Goal: Task Accomplishment & Management: Use online tool/utility

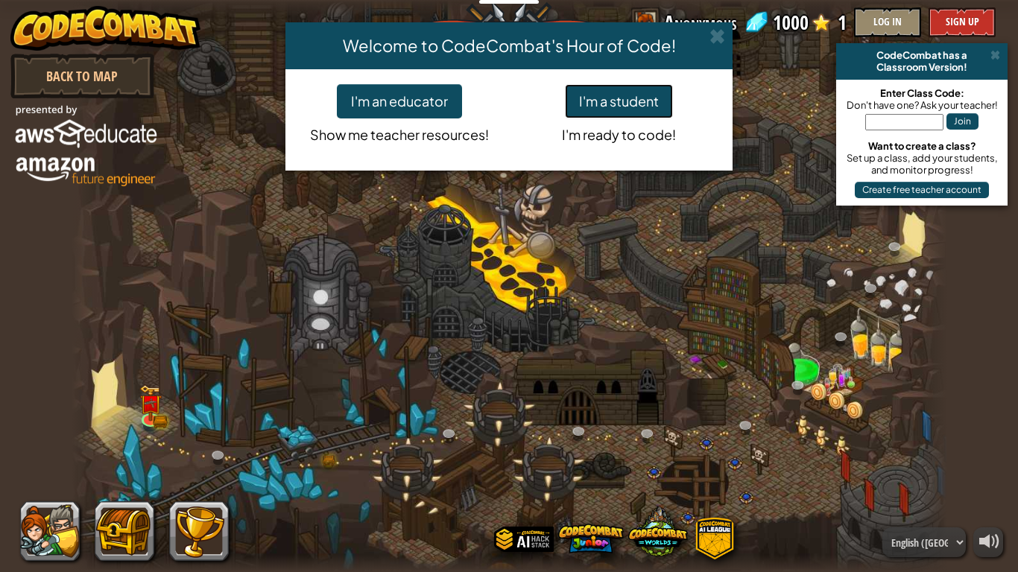
click at [613, 95] on button "I'm a student" at bounding box center [619, 101] width 108 height 34
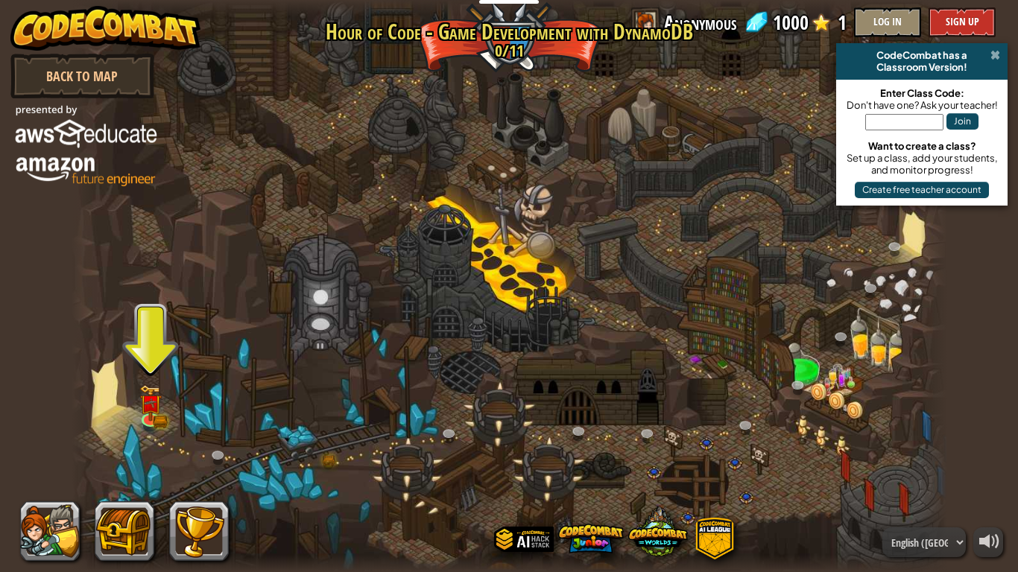
click at [994, 57] on span at bounding box center [996, 55] width 10 height 12
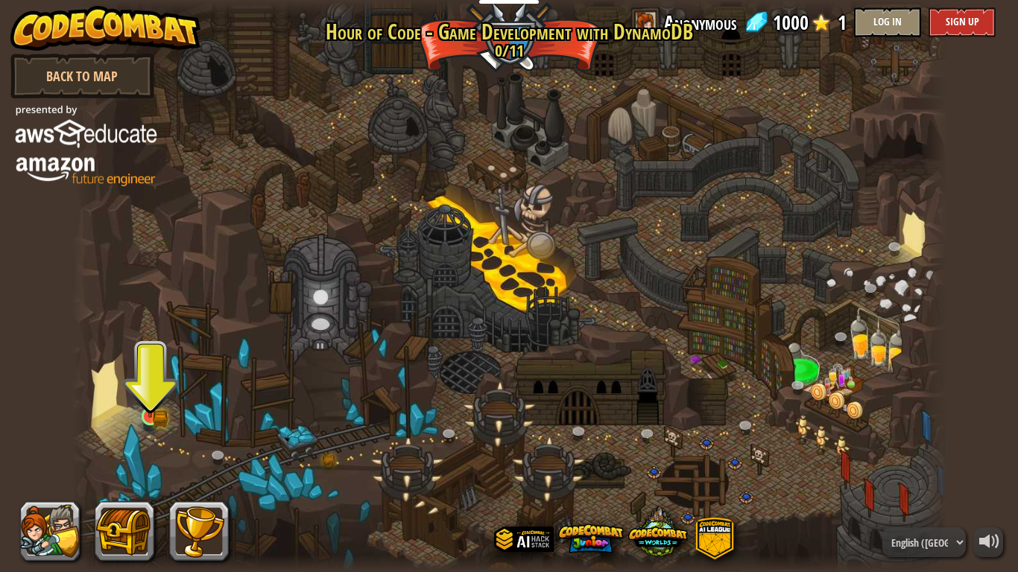
click at [155, 402] on img at bounding box center [150, 394] width 13 height 13
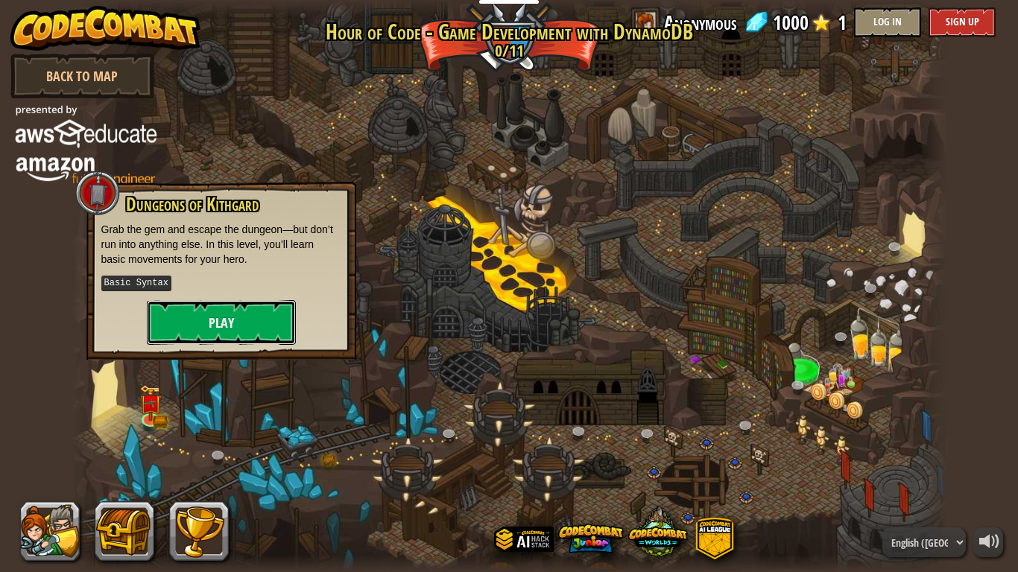
click at [276, 326] on button "Play" at bounding box center [221, 322] width 149 height 45
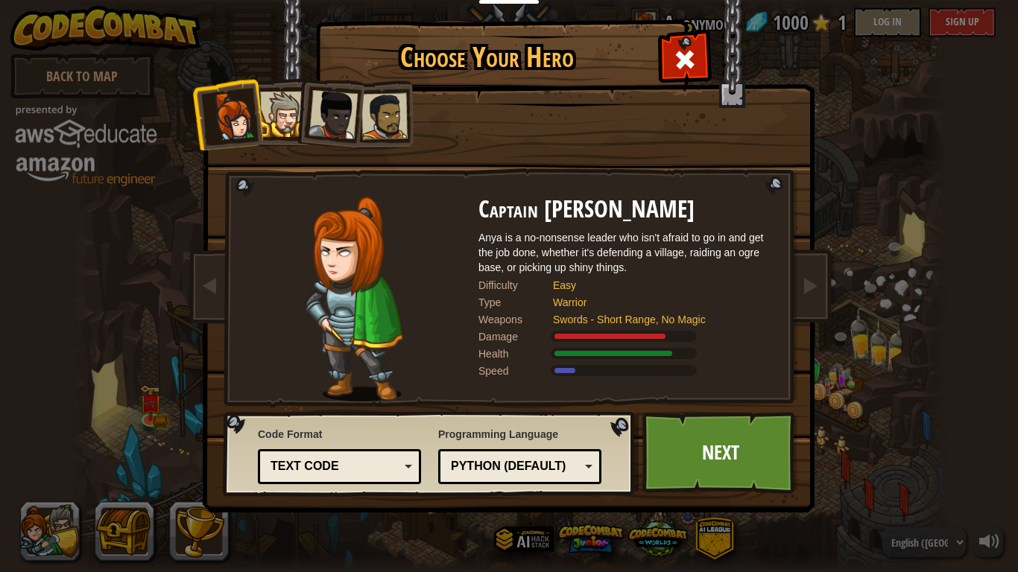
click at [303, 105] on li at bounding box center [328, 111] width 73 height 73
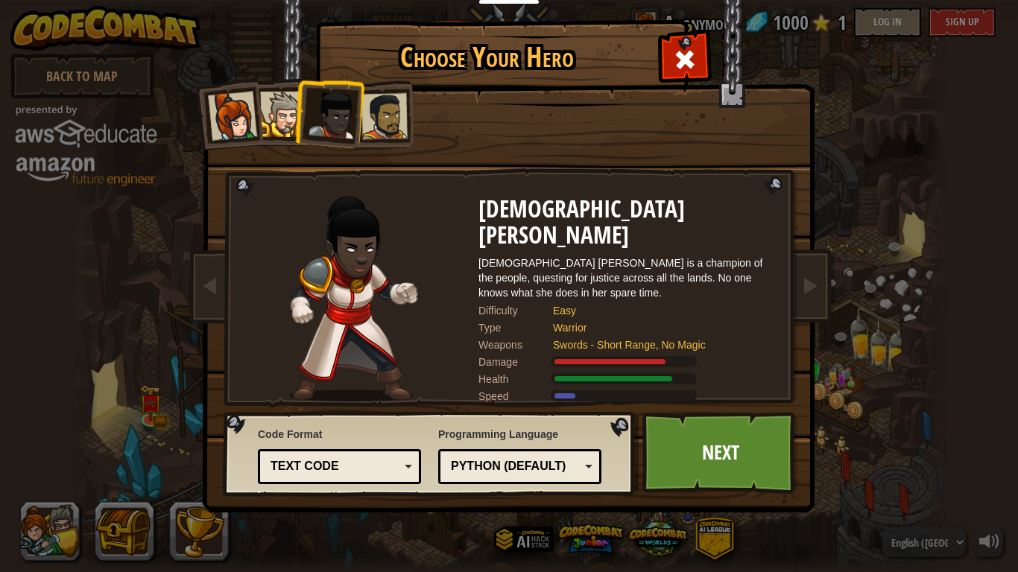
click at [285, 103] on div at bounding box center [282, 114] width 45 height 45
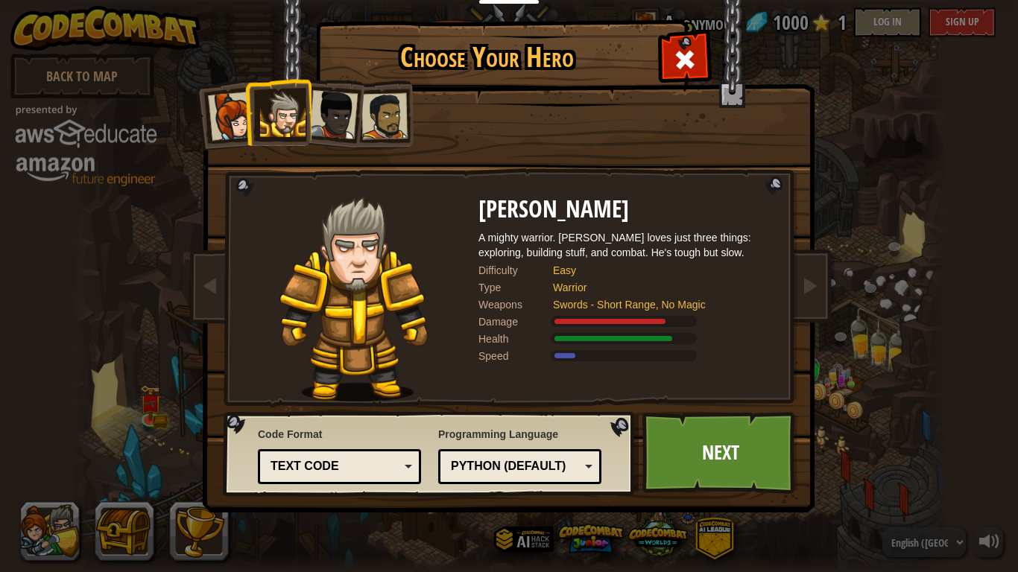
click at [729, 513] on div "Choose Your Hero 1000 Captain [PERSON_NAME] Anya is a no-nonsense leader who is…" at bounding box center [509, 286] width 1018 height 572
click at [682, 501] on div "Choose Your Hero 1000 Captain [PERSON_NAME] Anya is a no-nonsense leader who is…" at bounding box center [509, 286] width 1018 height 572
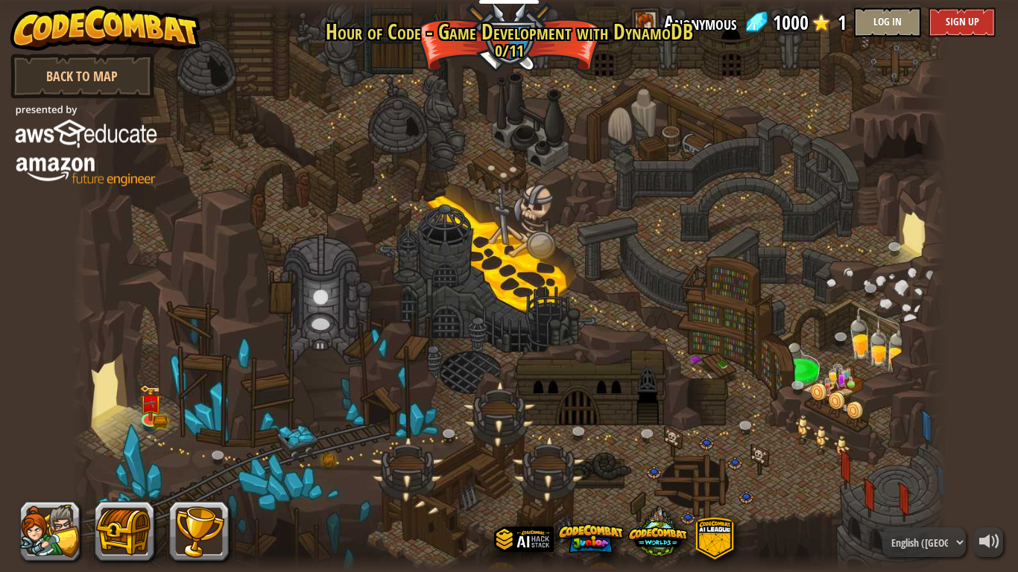
click at [695, 469] on div at bounding box center [509, 286] width 1018 height 572
click at [723, 382] on div at bounding box center [510, 286] width 876 height 572
click at [154, 414] on img at bounding box center [150, 394] width 22 height 48
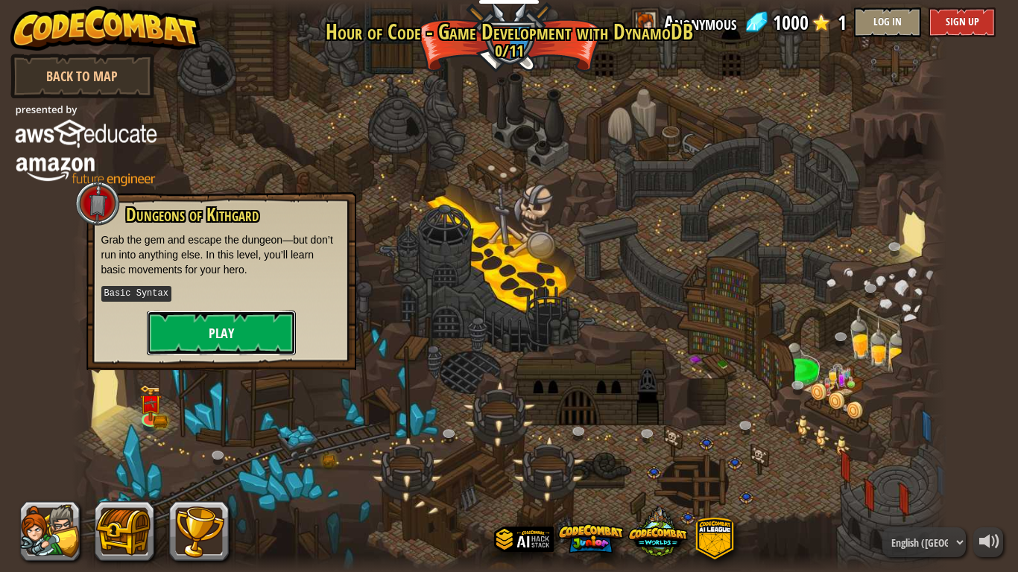
click at [224, 332] on button "Play" at bounding box center [221, 333] width 149 height 45
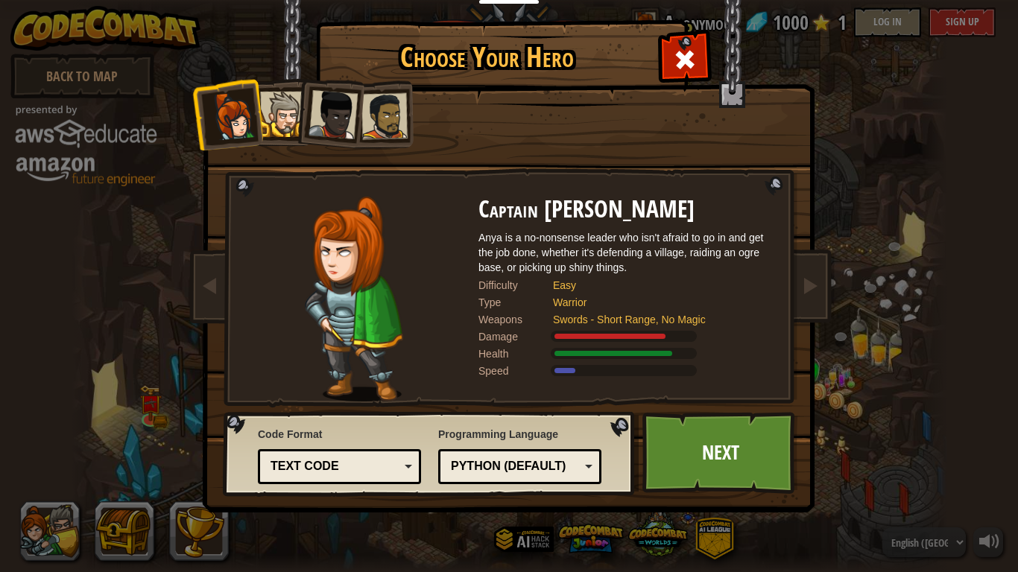
click at [290, 116] on div at bounding box center [282, 114] width 45 height 45
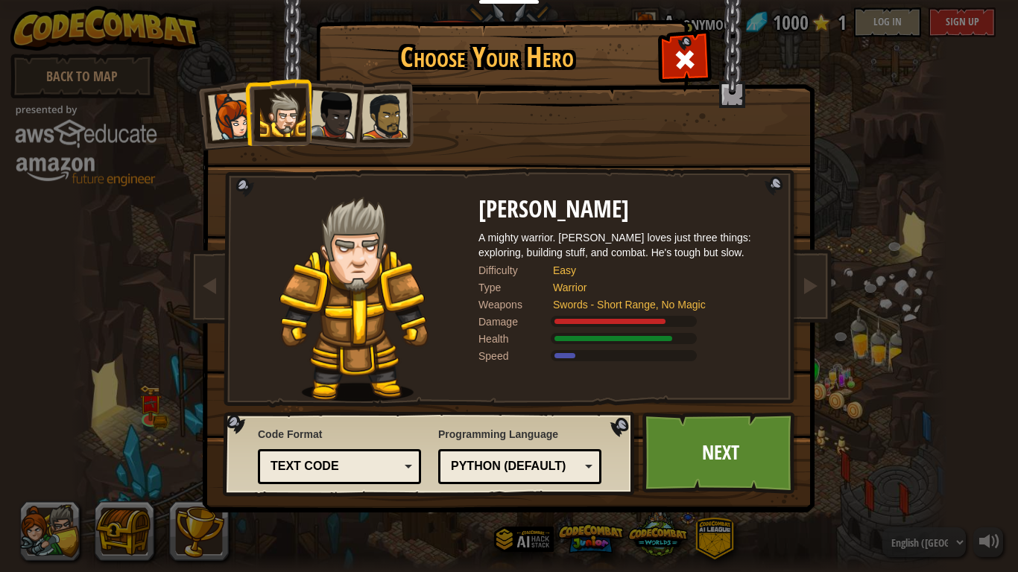
click at [584, 465] on div "Python (Default)" at bounding box center [520, 466] width 144 height 23
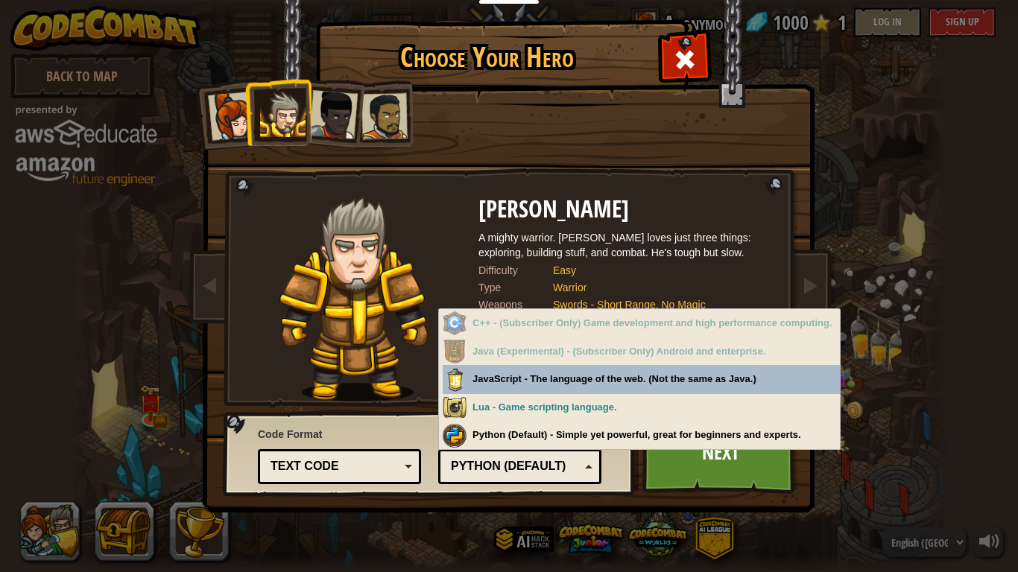
click at [576, 460] on div "Python (Default)" at bounding box center [515, 466] width 129 height 17
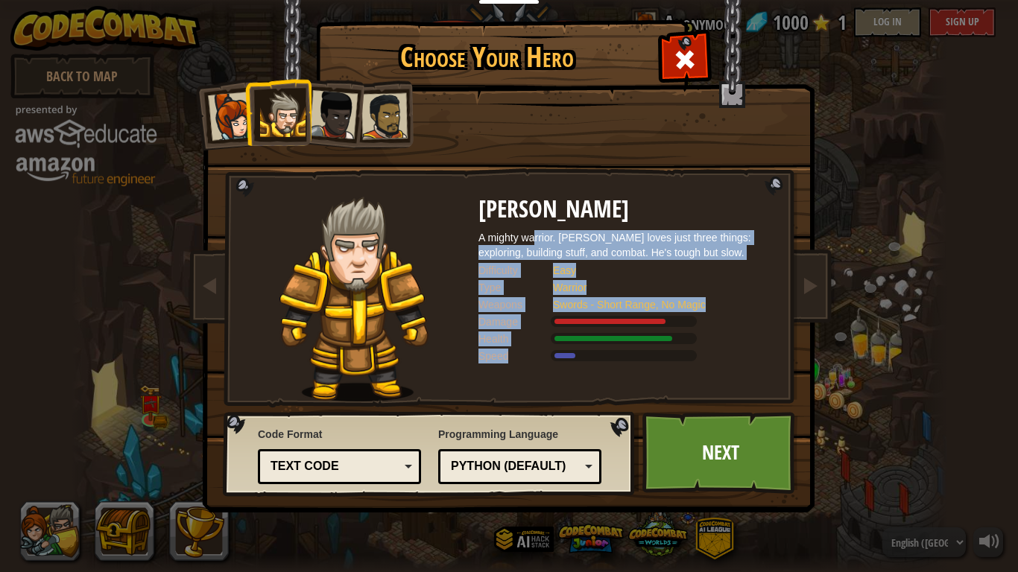
drag, startPoint x: 535, startPoint y: 243, endPoint x: 745, endPoint y: 355, distance: 237.4
click at [745, 355] on div "[PERSON_NAME] A mighty warrior. [PERSON_NAME] loves just three things: explorin…" at bounding box center [628, 299] width 298 height 205
click at [745, 355] on div at bounding box center [657, 354] width 209 height 11
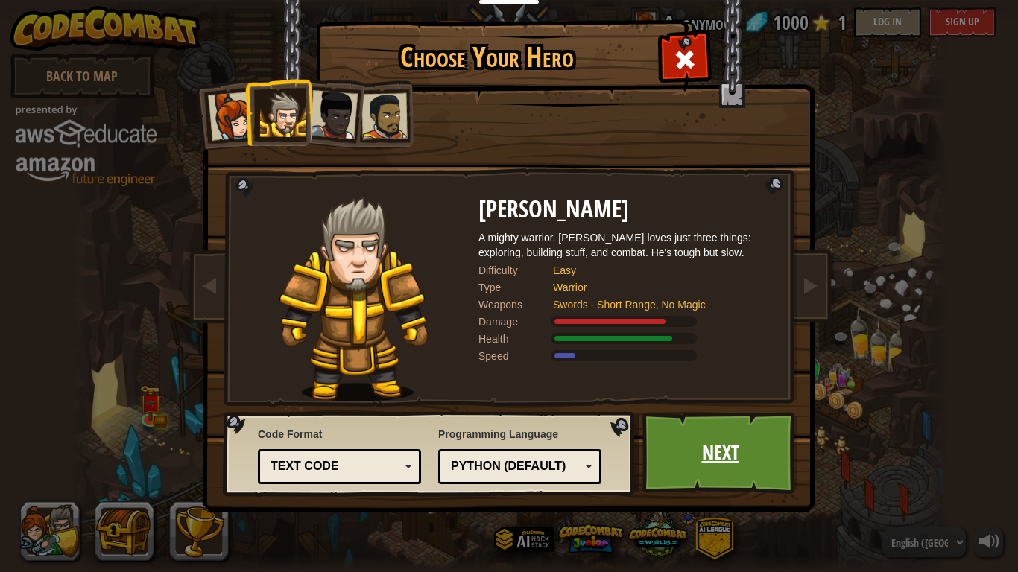
click at [698, 448] on link "Next" at bounding box center [721, 453] width 156 height 82
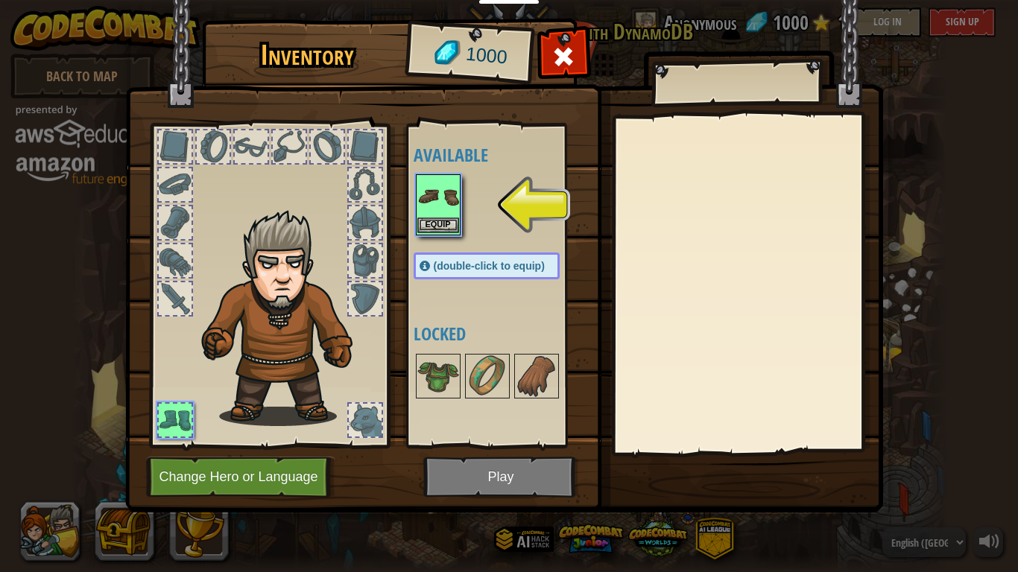
click at [426, 209] on img at bounding box center [438, 197] width 42 height 42
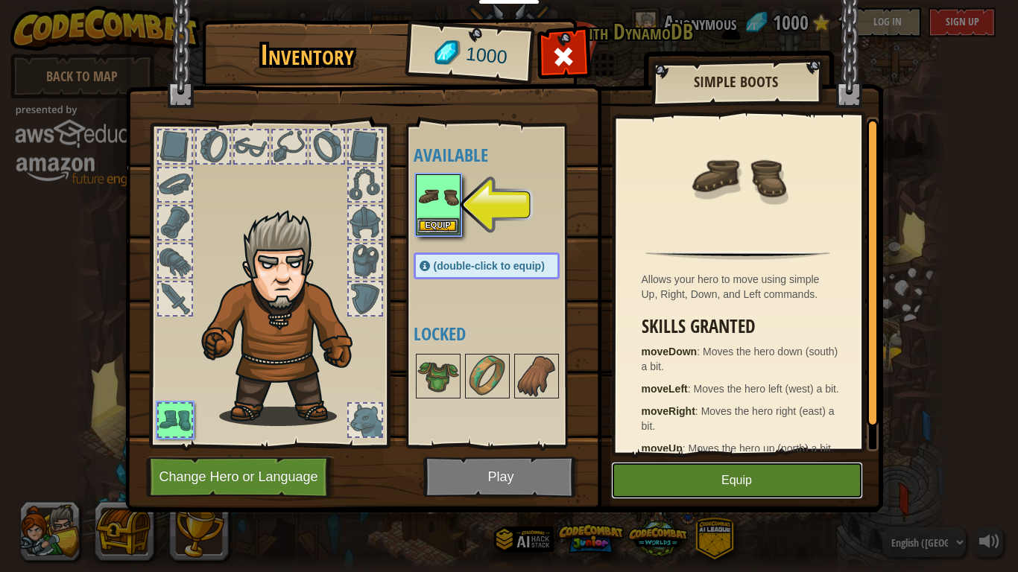
click at [667, 479] on button "Equip" at bounding box center [737, 480] width 252 height 37
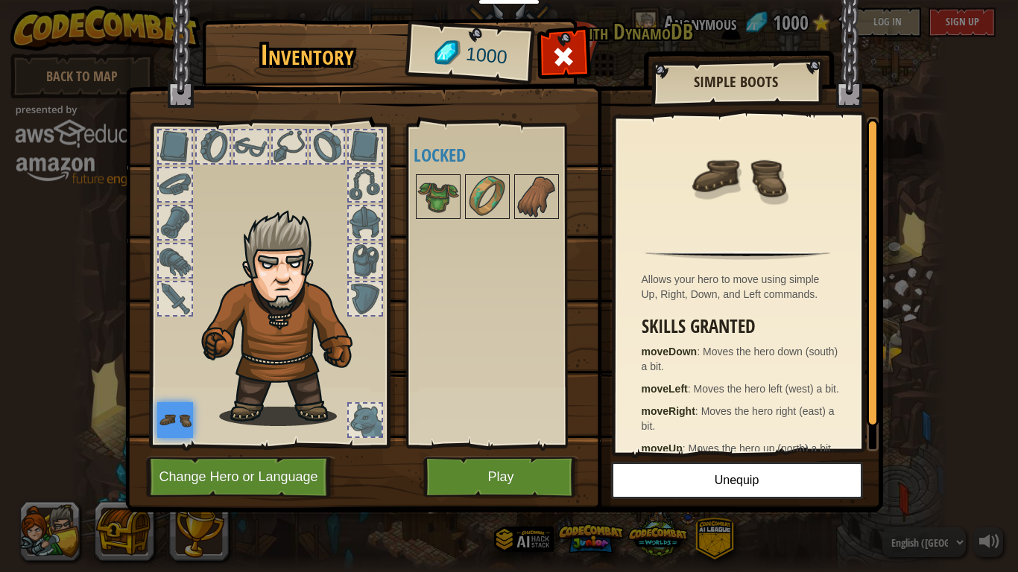
click at [537, 281] on div "Available Equip (double-click to equip) Locked" at bounding box center [502, 285] width 176 height 311
click at [530, 470] on button "Play" at bounding box center [501, 477] width 156 height 41
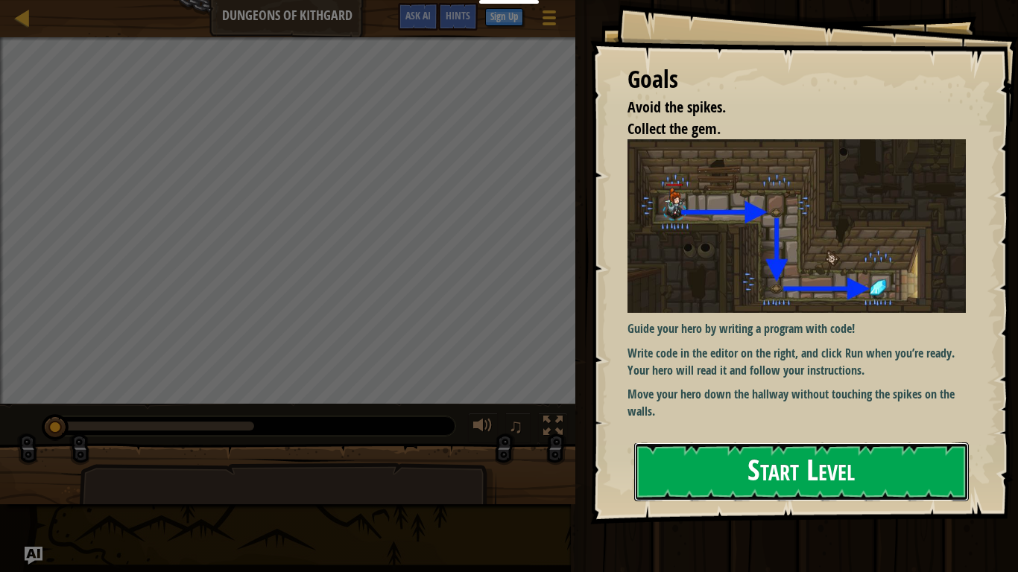
click at [744, 464] on button "Start Level" at bounding box center [801, 472] width 335 height 59
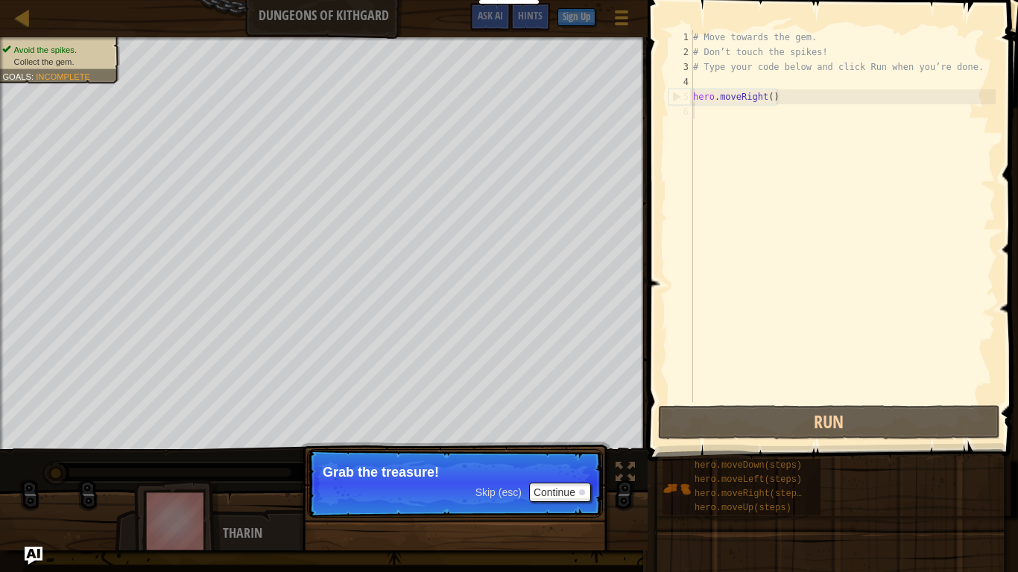
click at [704, 113] on div "# Move towards the gem. # Don’t touch the spikes! # Type your code below and cl…" at bounding box center [843, 231] width 306 height 403
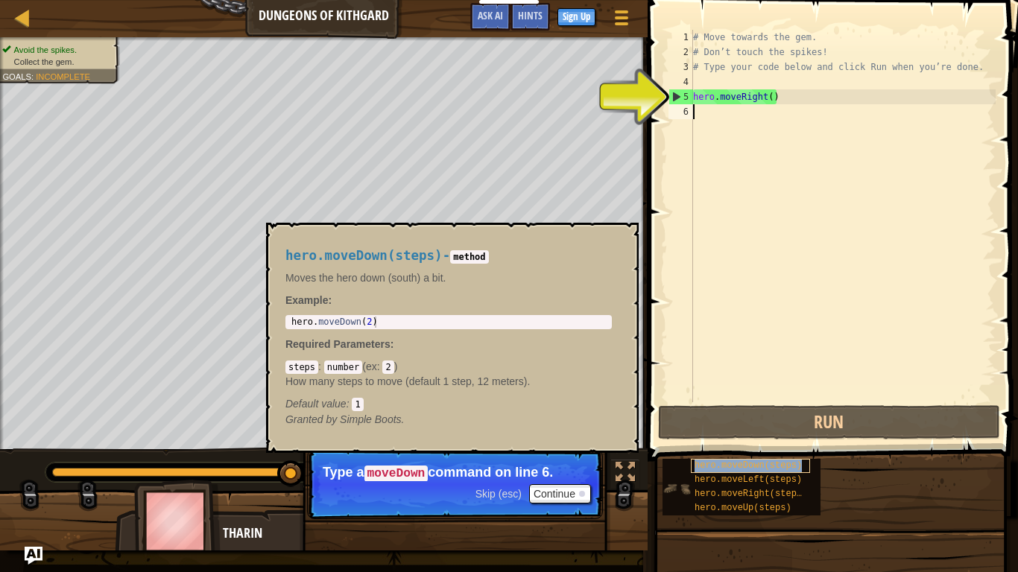
click at [716, 467] on span "hero.moveDown(steps)" at bounding box center [748, 466] width 107 height 10
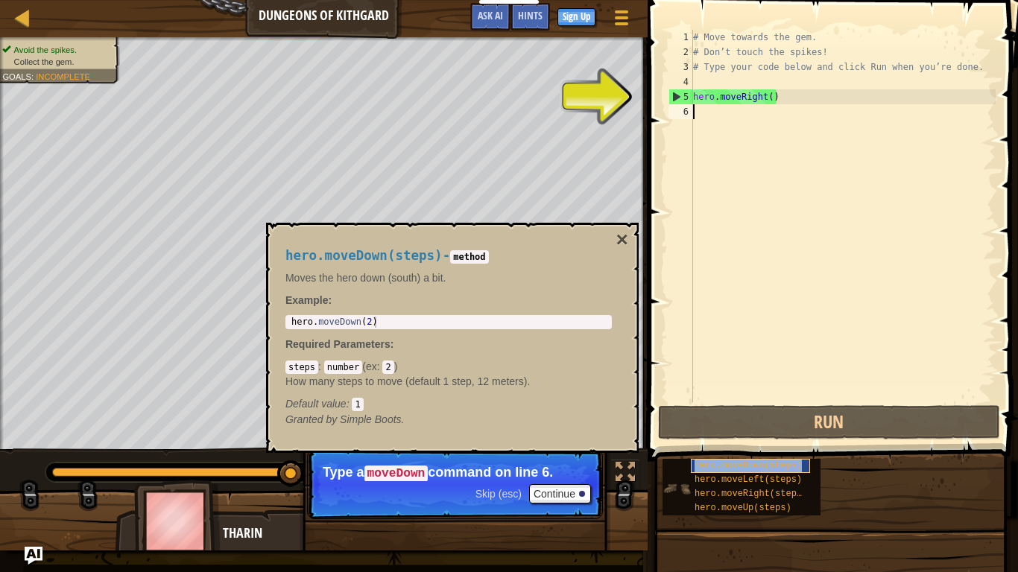
click at [726, 465] on span "hero.moveDown(steps)" at bounding box center [748, 466] width 107 height 10
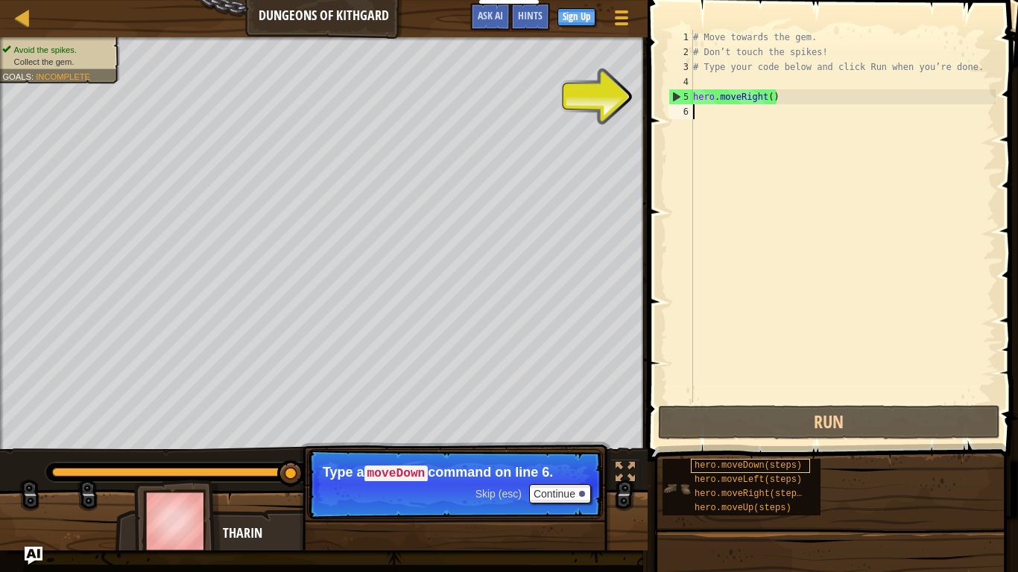
click at [726, 465] on span "hero.moveDown(steps)" at bounding box center [748, 466] width 107 height 10
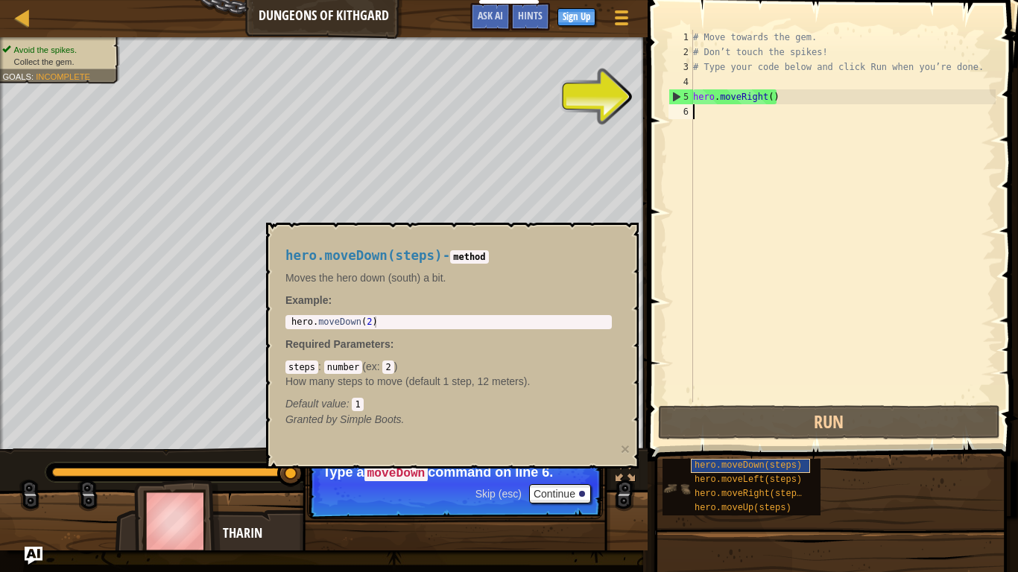
click at [726, 465] on span "hero.moveDown(steps)" at bounding box center [748, 466] width 107 height 10
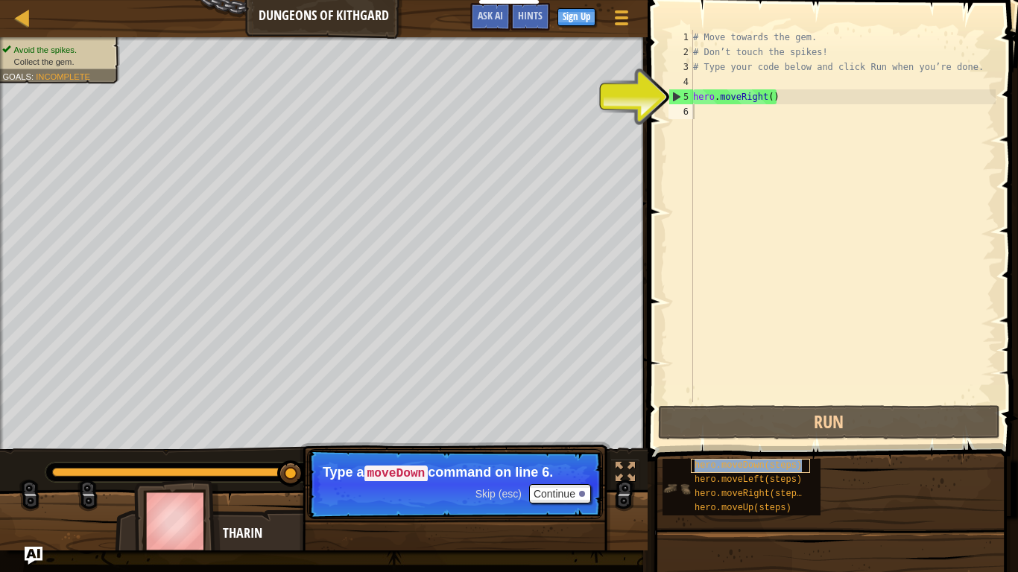
click at [726, 465] on span "hero.moveDown(steps)" at bounding box center [748, 466] width 107 height 10
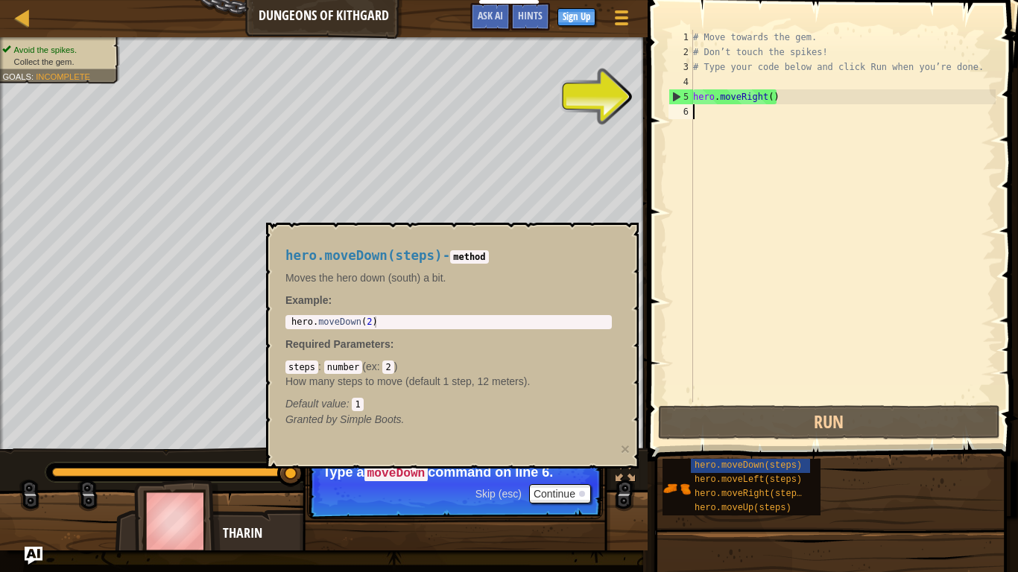
type textarea "h"
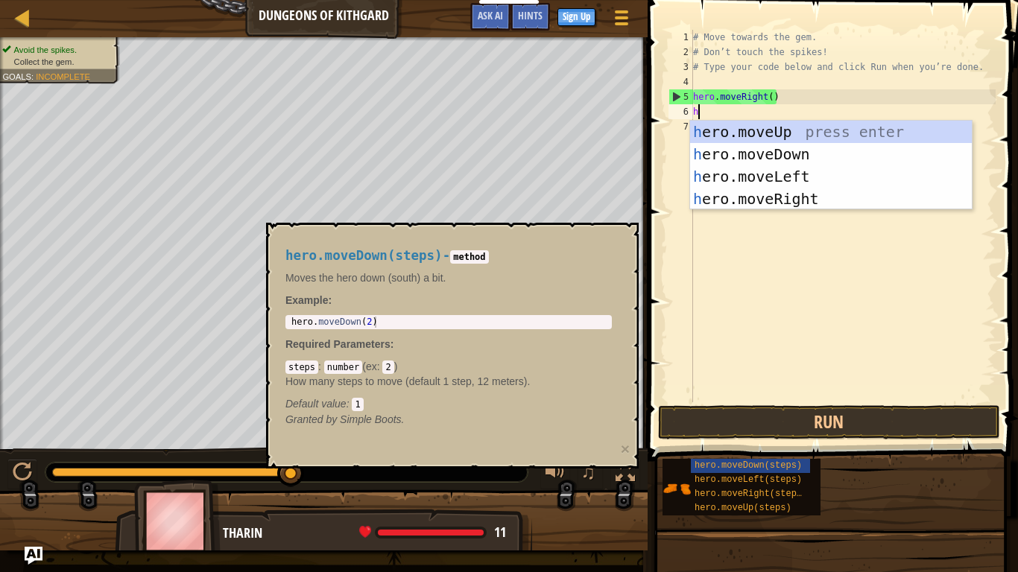
scroll to position [7, 0]
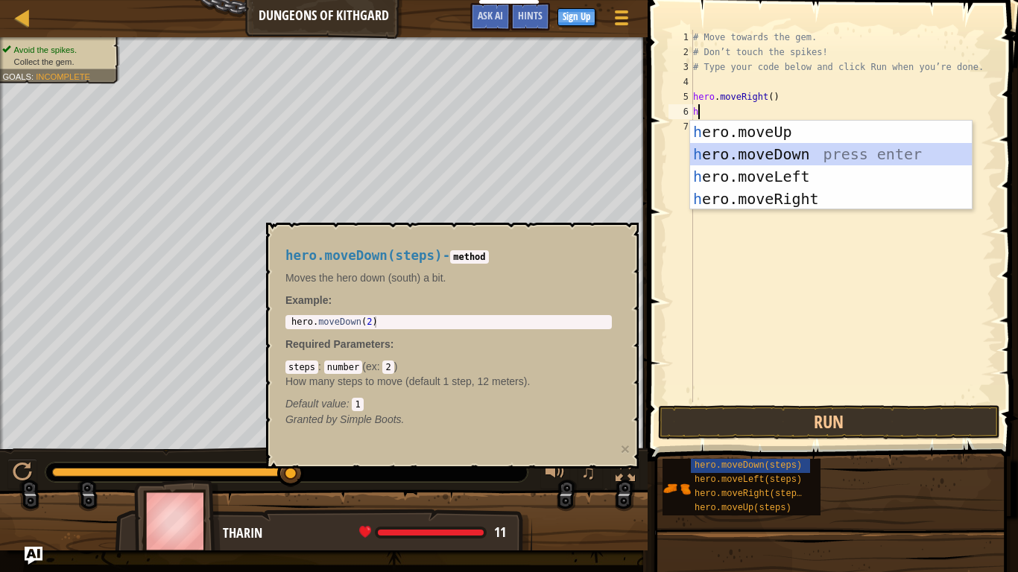
click at [812, 152] on div "h ero.moveUp press enter h ero.moveDown press enter h ero.moveLeft press enter …" at bounding box center [831, 188] width 282 height 134
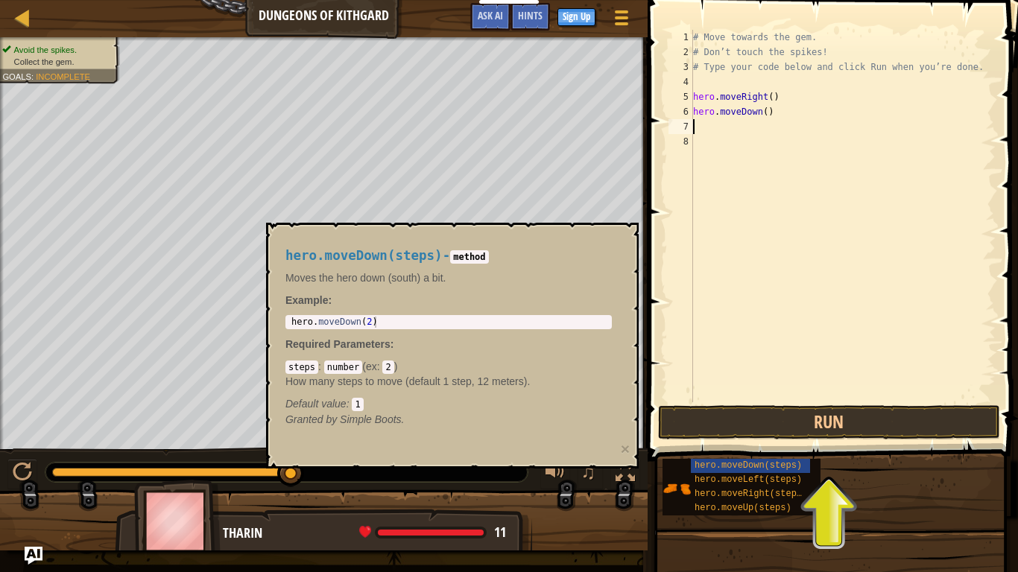
click at [765, 116] on div "# Move towards the gem. # Don’t touch the spikes! # Type your code below and cl…" at bounding box center [843, 231] width 306 height 403
type textarea "hero.moveDown(3)"
click at [897, 409] on button "Run" at bounding box center [829, 422] width 342 height 34
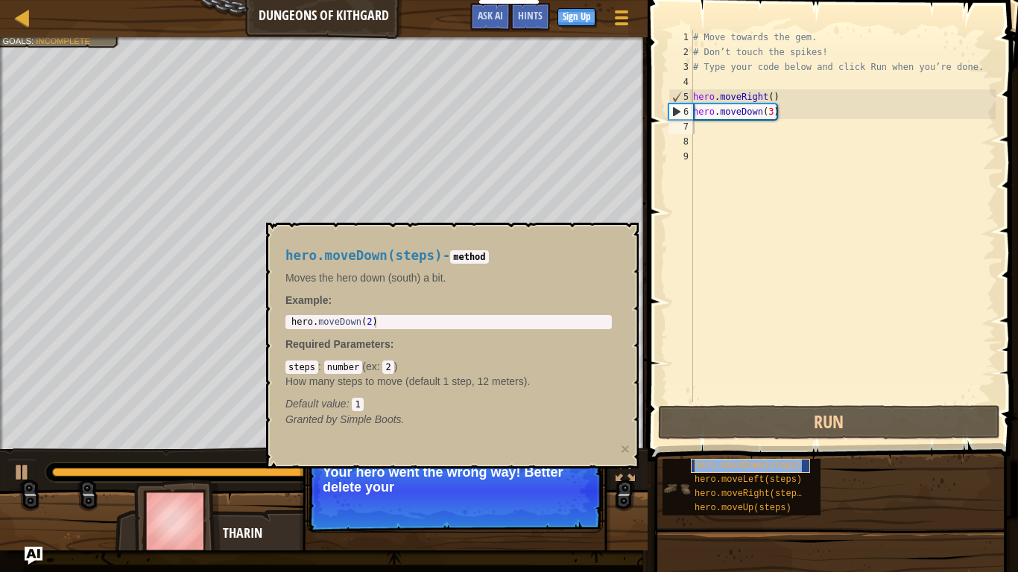
click at [701, 462] on span "hero.moveDown(steps)" at bounding box center [748, 466] width 107 height 10
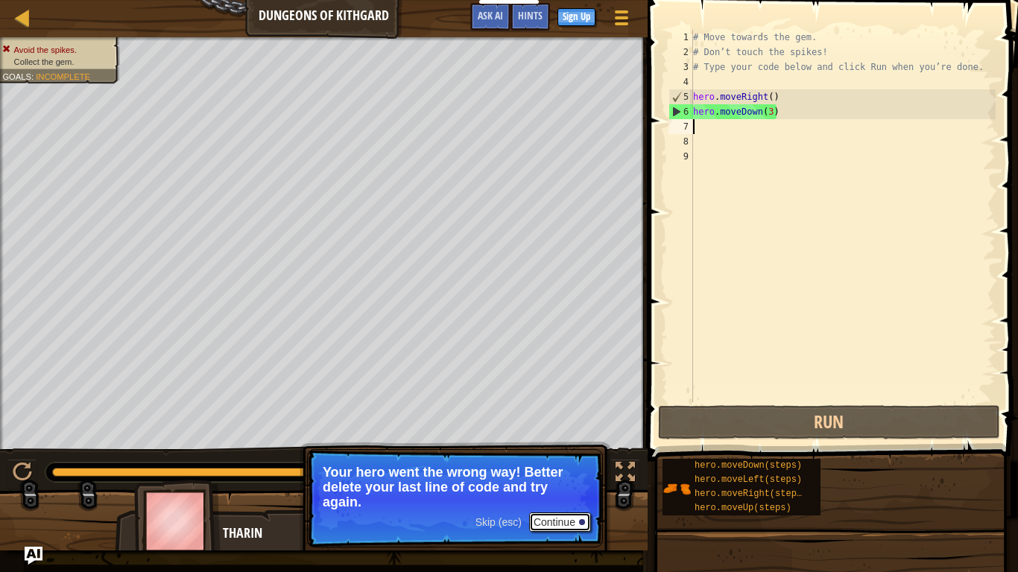
click at [566, 523] on button "Continue" at bounding box center [560, 522] width 62 height 19
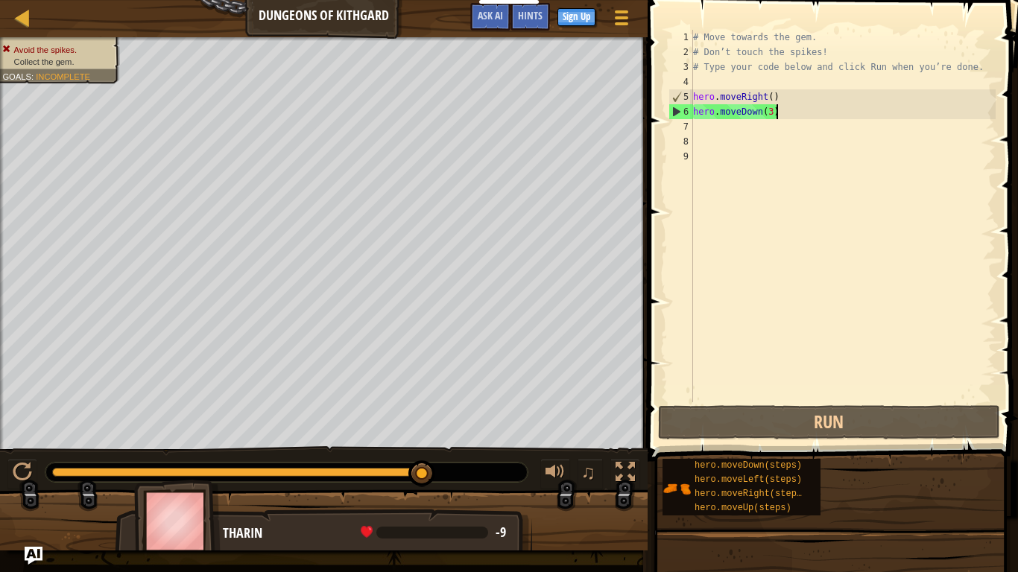
click at [775, 114] on div "# Move towards the gem. # Don’t touch the spikes! # Type your code below and cl…" at bounding box center [843, 231] width 306 height 403
click at [770, 114] on div "# Move towards the gem. # Don’t touch the spikes! # Type your code below and cl…" at bounding box center [843, 231] width 306 height 403
type textarea "hero.moveDown()"
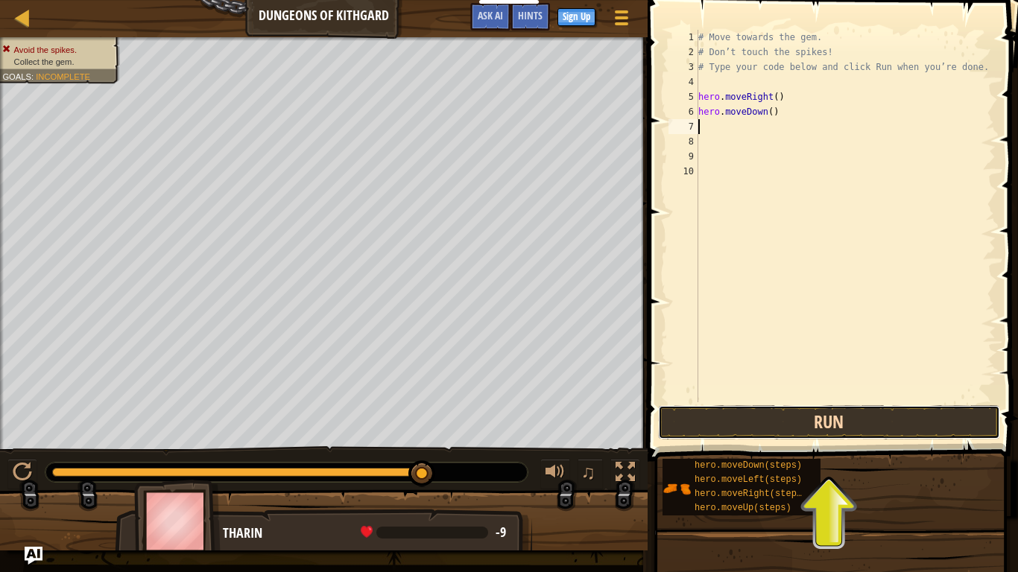
click at [735, 413] on button "Run" at bounding box center [829, 422] width 342 height 34
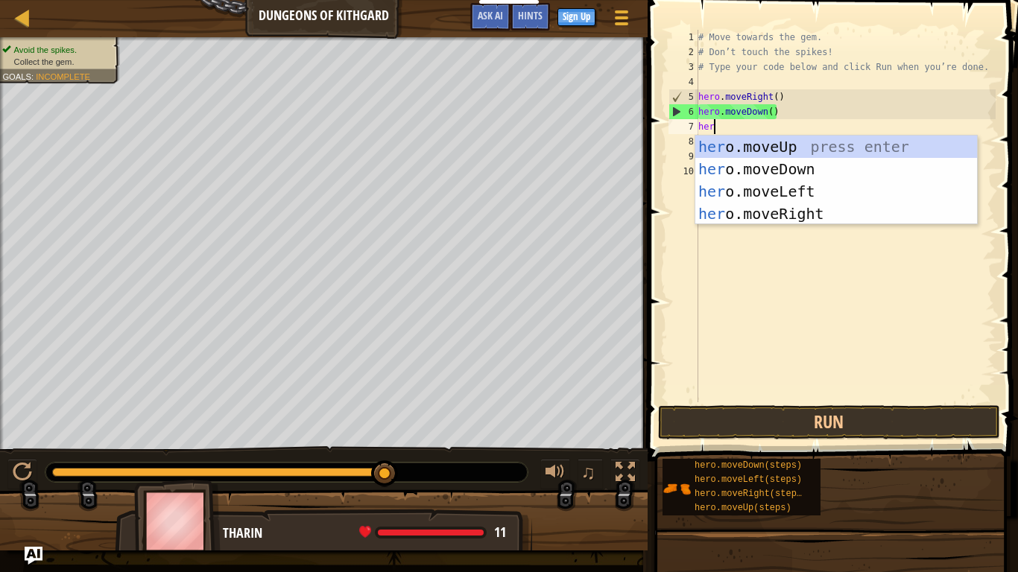
type textarea "hero"
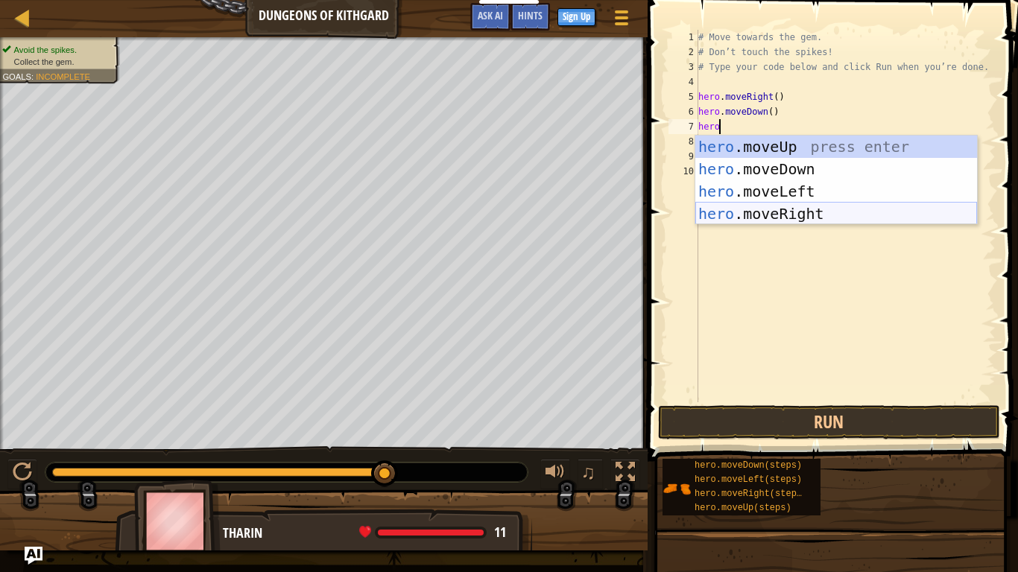
click at [754, 211] on div "hero .moveUp press enter hero .moveDown press enter hero .moveLeft press enter …" at bounding box center [836, 203] width 282 height 134
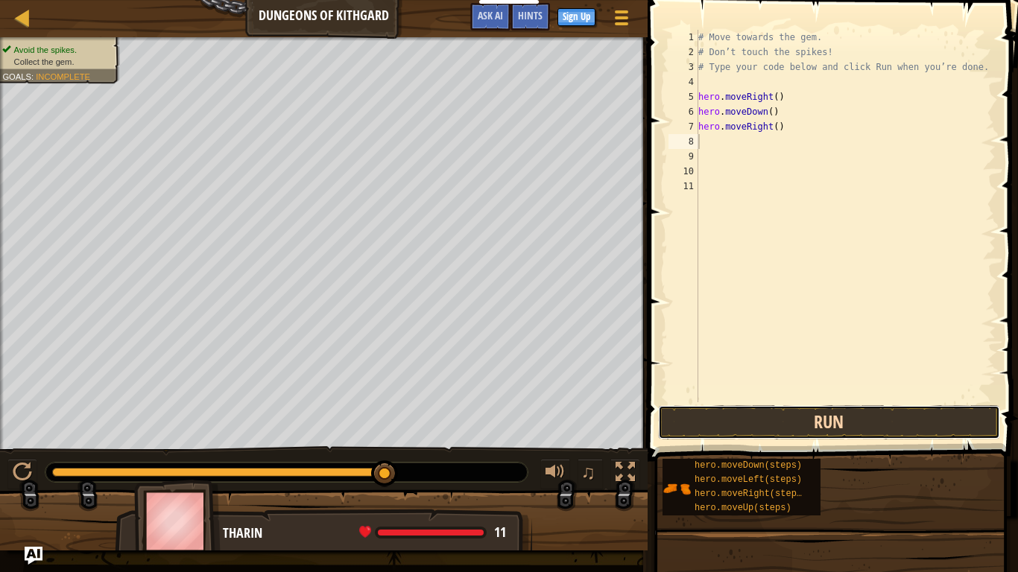
click at [841, 420] on button "Run" at bounding box center [829, 422] width 342 height 34
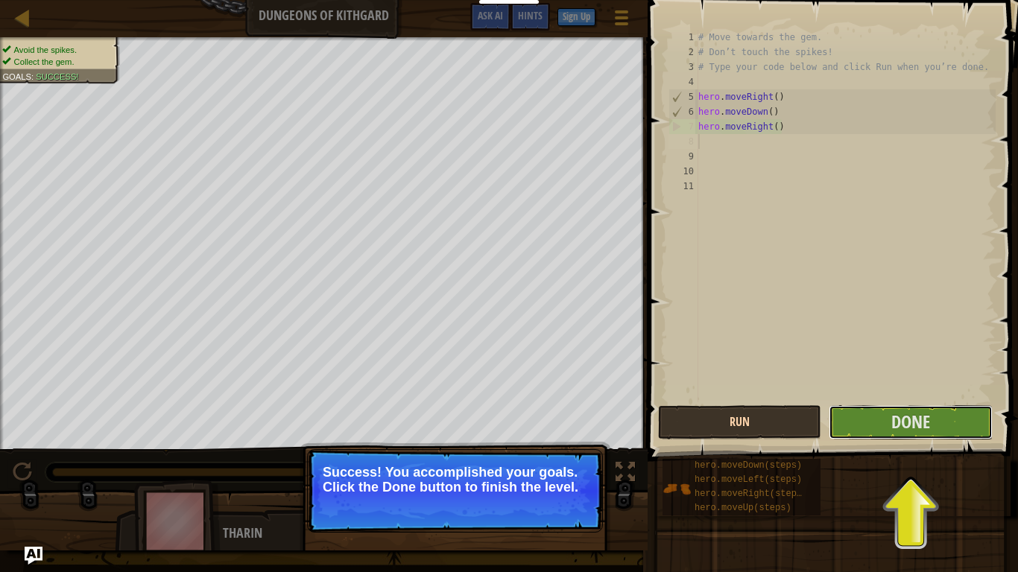
click at [841, 420] on button "Done" at bounding box center [910, 422] width 163 height 34
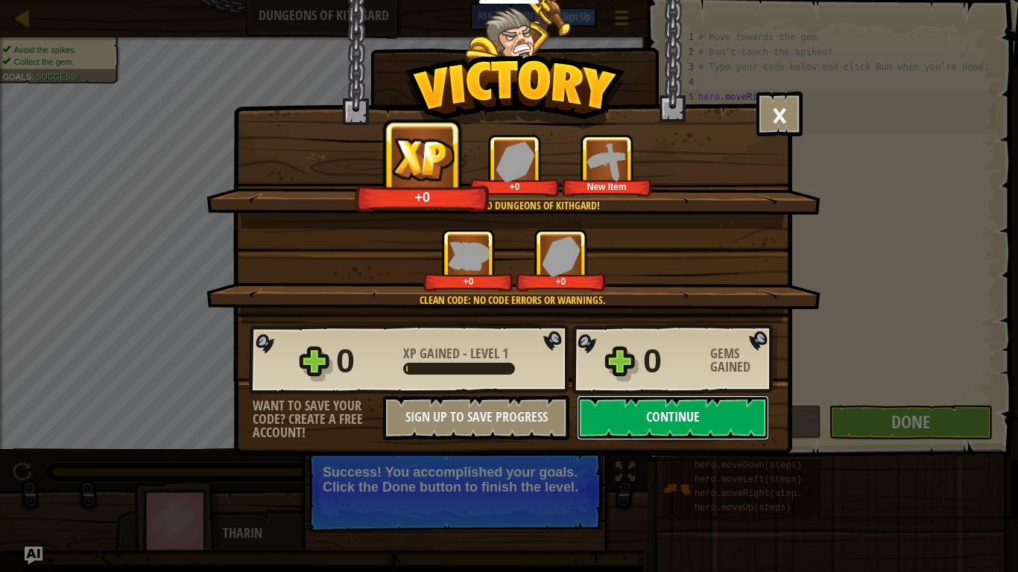
click at [698, 432] on button "Continue" at bounding box center [673, 418] width 192 height 45
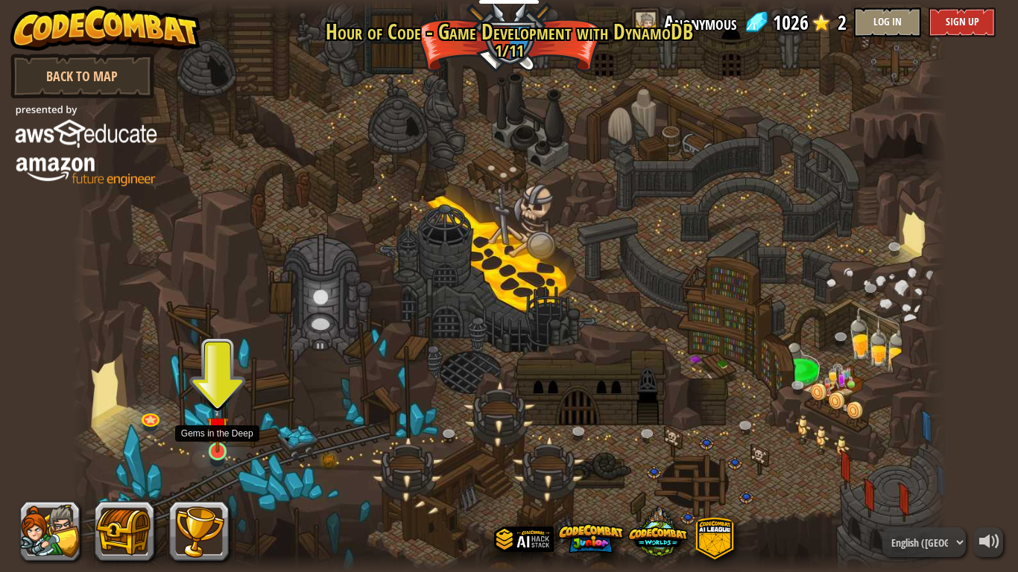
click at [223, 435] on img at bounding box center [217, 428] width 22 height 51
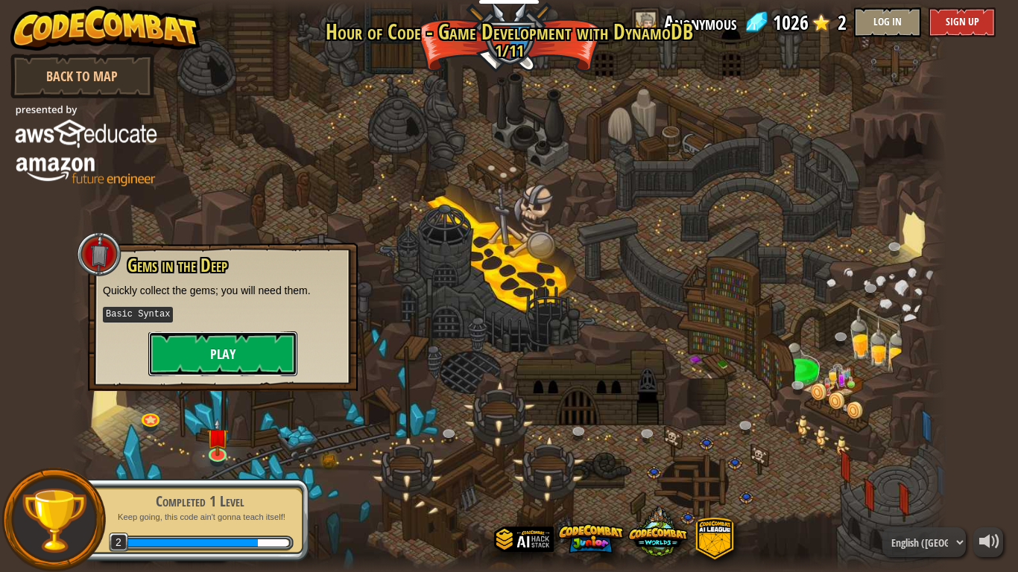
click at [212, 356] on button "Play" at bounding box center [222, 354] width 149 height 45
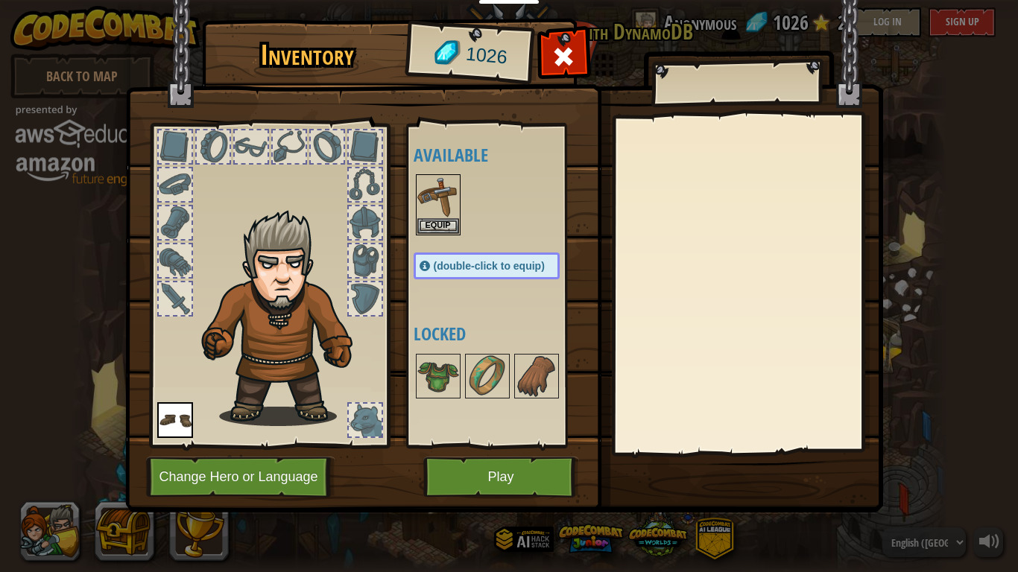
click at [502, 267] on span "(double-click to equip)" at bounding box center [489, 266] width 111 height 12
click at [430, 224] on button "Equip" at bounding box center [438, 226] width 42 height 16
click at [430, 224] on div "Available Equip Equip (double-click to equip) Locked" at bounding box center [502, 285] width 176 height 311
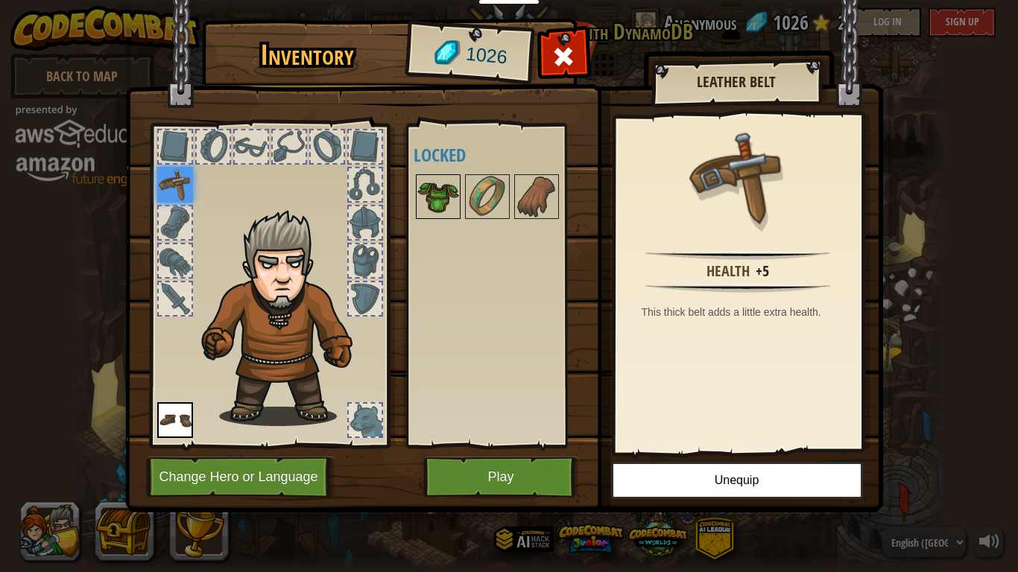
click at [427, 198] on img at bounding box center [438, 197] width 42 height 42
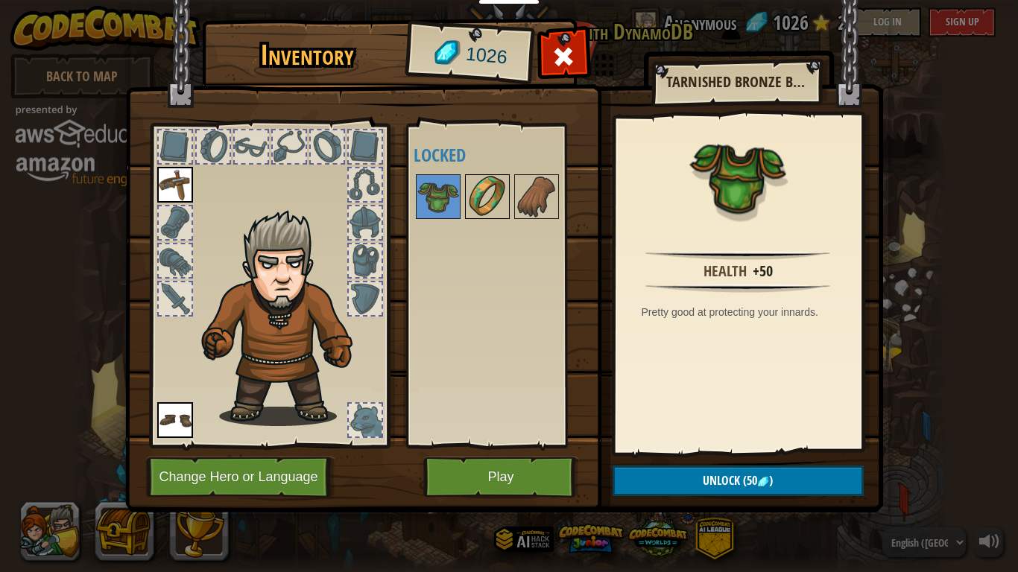
click at [465, 192] on div at bounding box center [487, 196] width 45 height 45
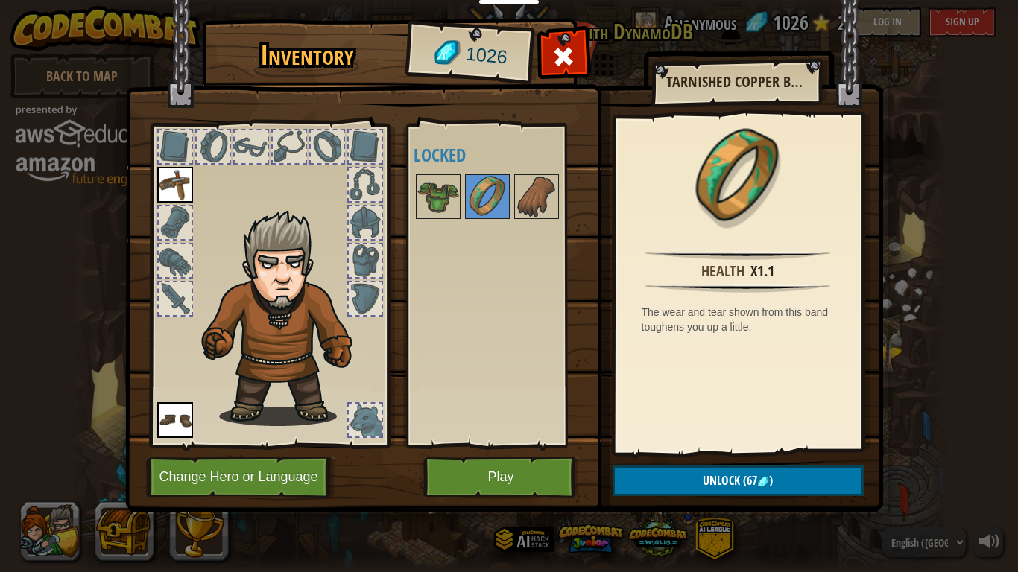
click at [157, 190] on img at bounding box center [175, 185] width 36 height 36
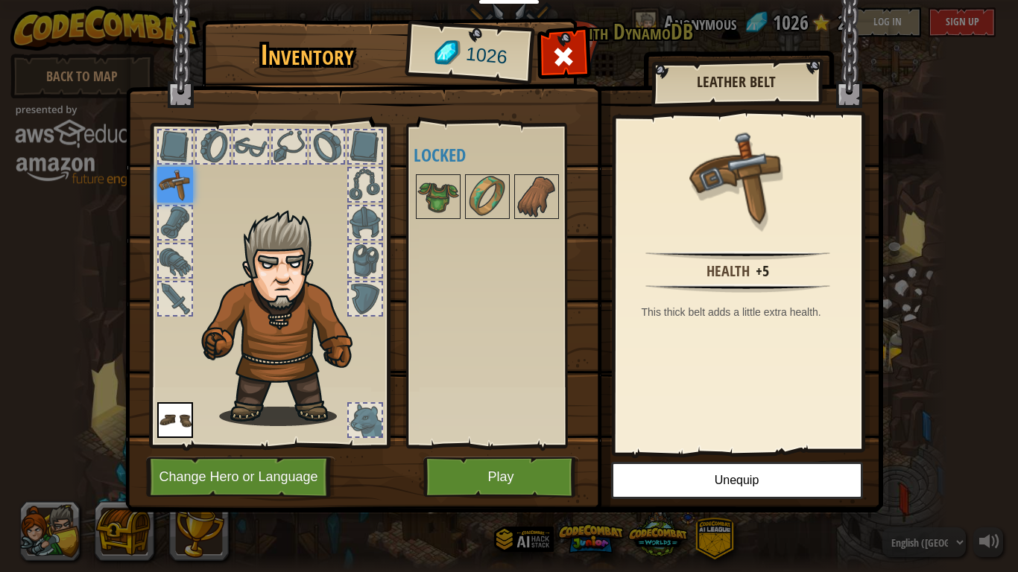
click at [157, 190] on img at bounding box center [175, 185] width 36 height 36
click at [460, 482] on button "Play" at bounding box center [501, 477] width 156 height 41
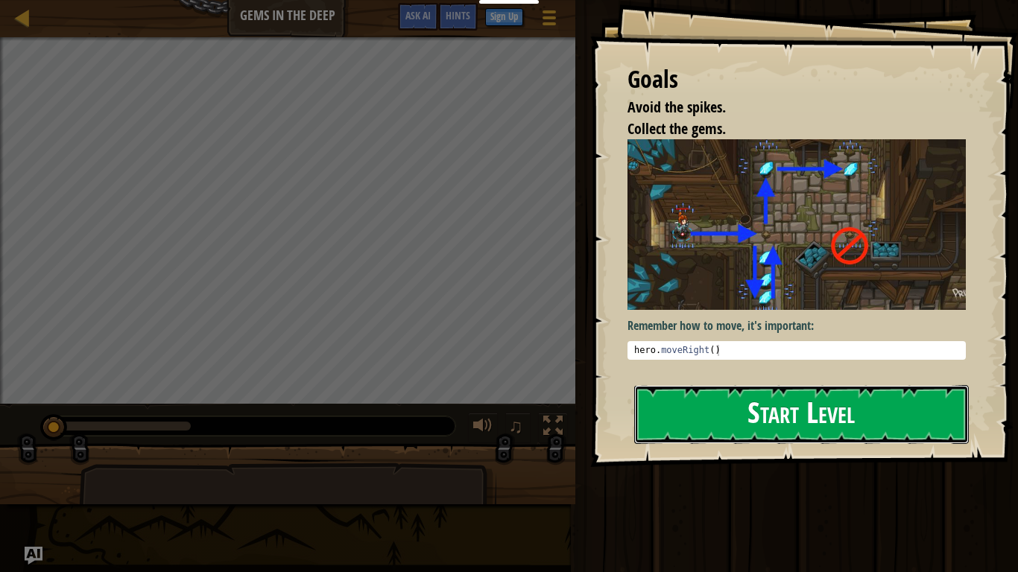
click at [676, 392] on button "Start Level" at bounding box center [801, 414] width 335 height 59
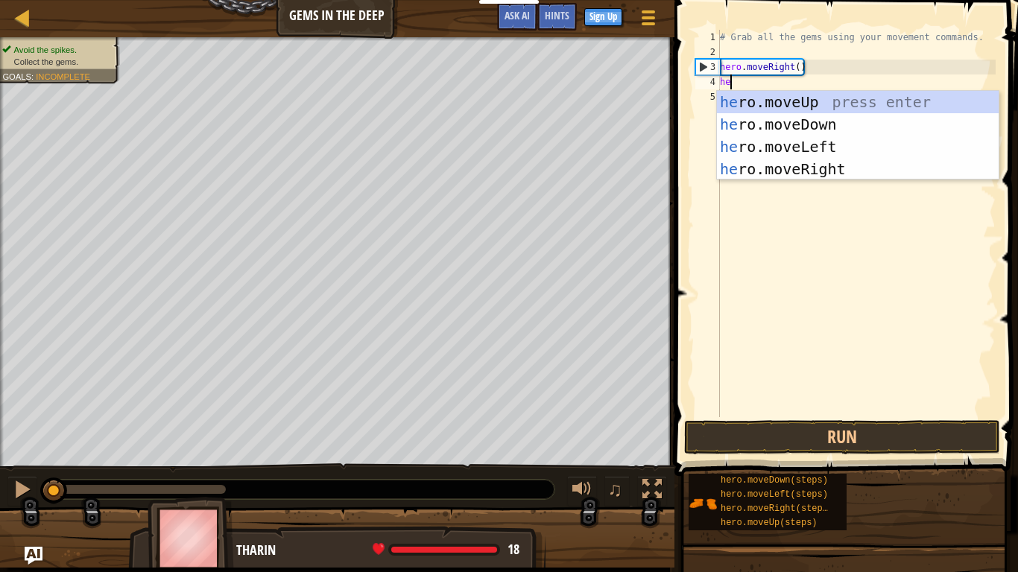
type textarea "her"
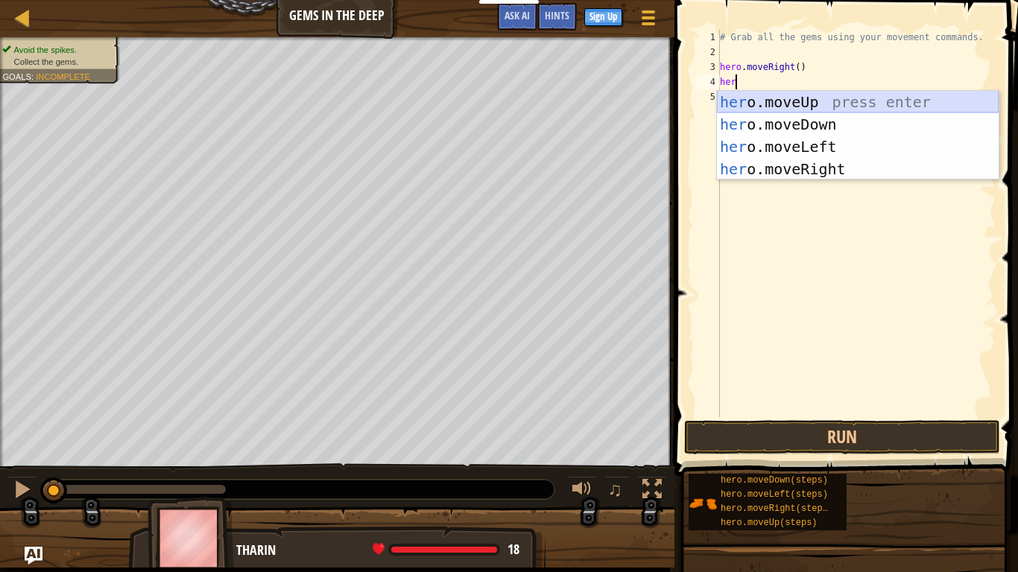
click at [843, 101] on div "her o.moveUp press enter her o.moveDown press enter her o.moveLeft press enter …" at bounding box center [858, 158] width 282 height 134
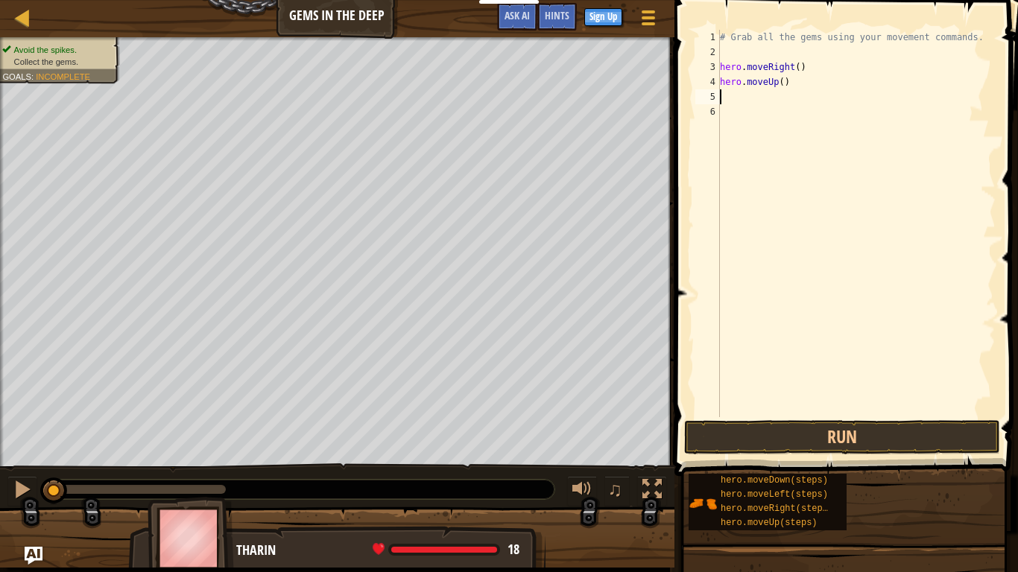
scroll to position [7, 0]
click at [858, 428] on button "Run" at bounding box center [842, 437] width 316 height 34
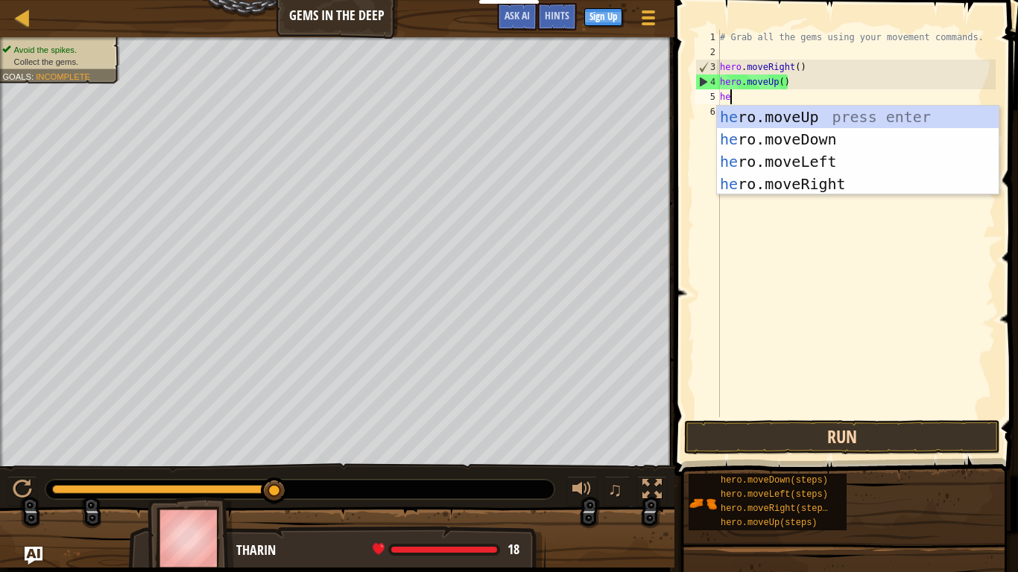
scroll to position [7, 2]
type textarea "hero"
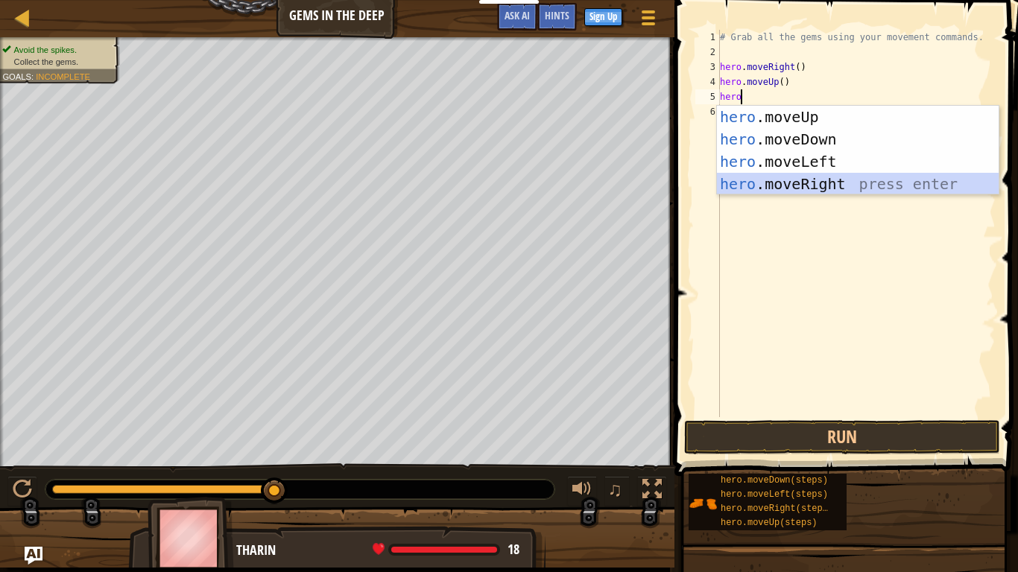
click at [865, 189] on div "hero .moveUp press enter hero .moveDown press enter hero .moveLeft press enter …" at bounding box center [858, 173] width 282 height 134
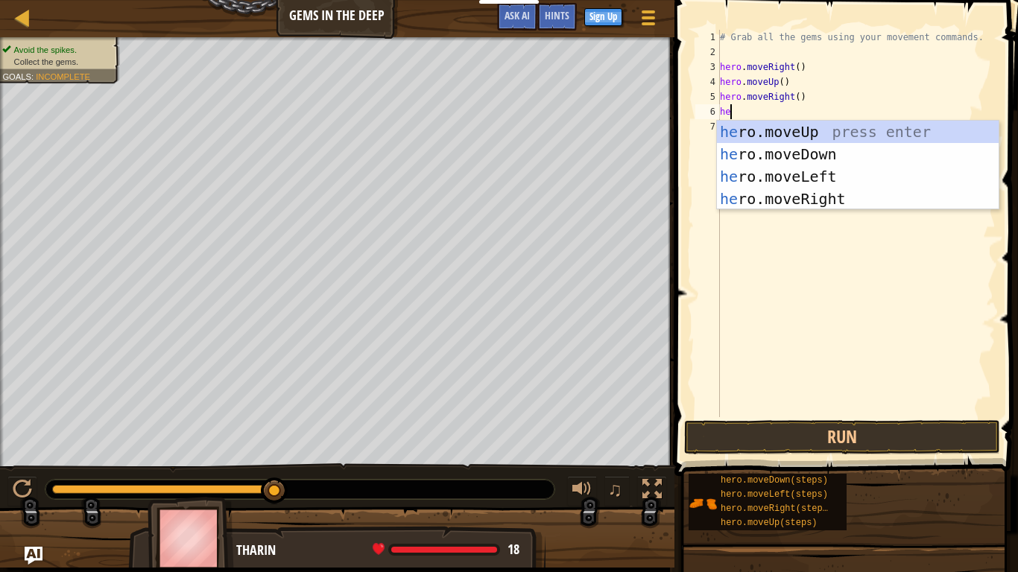
type textarea "hero"
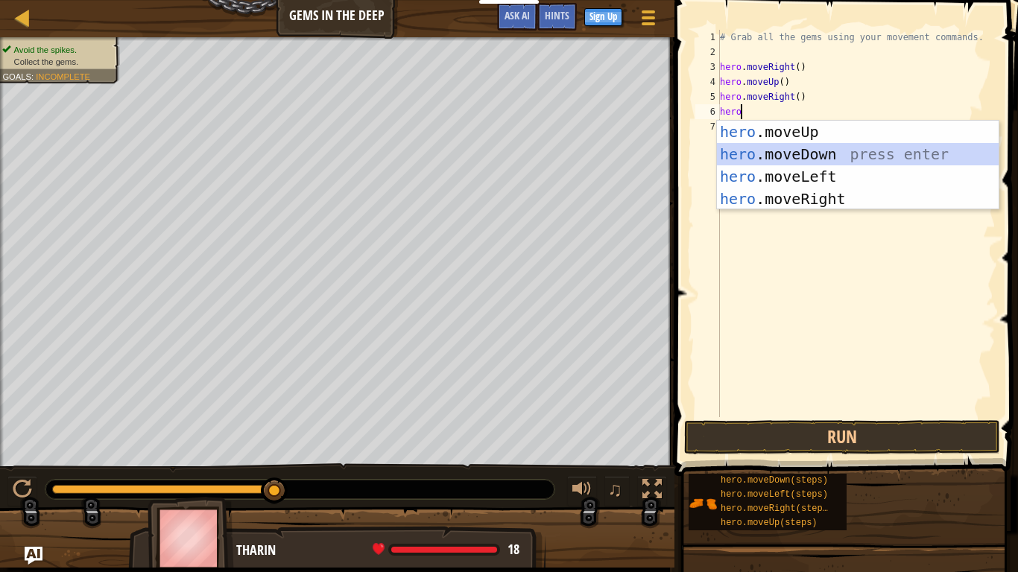
click at [836, 148] on div "hero .moveUp press enter hero .moveDown press enter hero .moveLeft press enter …" at bounding box center [858, 188] width 282 height 134
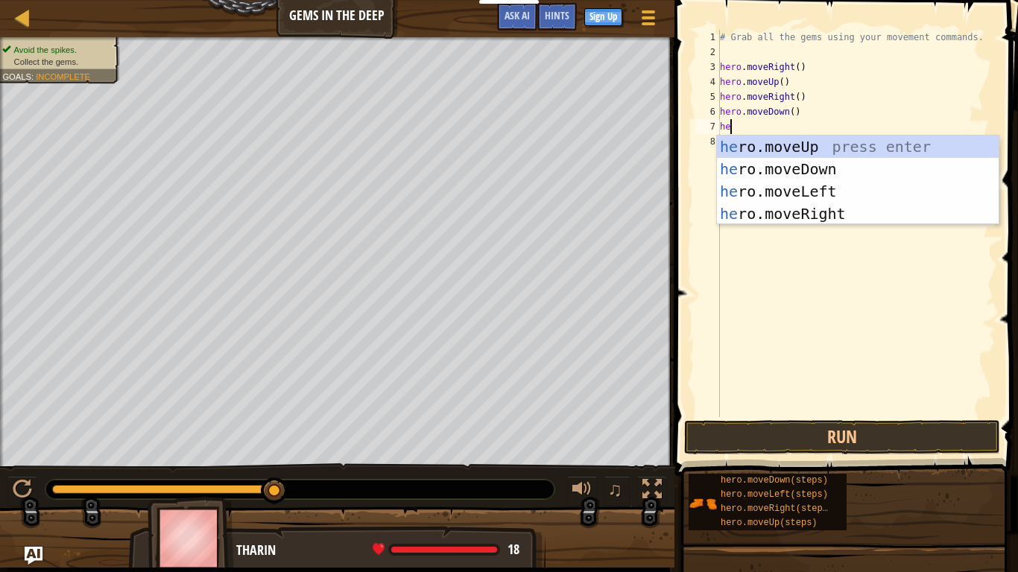
type textarea "hero"
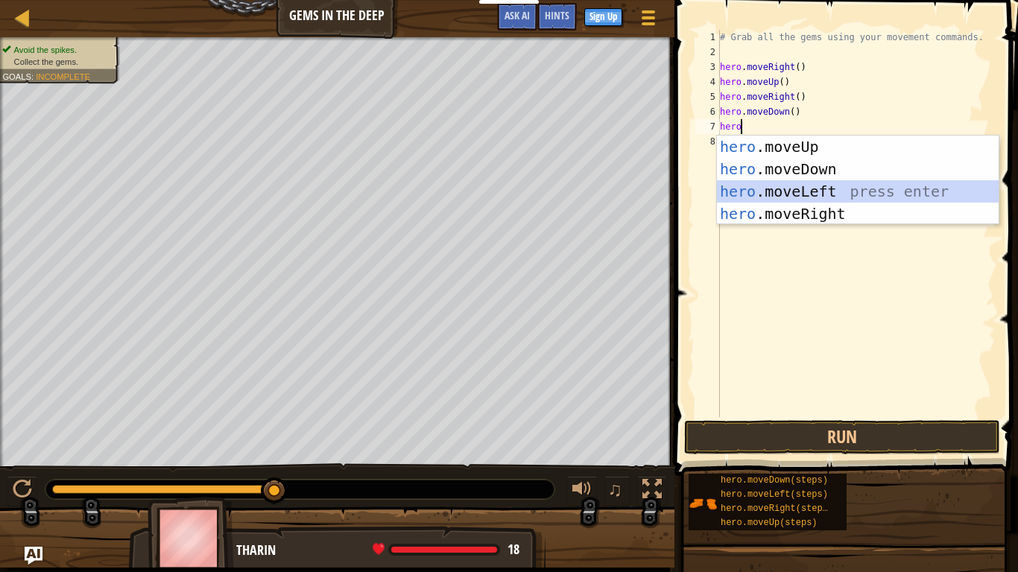
click at [807, 198] on div "hero .moveUp press enter hero .moveDown press enter hero .moveLeft press enter …" at bounding box center [858, 203] width 282 height 134
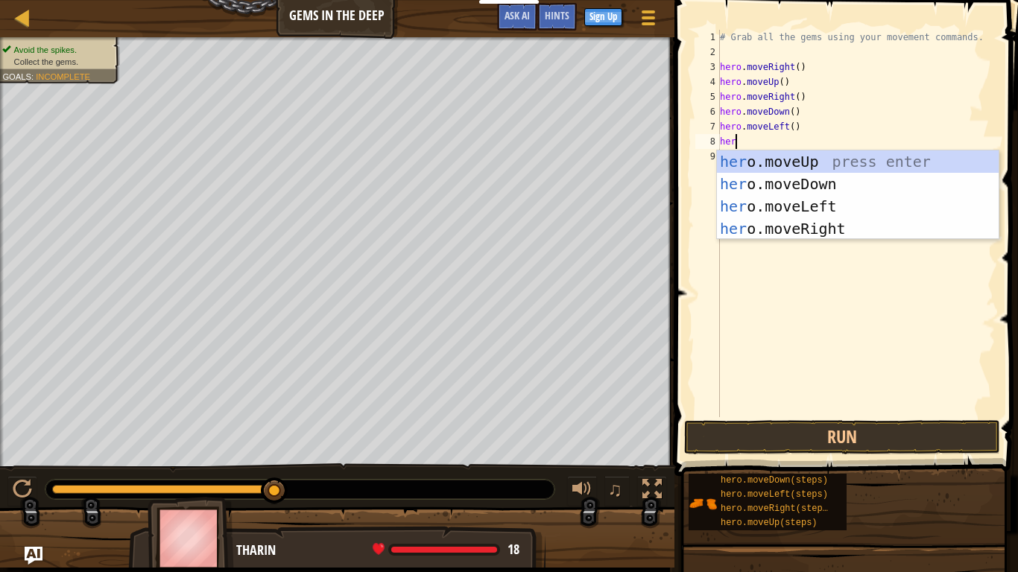
type textarea "hero"
click at [766, 183] on div "hero .moveUp press enter hero .moveDown press enter hero .moveLeft press enter …" at bounding box center [858, 218] width 282 height 134
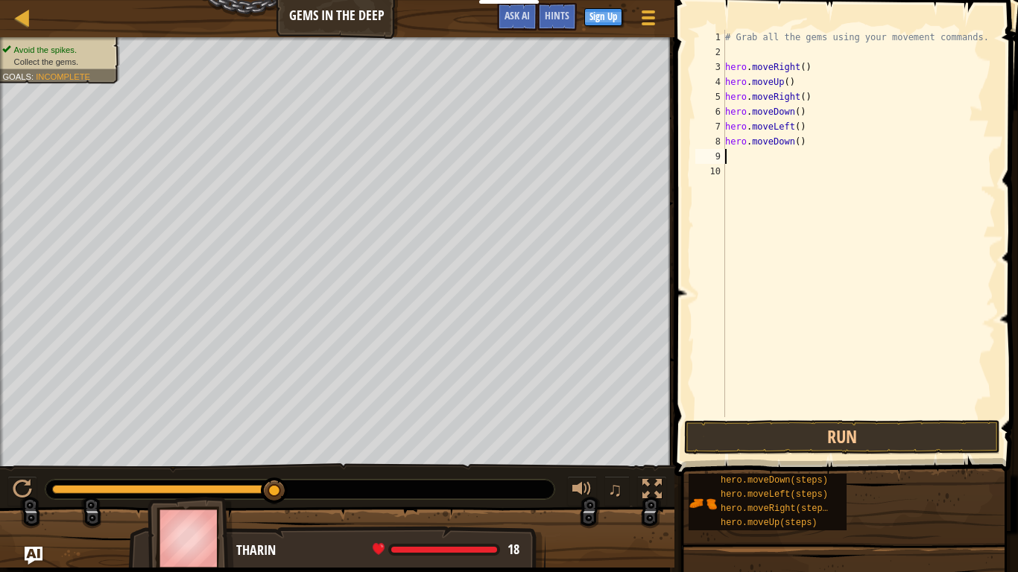
click at [851, 359] on div "# Grab all the gems using your movement commands. hero . moveRight ( ) hero . m…" at bounding box center [859, 238] width 274 height 417
click at [847, 435] on button "Run" at bounding box center [842, 437] width 316 height 34
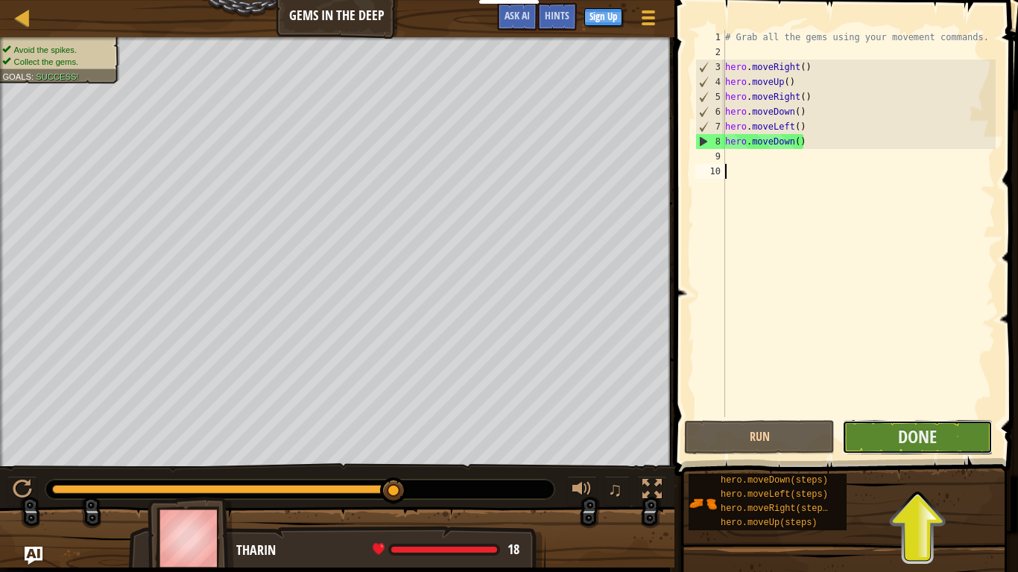
click at [850, 437] on button "Done" at bounding box center [917, 437] width 151 height 34
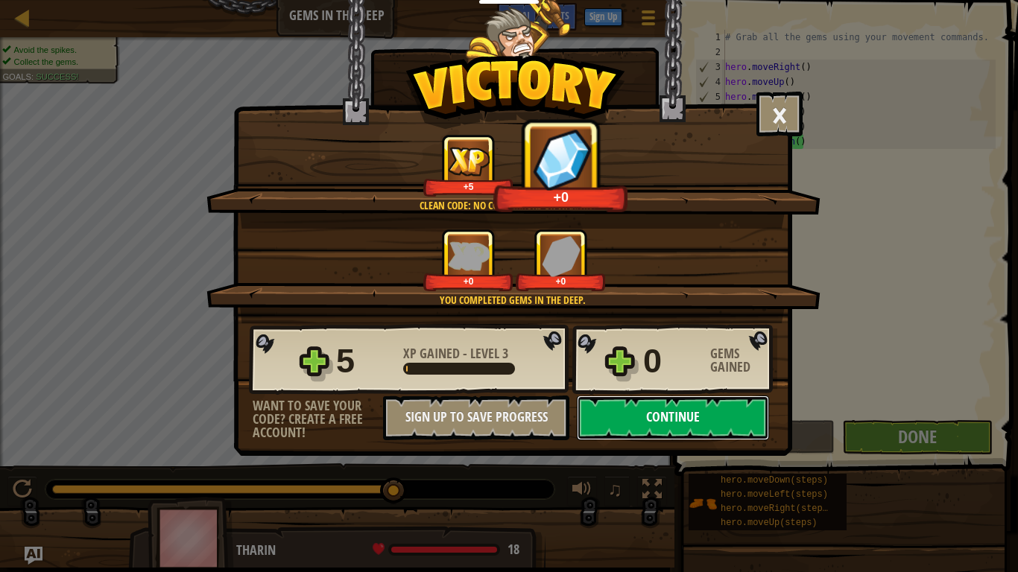
click at [660, 420] on button "Continue" at bounding box center [673, 418] width 192 height 45
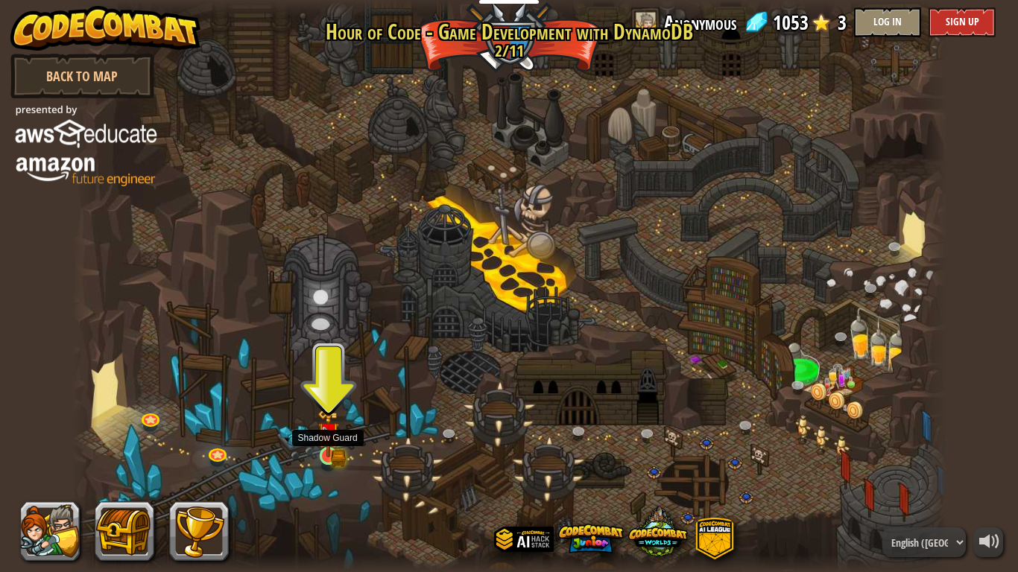
click at [326, 453] on img at bounding box center [329, 433] width 22 height 48
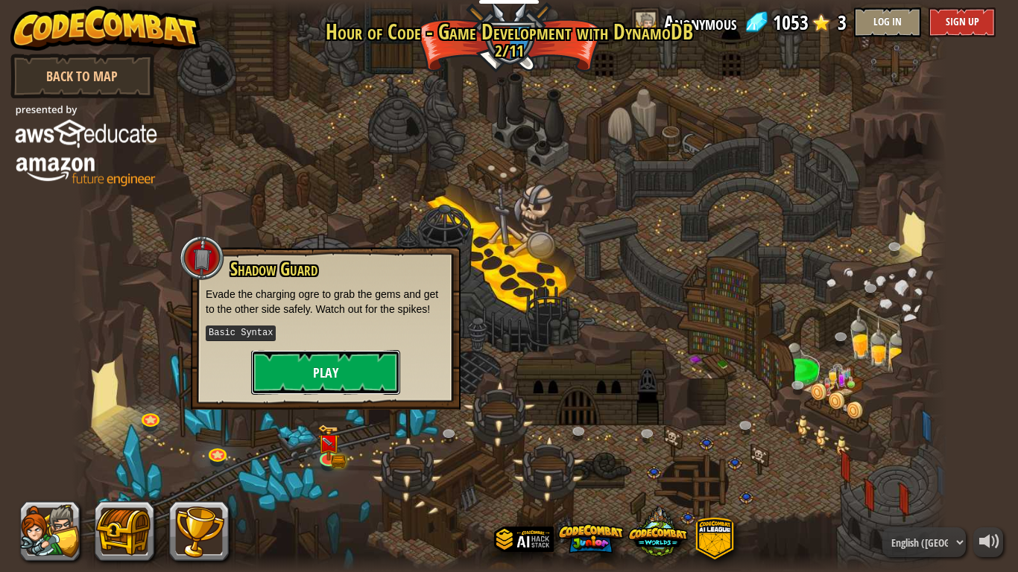
click at [385, 365] on button "Play" at bounding box center [325, 372] width 149 height 45
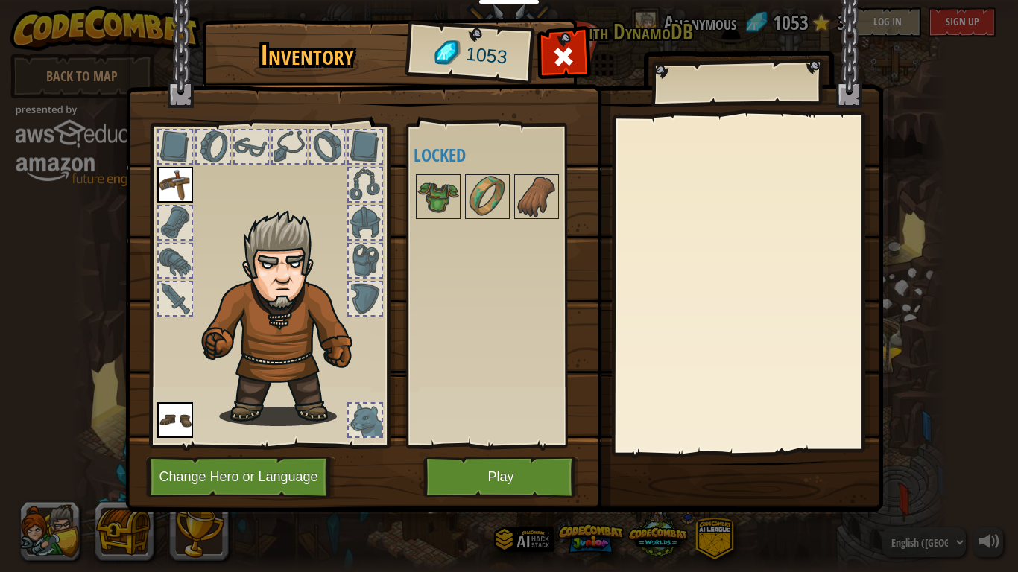
click at [379, 418] on div at bounding box center [365, 420] width 33 height 33
click at [376, 386] on div at bounding box center [269, 281] width 246 height 335
click at [470, 474] on button "Play" at bounding box center [501, 477] width 156 height 41
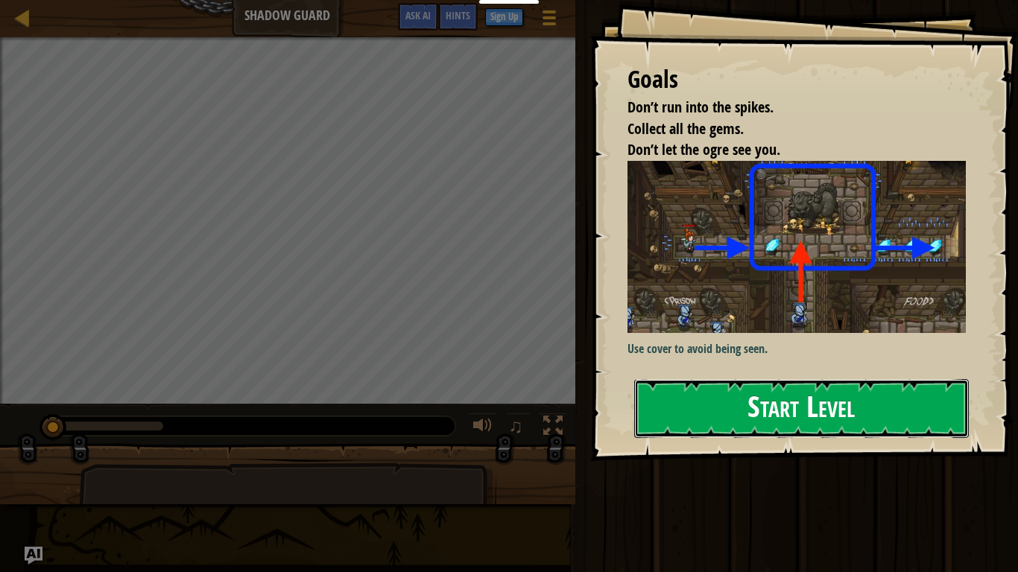
click at [748, 426] on button "Start Level" at bounding box center [801, 408] width 335 height 59
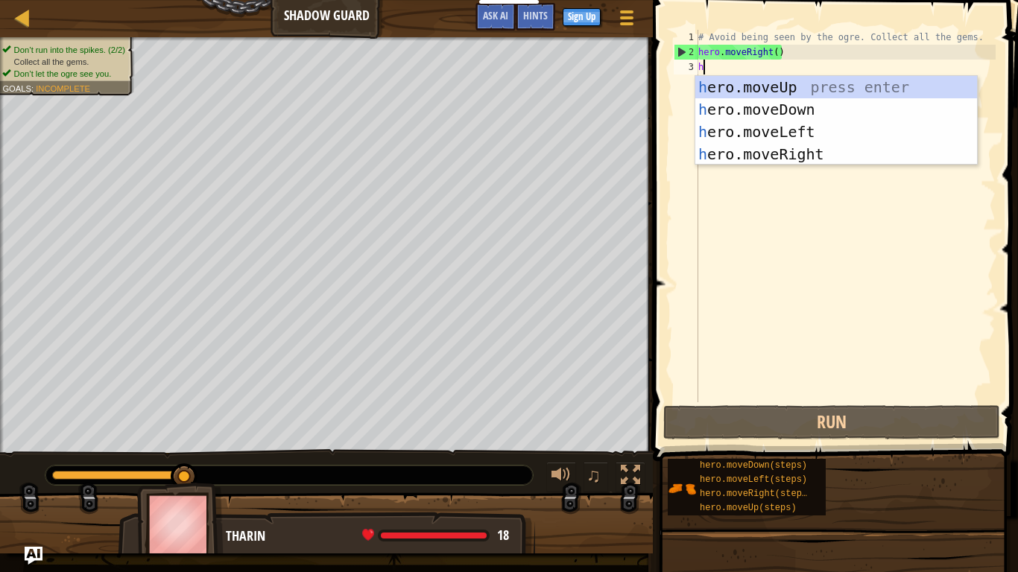
scroll to position [7, 0]
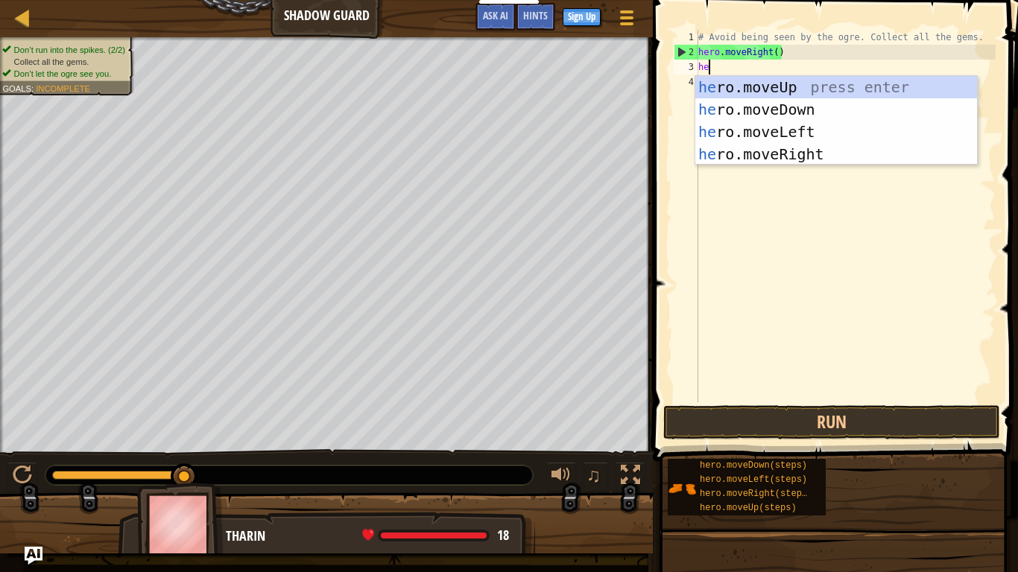
type textarea "hero"
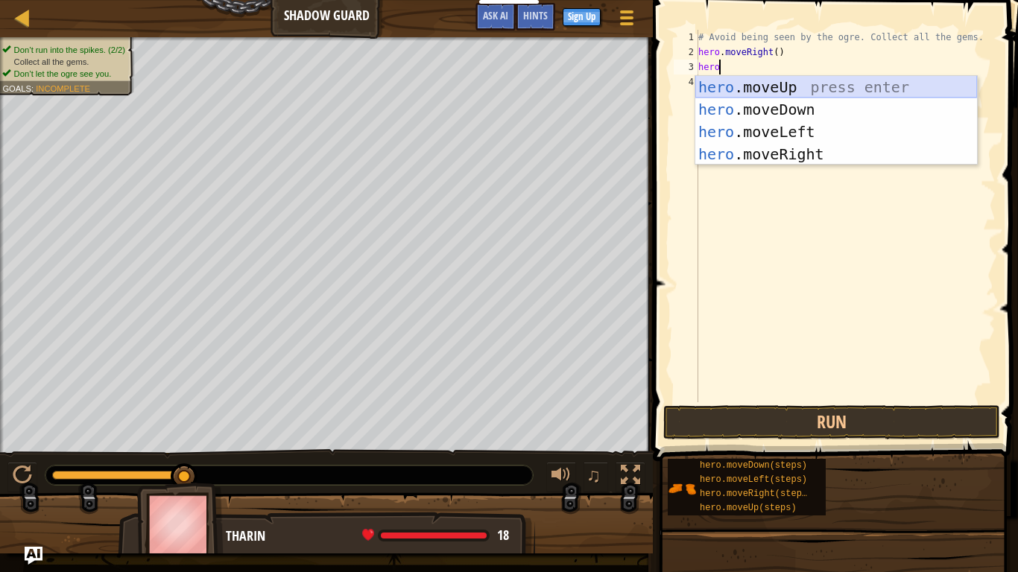
click at [807, 88] on div "hero .moveUp press enter hero .moveDown press enter hero .moveLeft press enter …" at bounding box center [836, 143] width 282 height 134
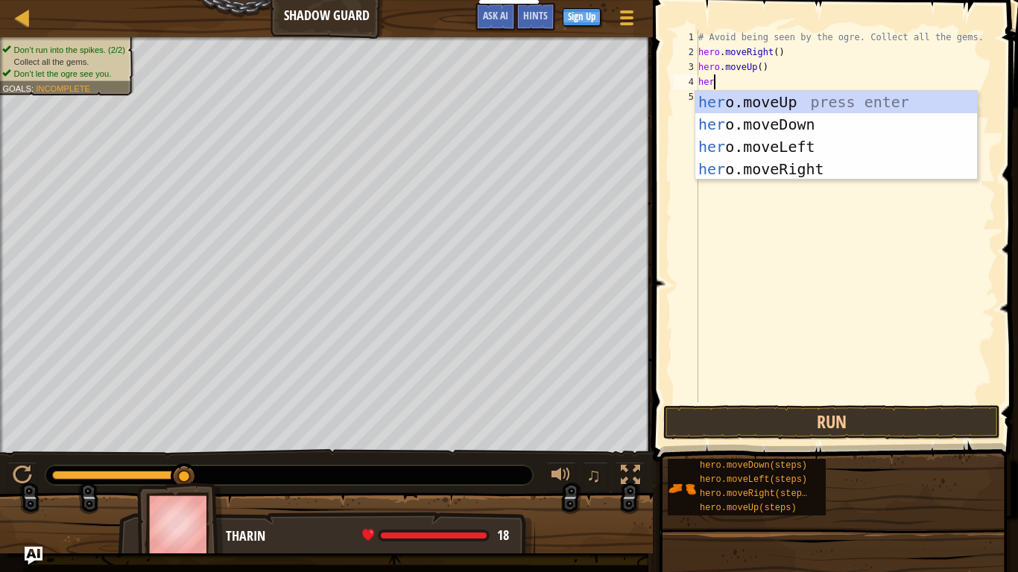
type textarea "hero"
click at [850, 169] on div "hero .moveUp press enter hero .moveDown press enter hero .moveLeft press enter …" at bounding box center [836, 158] width 282 height 134
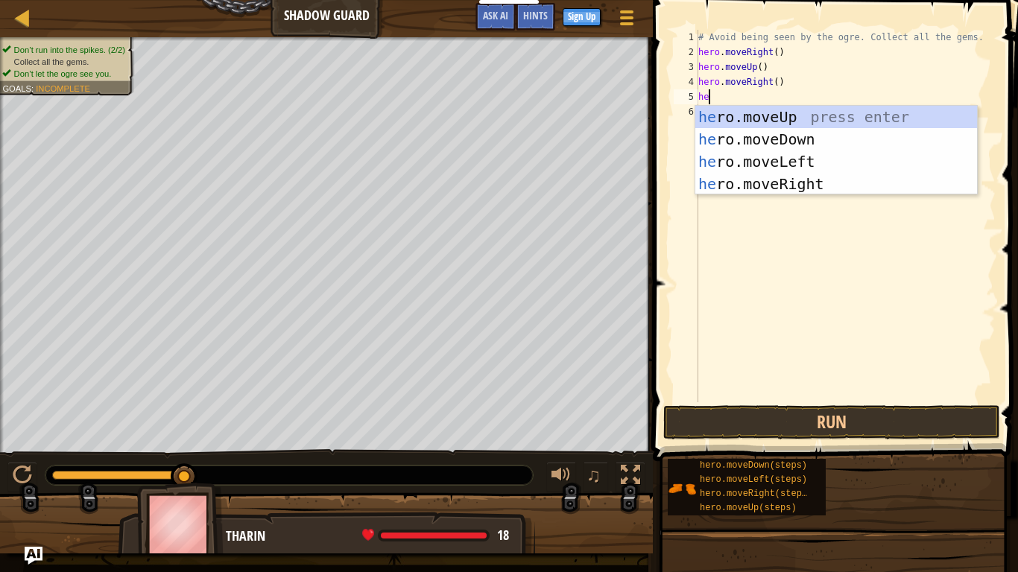
type textarea "hero"
click at [834, 140] on div "hero .moveUp press enter hero .moveDown press enter hero .moveLeft press enter …" at bounding box center [836, 173] width 282 height 134
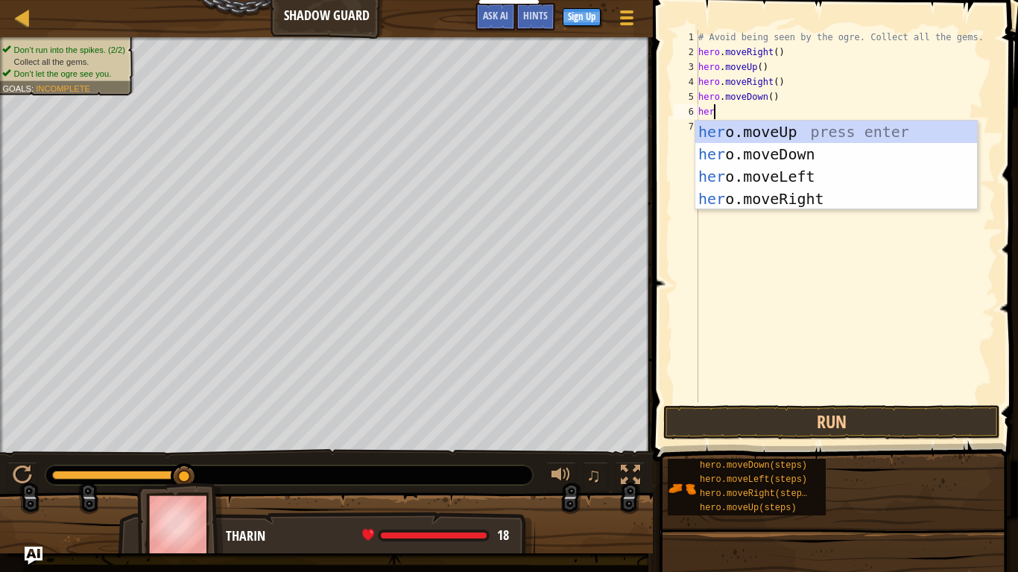
type textarea "hero"
click at [850, 199] on div "hero .moveUp press enter hero .moveDown press enter hero .moveLeft press enter …" at bounding box center [836, 188] width 282 height 134
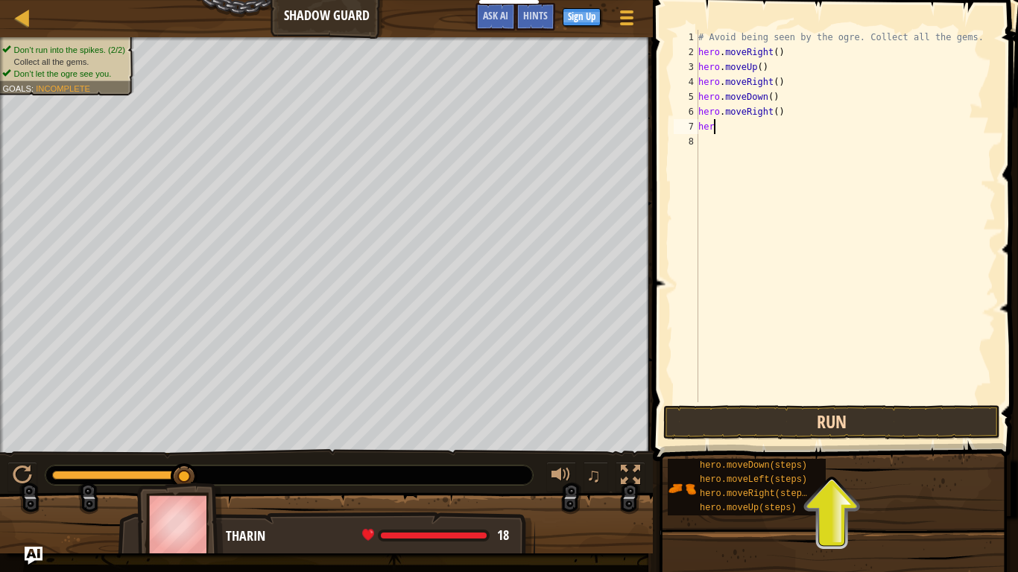
type textarea "hero"
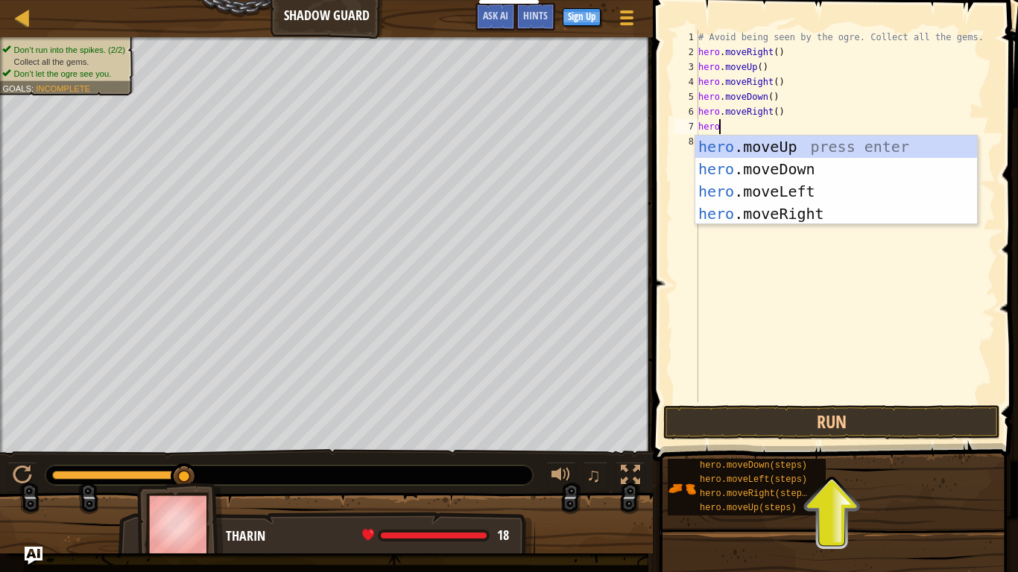
click at [792, 255] on div "# Avoid being seen by the ogre. Collect all the gems. hero . moveRight ( ) hero…" at bounding box center [845, 231] width 300 height 403
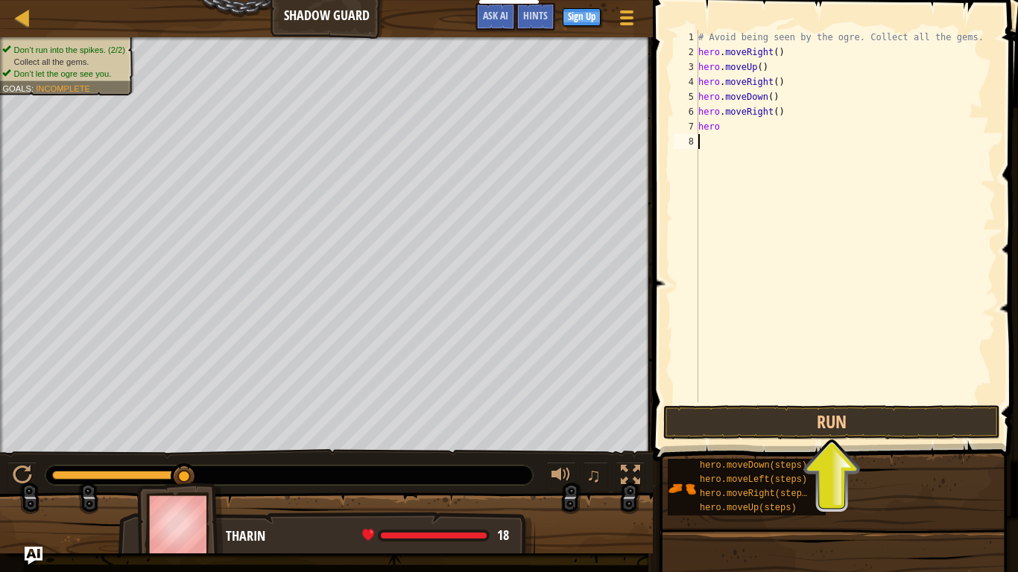
scroll to position [7, 0]
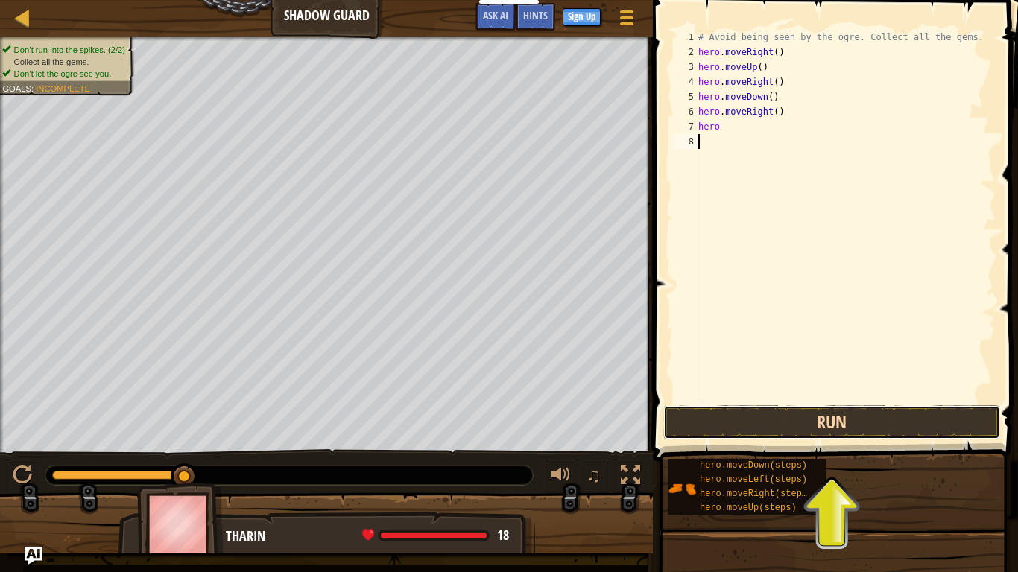
click at [843, 415] on button "Run" at bounding box center [831, 422] width 337 height 34
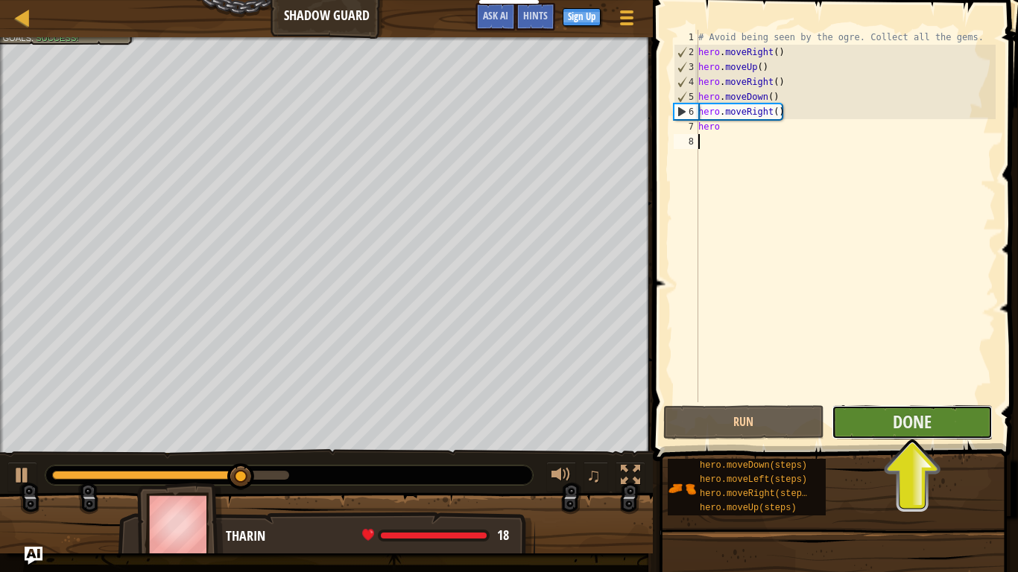
click at [845, 417] on button "Done" at bounding box center [912, 422] width 161 height 34
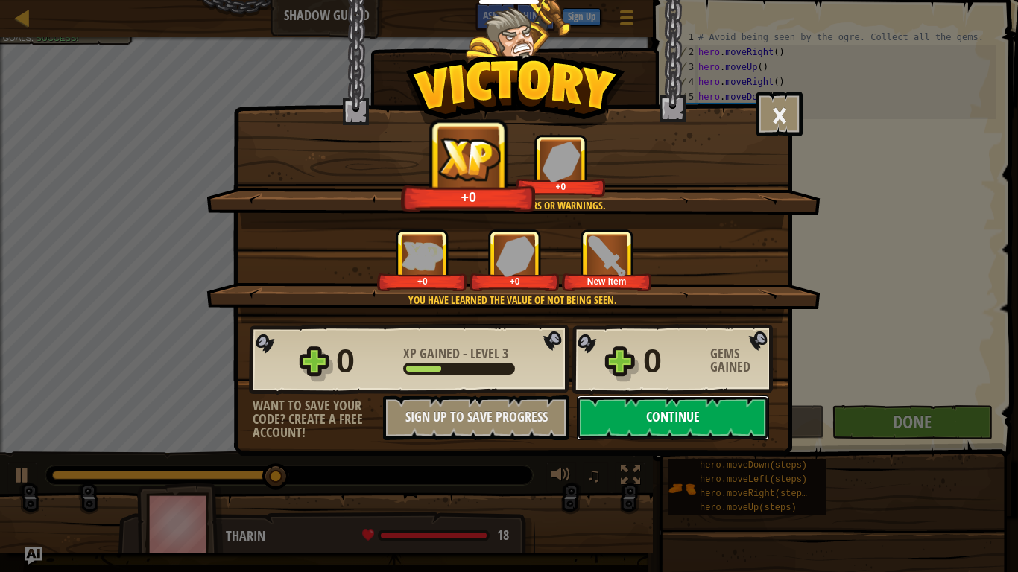
click at [694, 412] on button "Continue" at bounding box center [673, 418] width 192 height 45
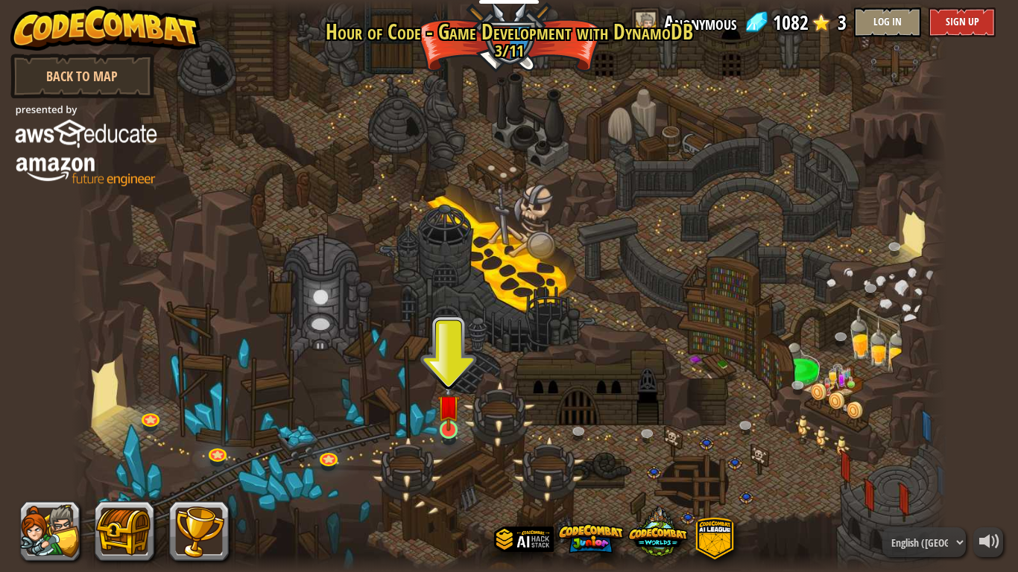
click at [451, 417] on img at bounding box center [449, 406] width 22 height 51
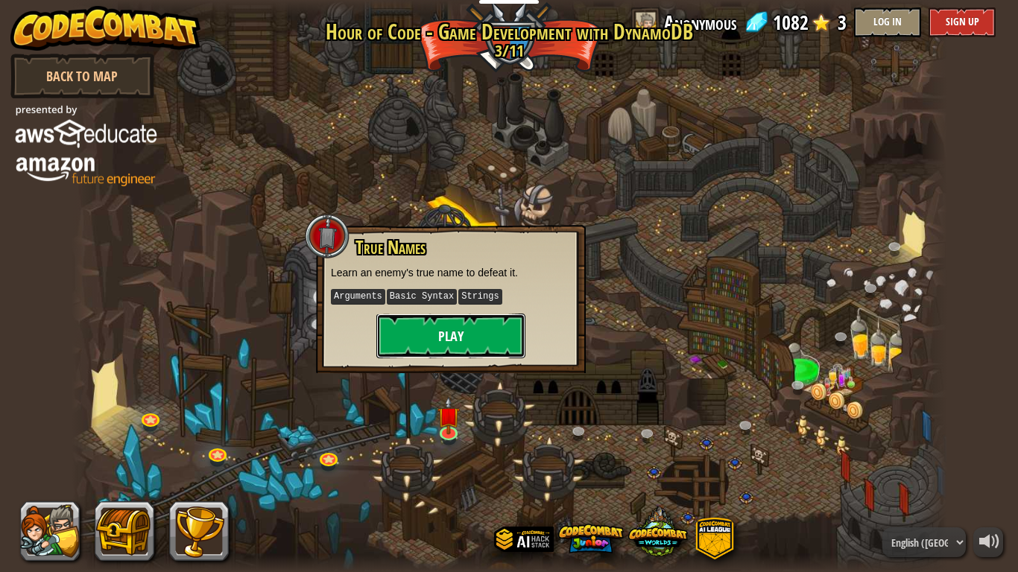
click at [433, 351] on button "Play" at bounding box center [450, 336] width 149 height 45
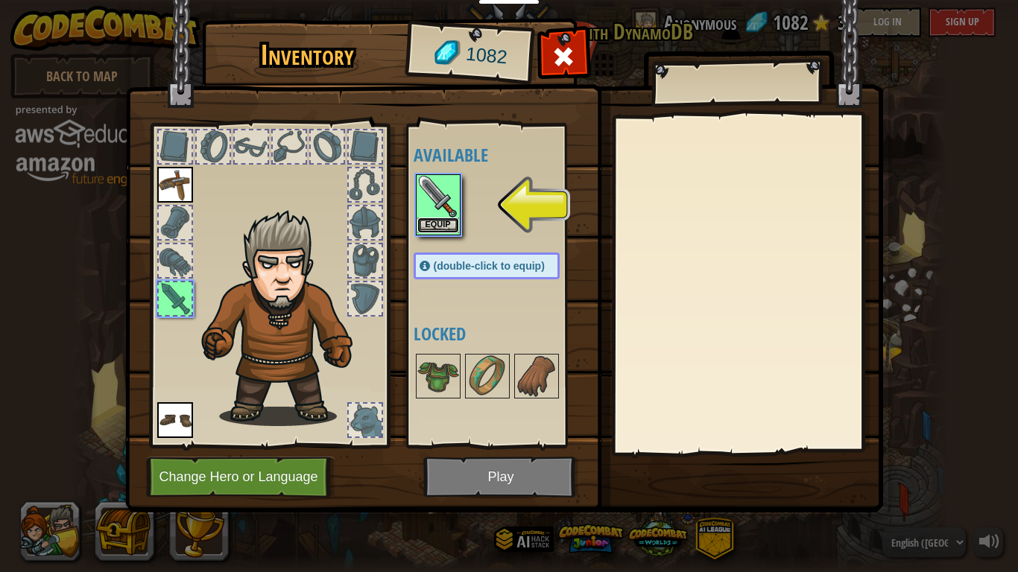
click at [435, 231] on button "Equip" at bounding box center [438, 226] width 42 height 16
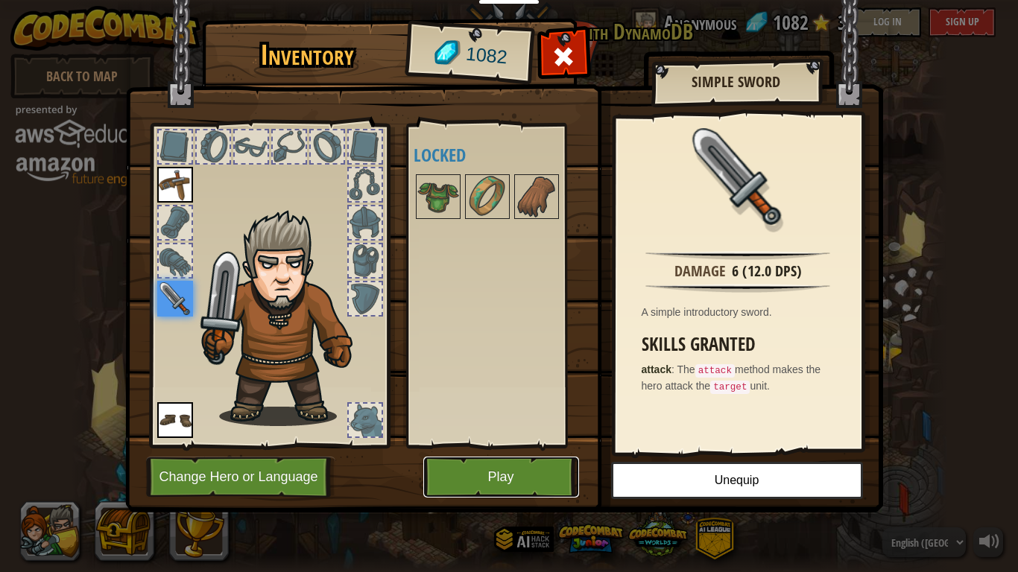
click at [510, 476] on button "Play" at bounding box center [501, 477] width 156 height 41
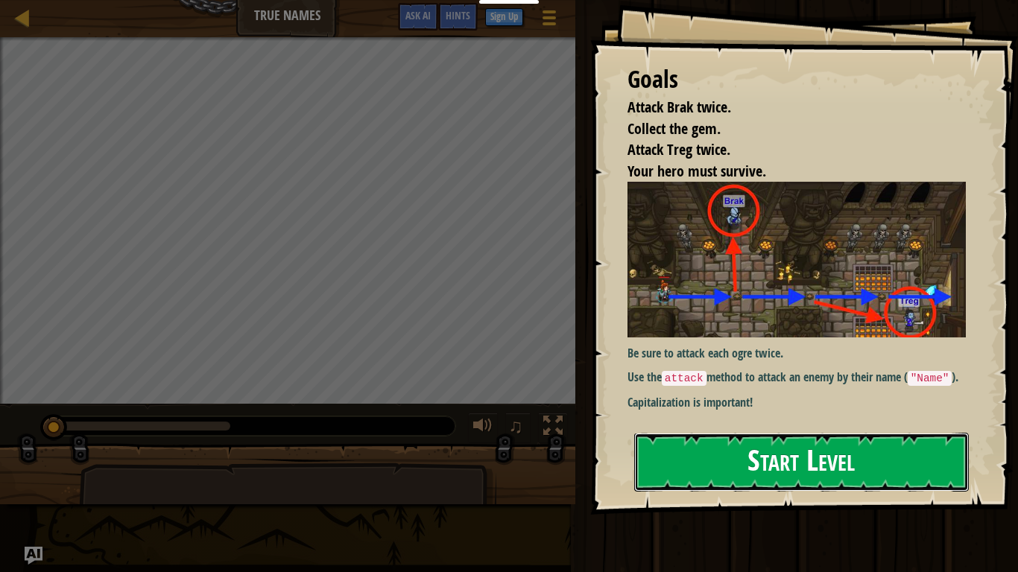
click at [798, 461] on button "Start Level" at bounding box center [801, 462] width 335 height 59
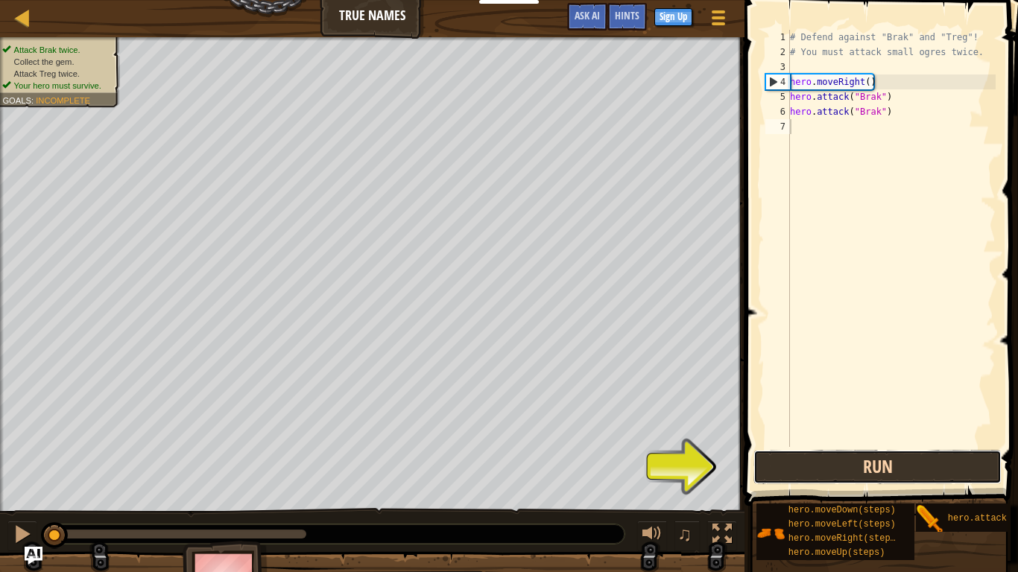
click at [851, 471] on button "Run" at bounding box center [878, 467] width 248 height 34
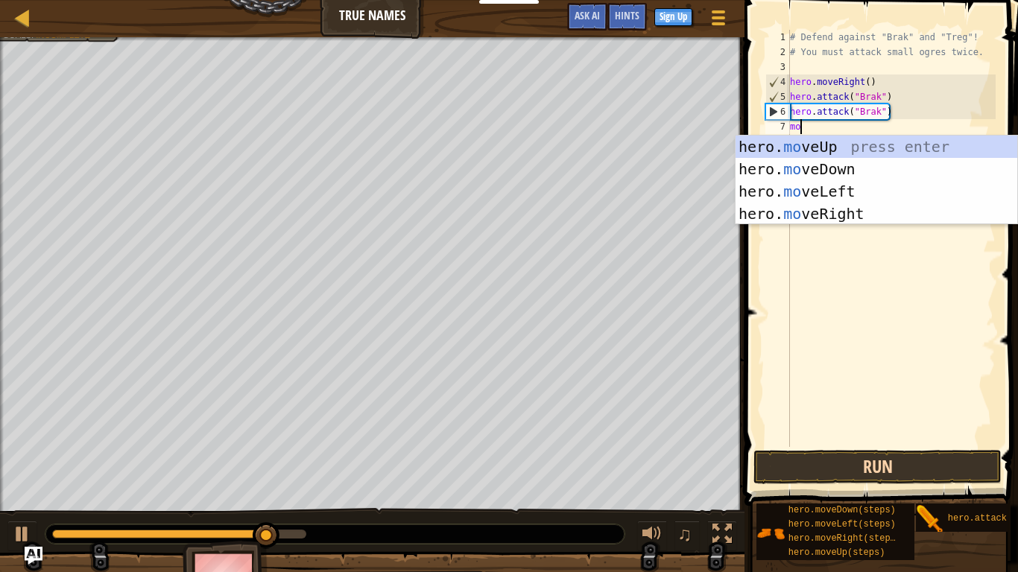
scroll to position [7, 1]
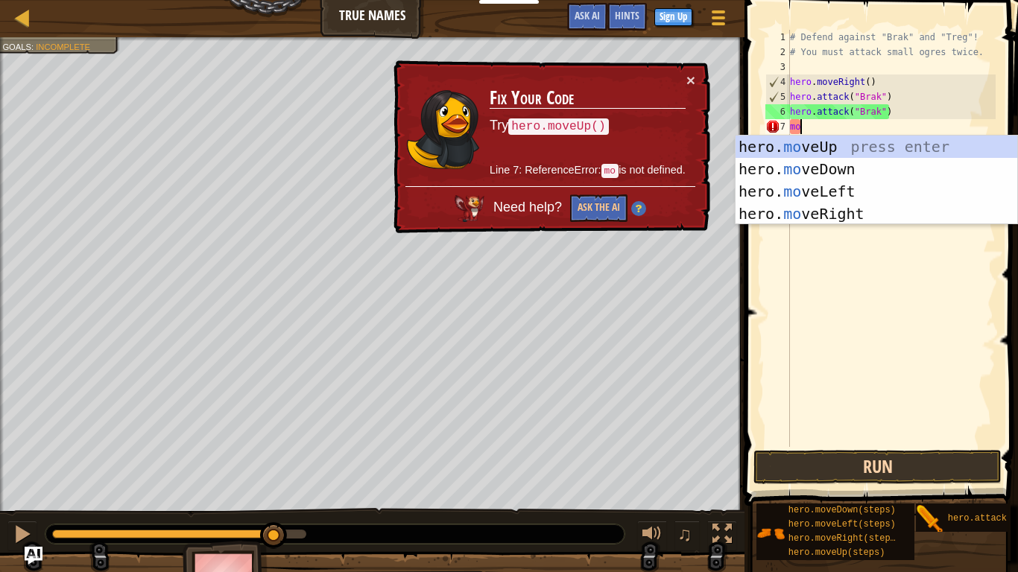
type textarea "m"
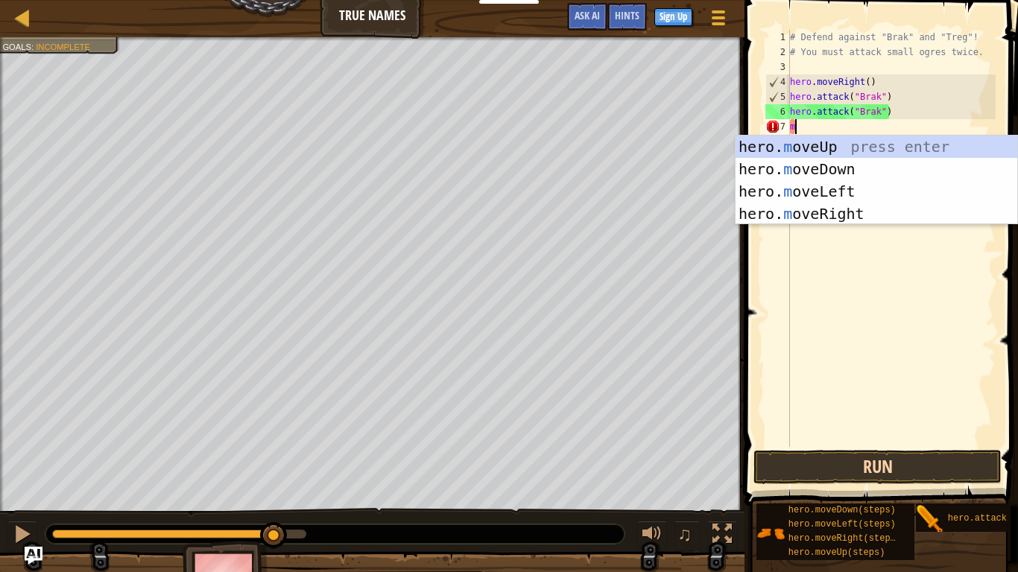
scroll to position [7, 0]
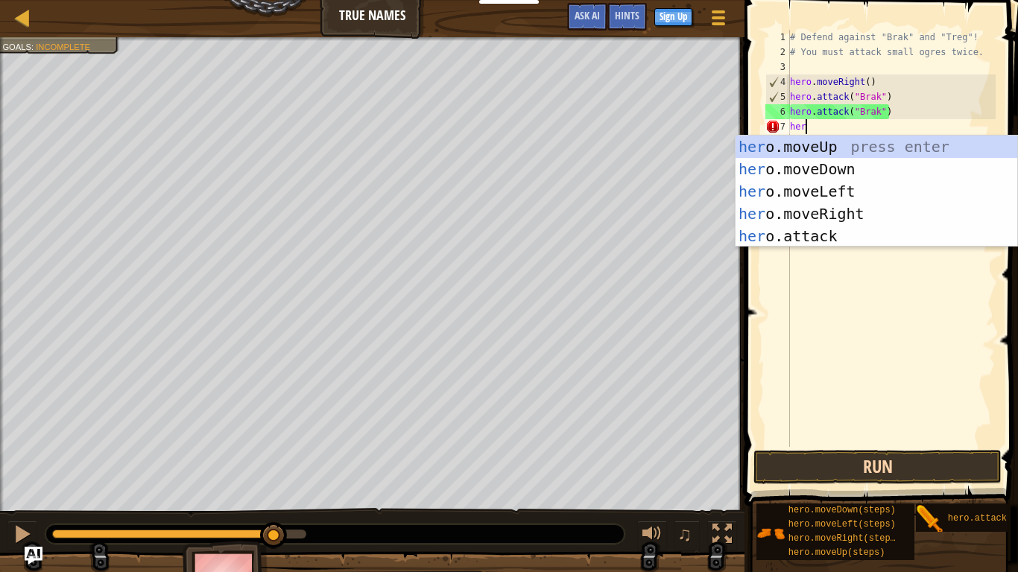
type textarea "hero"
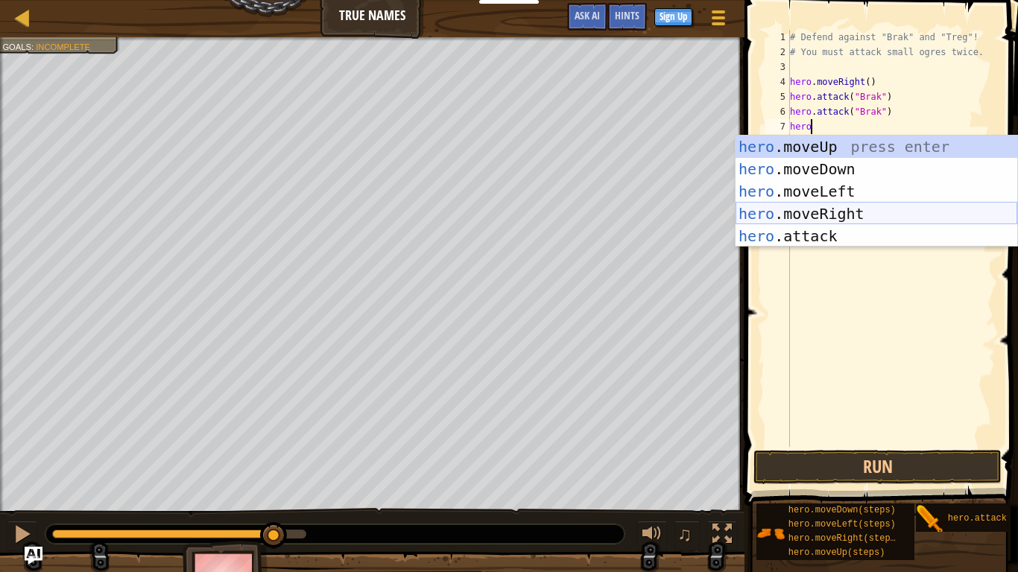
click at [841, 207] on div "hero .moveUp press enter hero .moveDown press enter hero .moveLeft press enter …" at bounding box center [877, 214] width 282 height 157
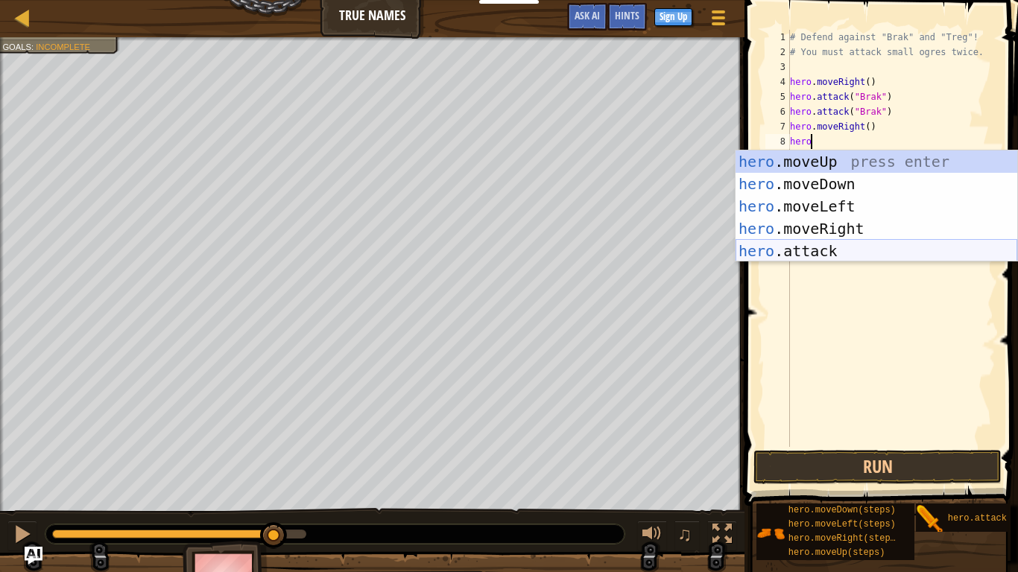
click at [765, 253] on div "hero .moveUp press enter hero .moveDown press enter hero .moveLeft press enter …" at bounding box center [877, 229] width 282 height 157
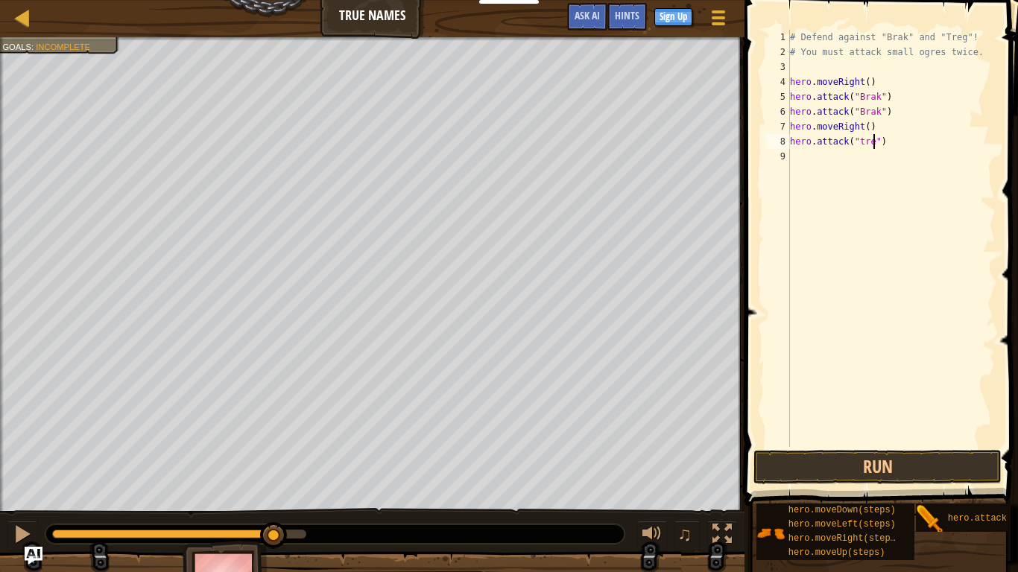
scroll to position [7, 12]
type textarea "hero.attack("treg")"
click at [817, 157] on div "# Defend against "Brak" and "Treg"! # You must attack small ogres twice. hero .…" at bounding box center [891, 253] width 209 height 447
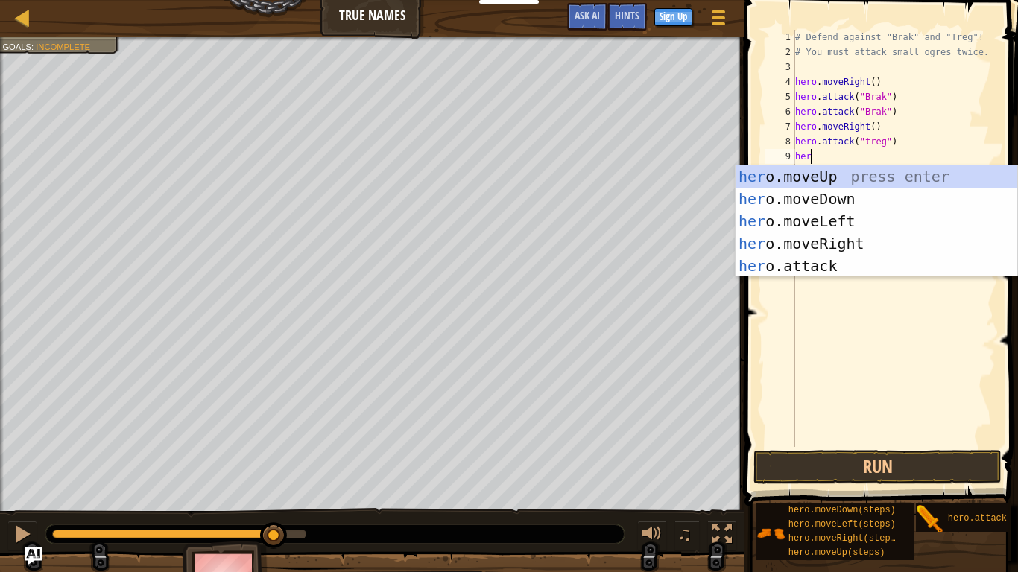
scroll to position [7, 2]
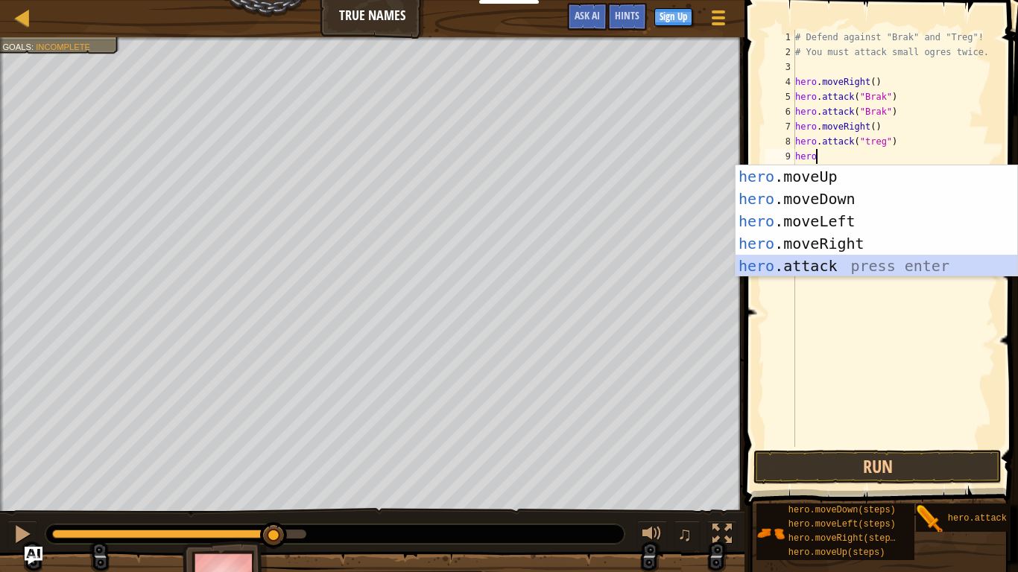
click at [821, 267] on div "hero .moveUp press enter hero .moveDown press enter hero .moveLeft press enter …" at bounding box center [877, 243] width 282 height 157
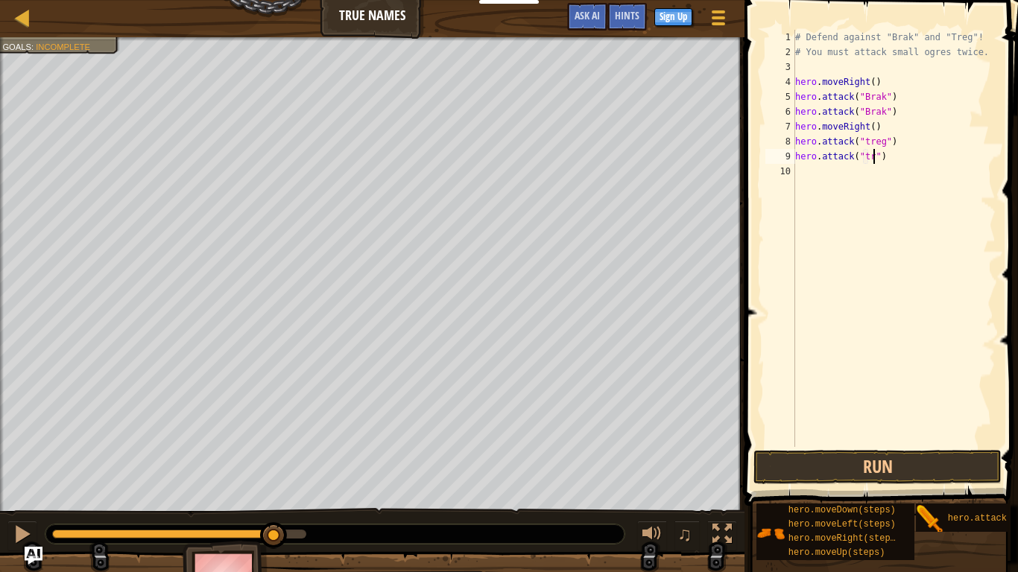
type textarea "hero.attack("treg")"
click at [974, 473] on button "Run" at bounding box center [878, 467] width 248 height 34
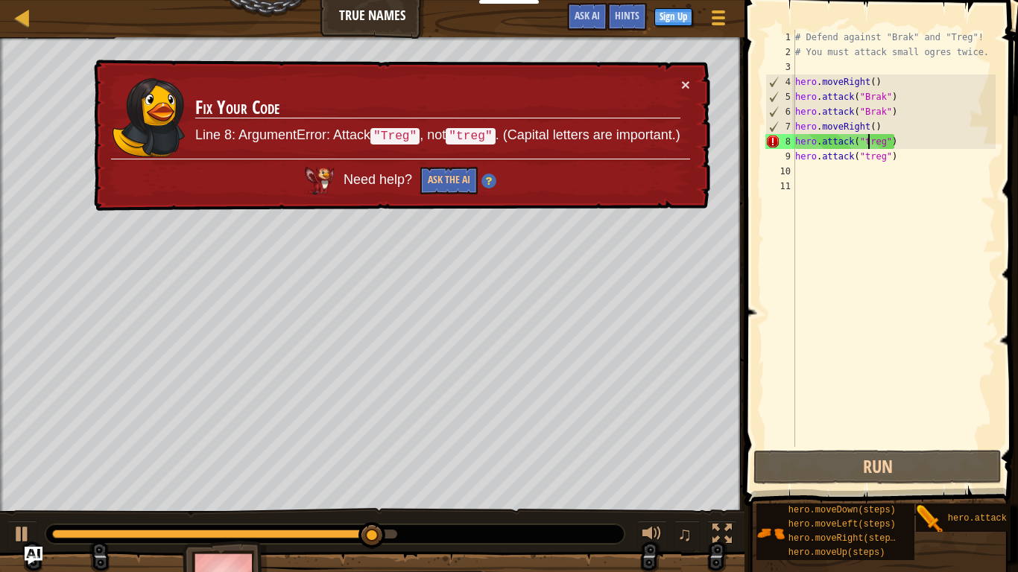
click at [868, 136] on div "# Defend against "Brak" and "Treg"! # You must attack small ogres twice. hero .…" at bounding box center [893, 253] width 203 height 447
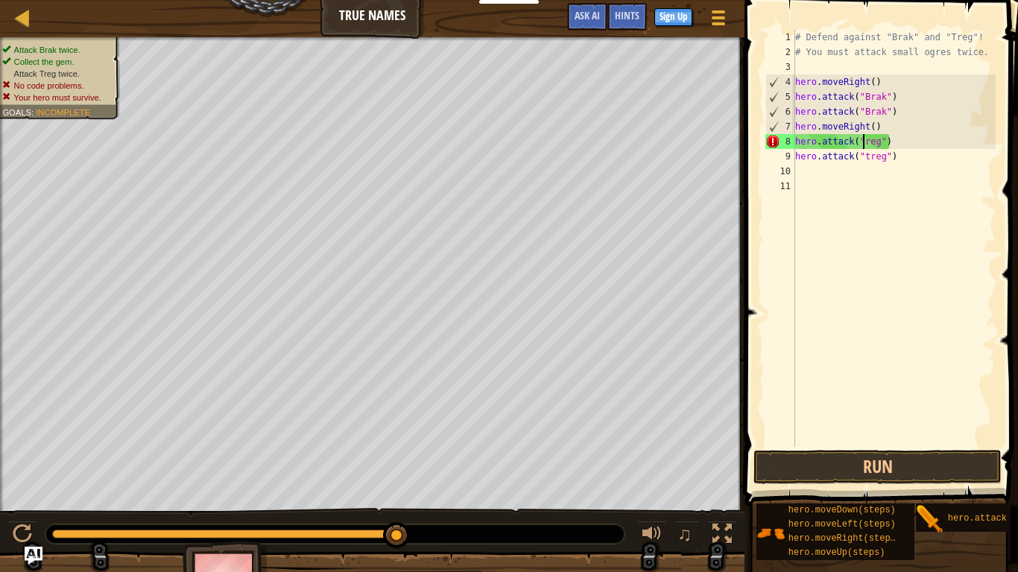
scroll to position [7, 10]
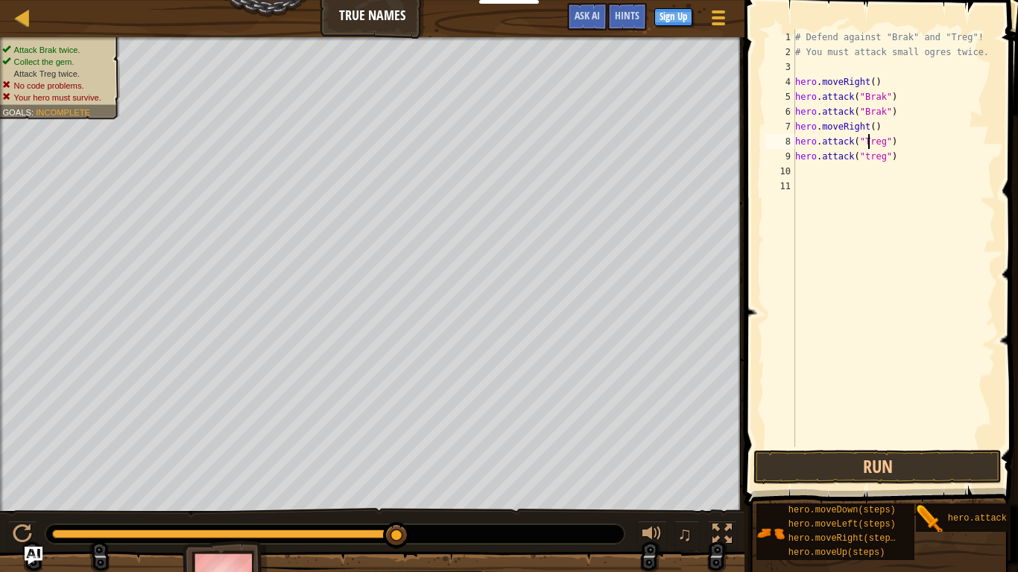
click at [866, 159] on div "# Defend against "Brak" and "Treg"! # You must attack small ogres twice. hero .…" at bounding box center [893, 253] width 203 height 447
type textarea "hero.attack("Treg")"
click at [804, 172] on div "# Defend against "Brak" and "Treg"! # You must attack small ogres twice. hero .…" at bounding box center [893, 253] width 203 height 447
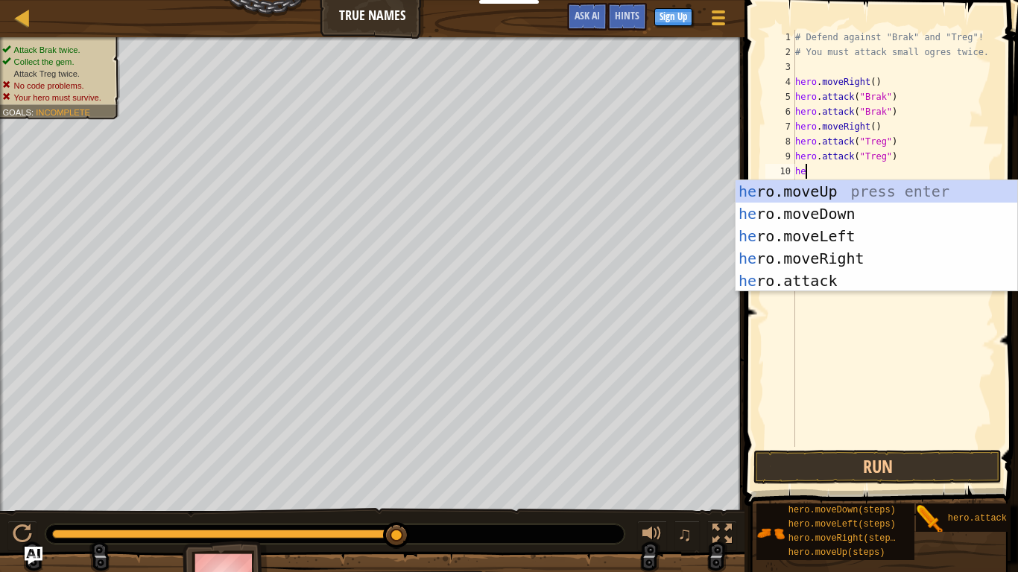
type textarea "her"
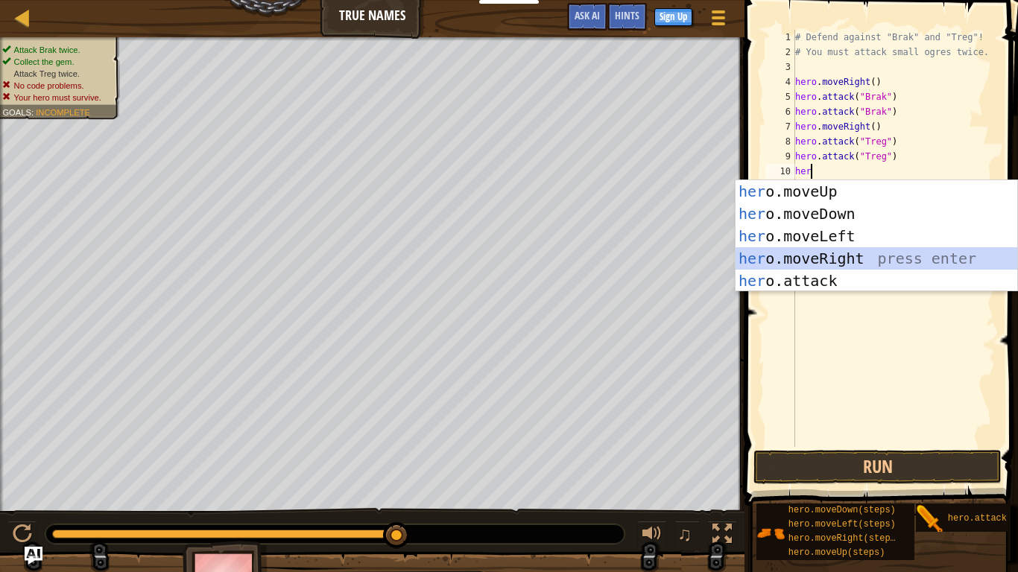
click at [821, 247] on div "her o.moveUp press enter her o.moveDown press enter her o.moveLeft press enter …" at bounding box center [877, 258] width 282 height 157
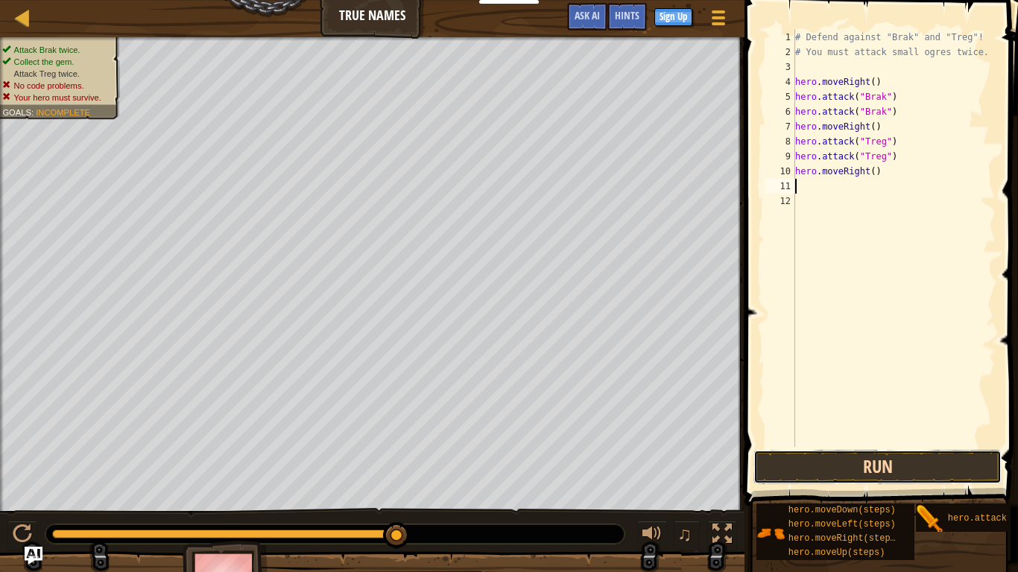
click at [815, 466] on button "Run" at bounding box center [878, 467] width 248 height 34
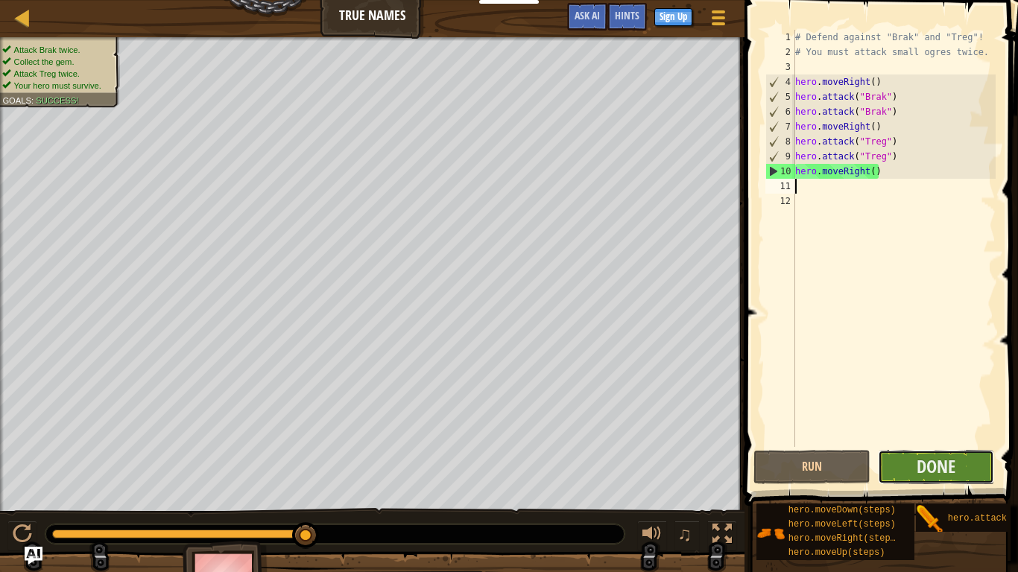
click at [899, 470] on button "Done" at bounding box center [936, 467] width 117 height 34
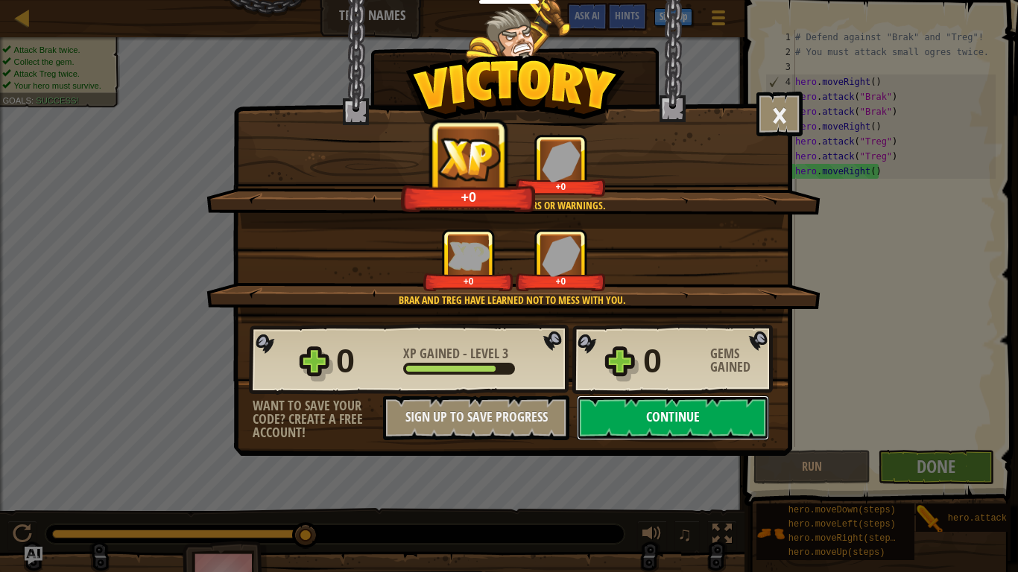
click at [689, 424] on button "Continue" at bounding box center [673, 418] width 192 height 45
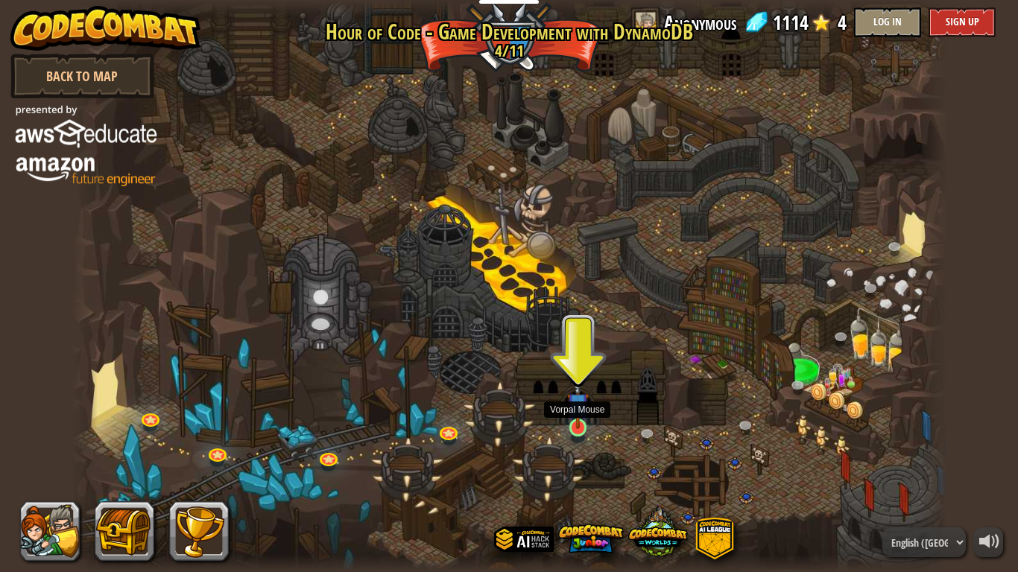
click at [583, 411] on img at bounding box center [578, 404] width 22 height 51
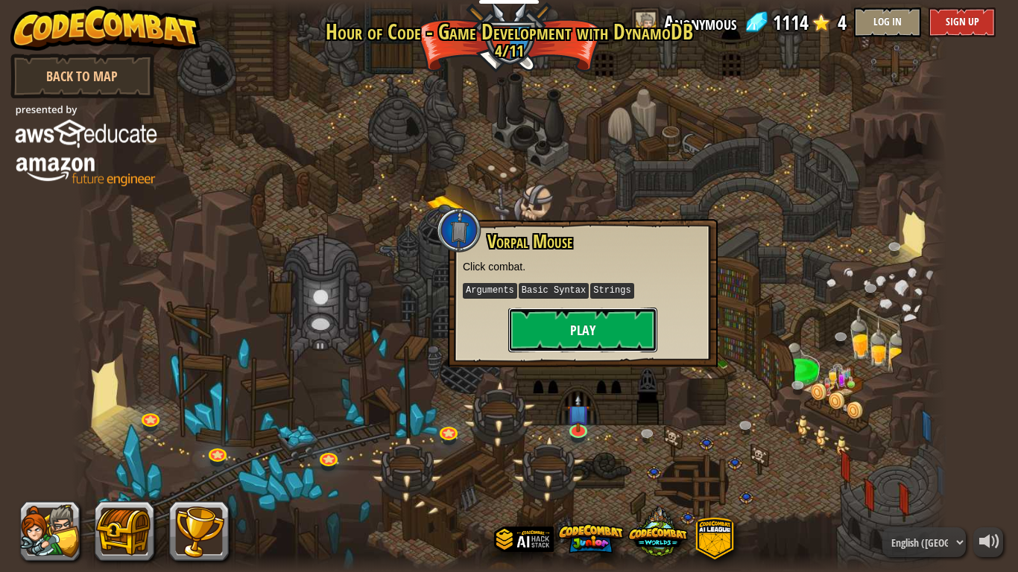
click at [557, 333] on button "Play" at bounding box center [582, 330] width 149 height 45
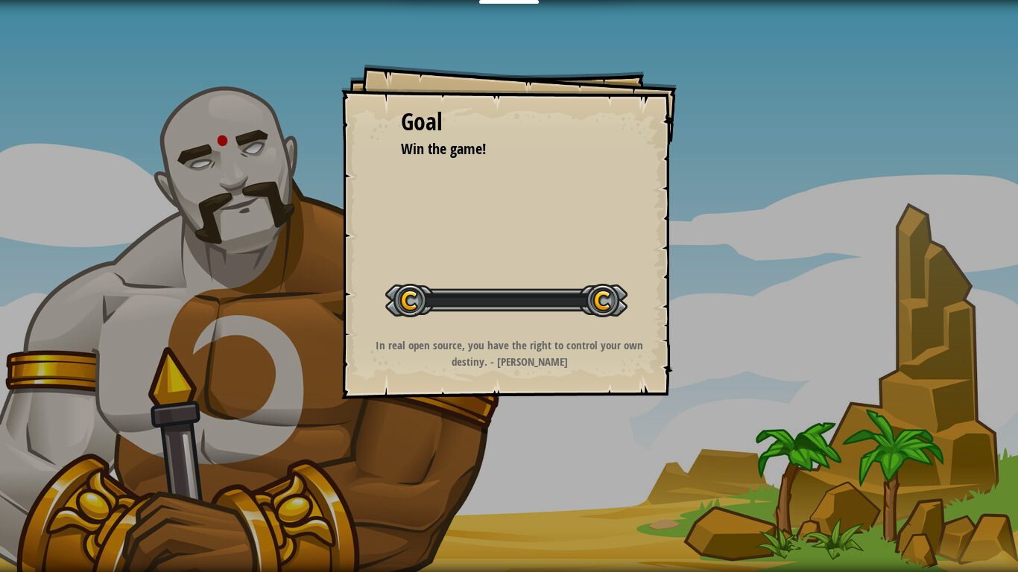
click at [557, 333] on div "Goal Win the game! Start Level Error loading from server. Try refreshing the pa…" at bounding box center [508, 231] width 335 height 335
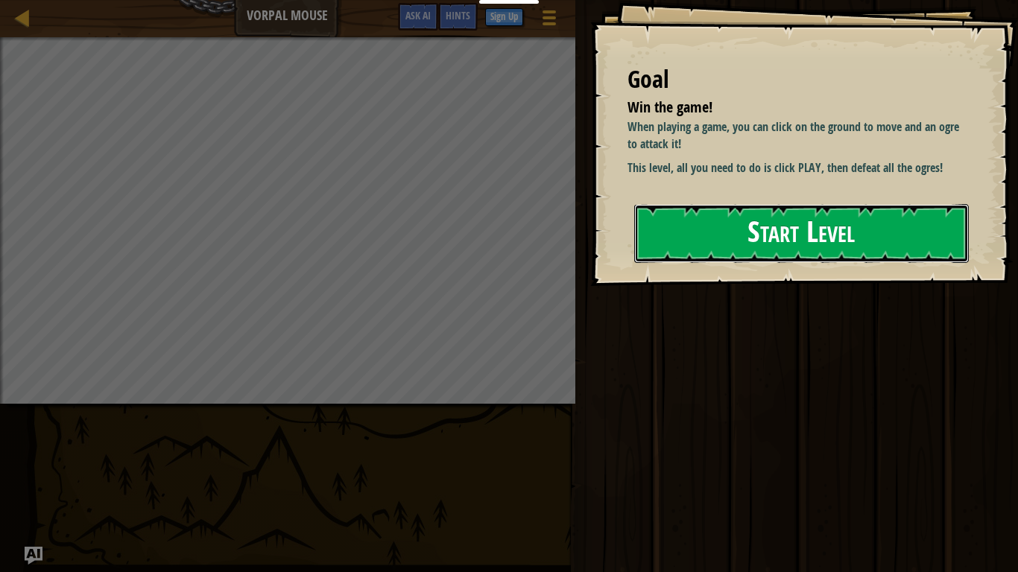
click at [768, 218] on button "Start Level" at bounding box center [801, 233] width 335 height 59
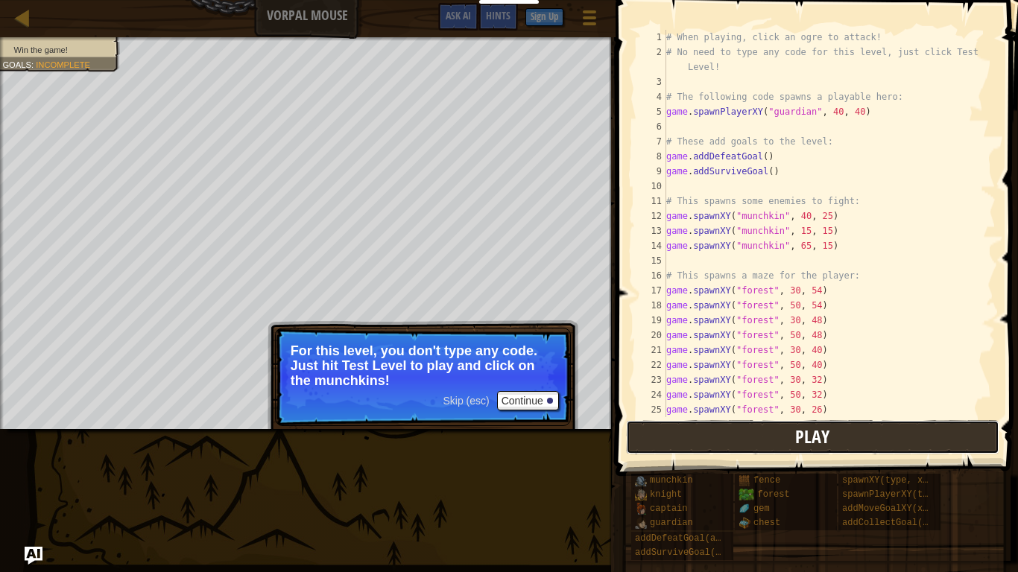
click at [828, 442] on span "Play" at bounding box center [812, 437] width 34 height 24
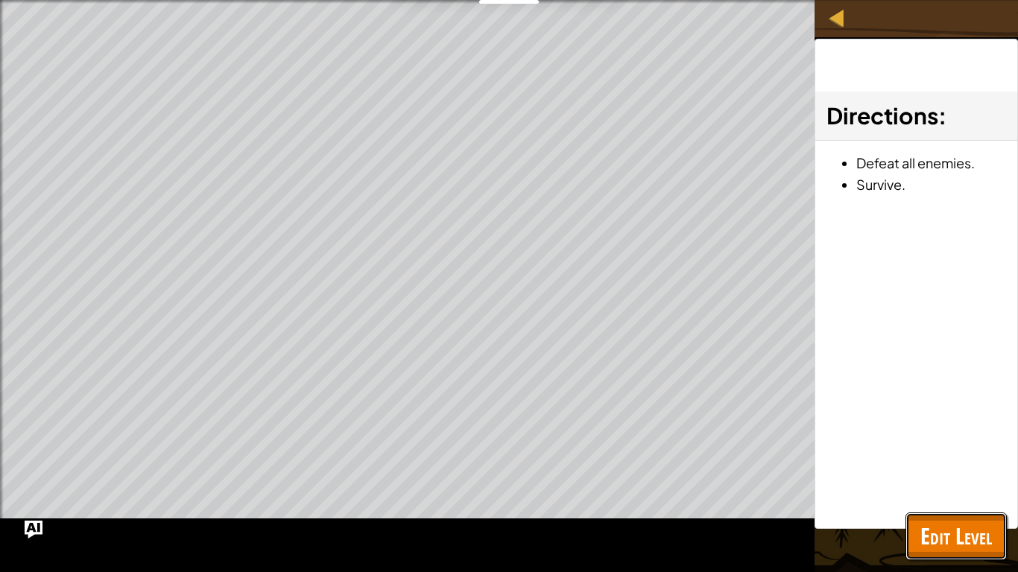
click at [948, 534] on span "Edit Level" at bounding box center [957, 536] width 72 height 31
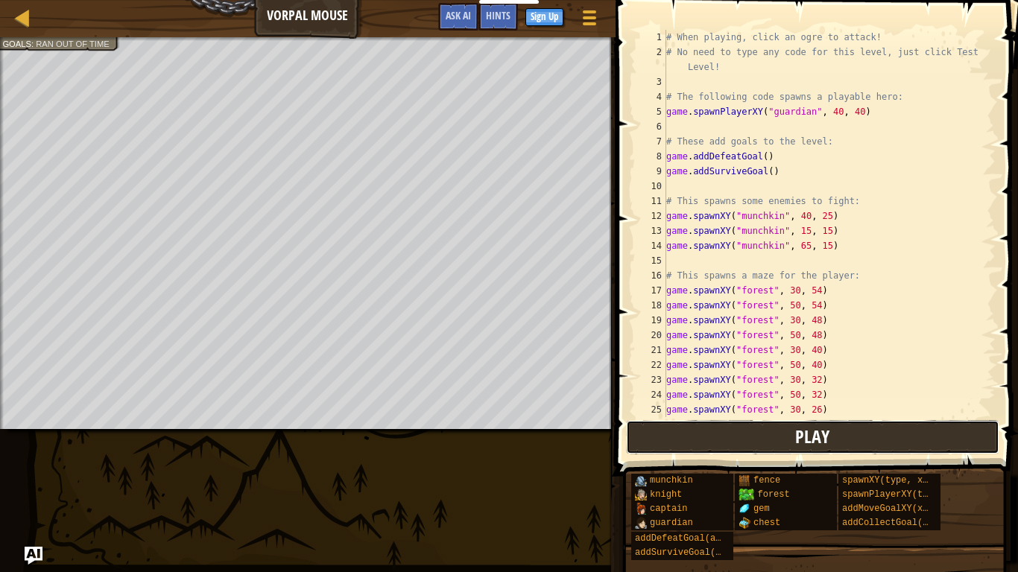
click at [767, 429] on button "Play" at bounding box center [812, 437] width 373 height 34
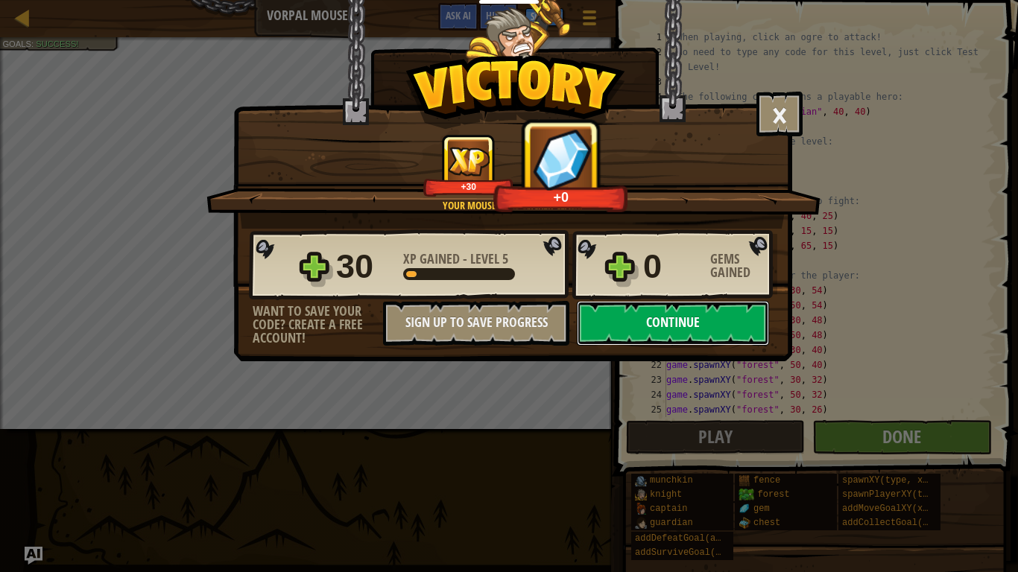
click at [711, 312] on button "Continue" at bounding box center [673, 323] width 192 height 45
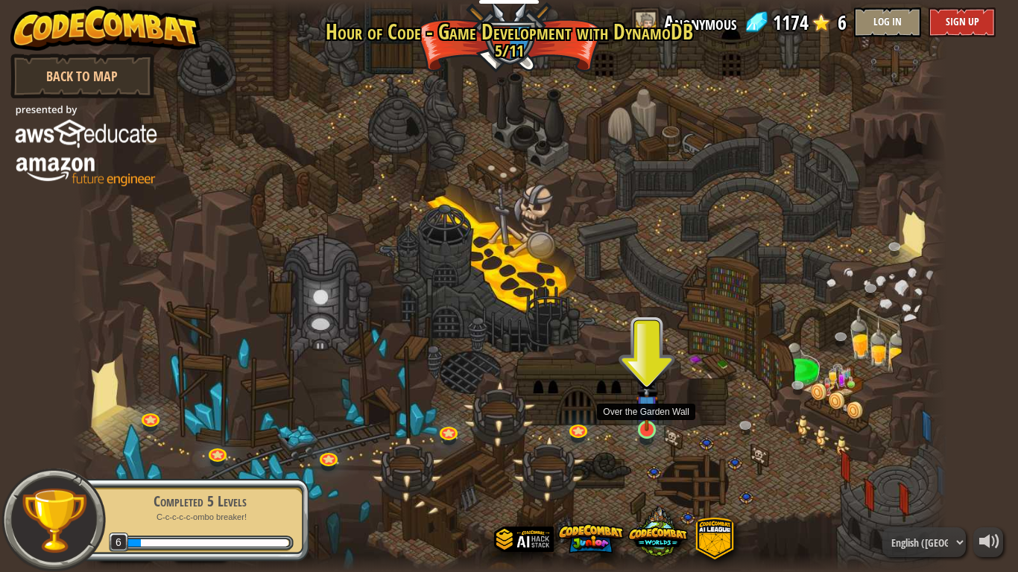
click at [647, 418] on img at bounding box center [647, 406] width 22 height 51
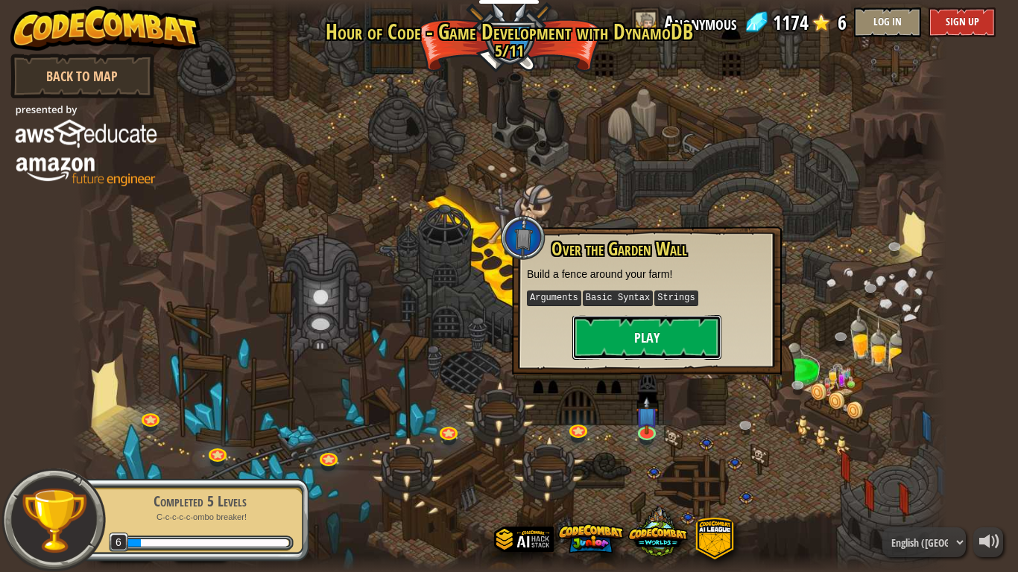
click at [612, 346] on button "Play" at bounding box center [646, 337] width 149 height 45
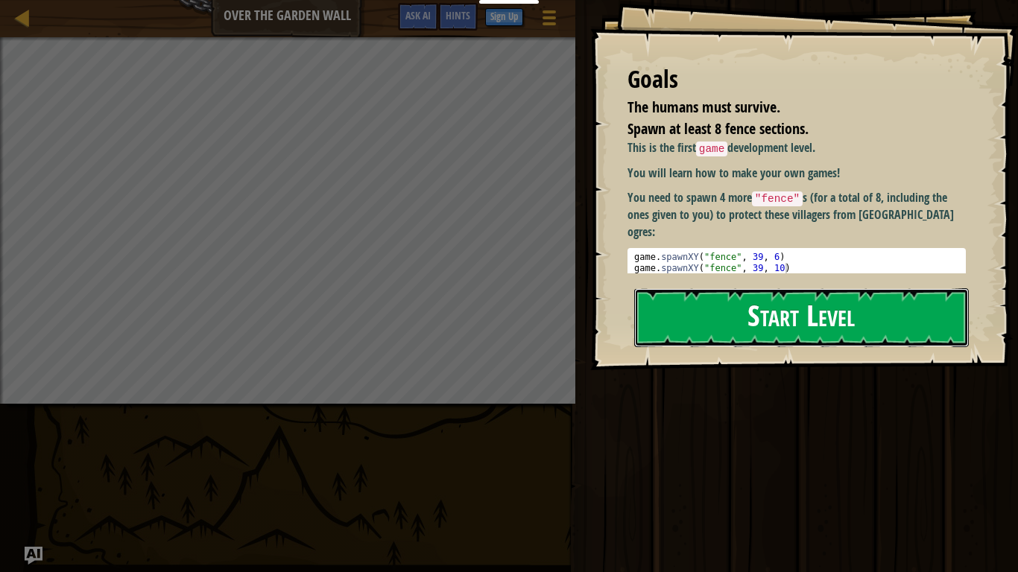
click at [681, 295] on button "Start Level" at bounding box center [801, 317] width 335 height 59
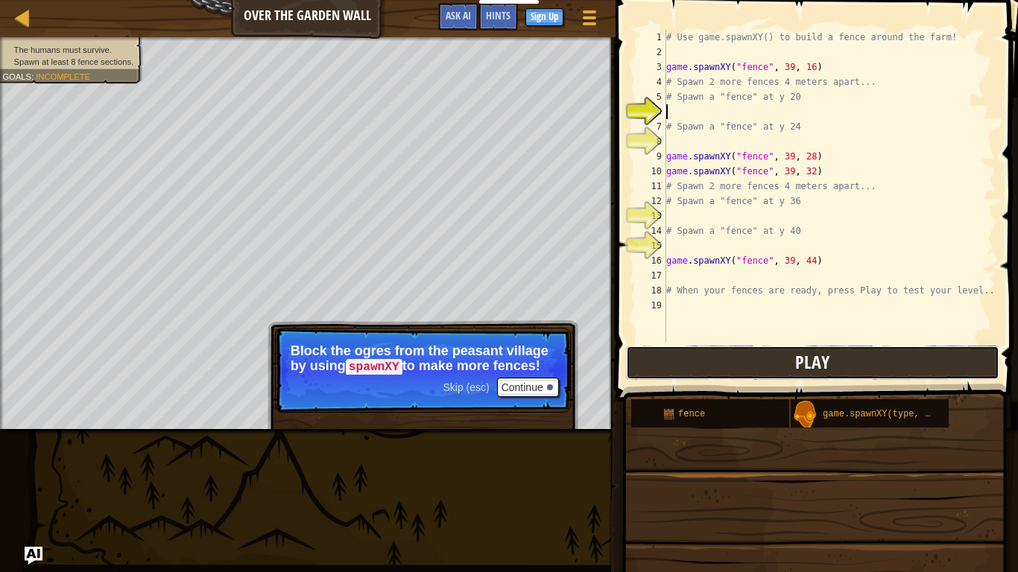
click at [702, 351] on button "Play" at bounding box center [812, 363] width 373 height 34
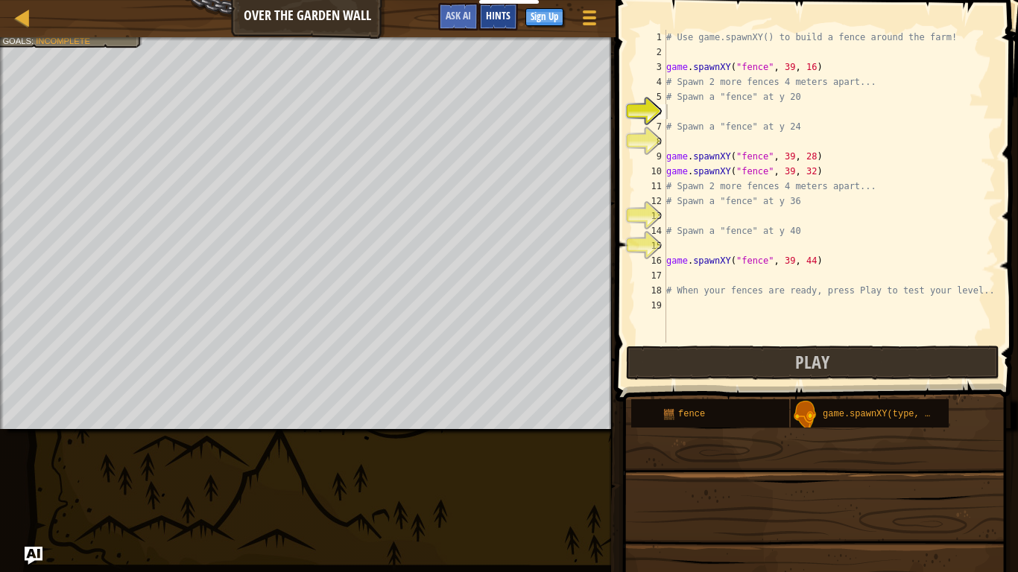
click at [506, 9] on span "Hints" at bounding box center [498, 15] width 25 height 14
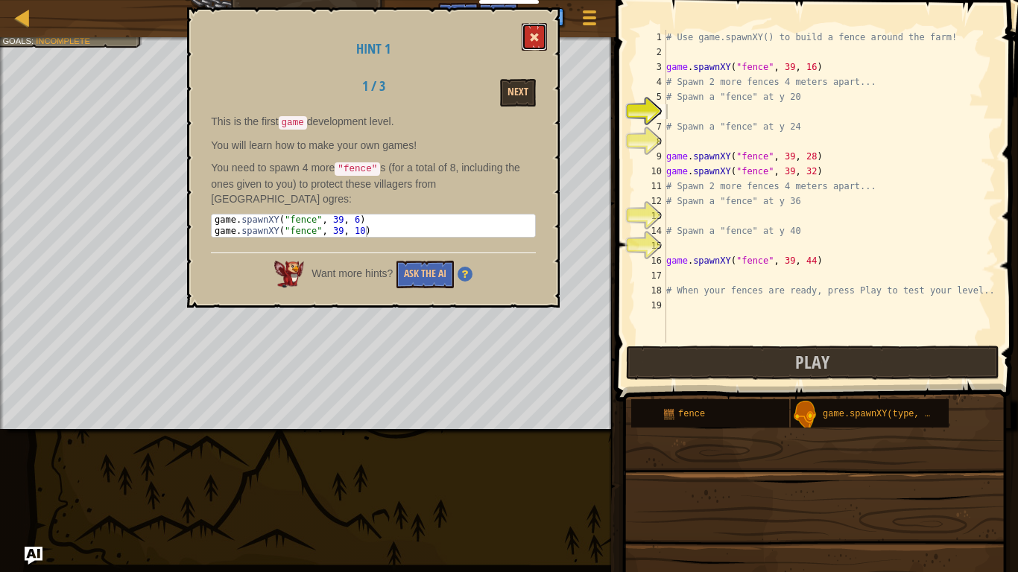
click at [540, 37] on button at bounding box center [534, 37] width 25 height 28
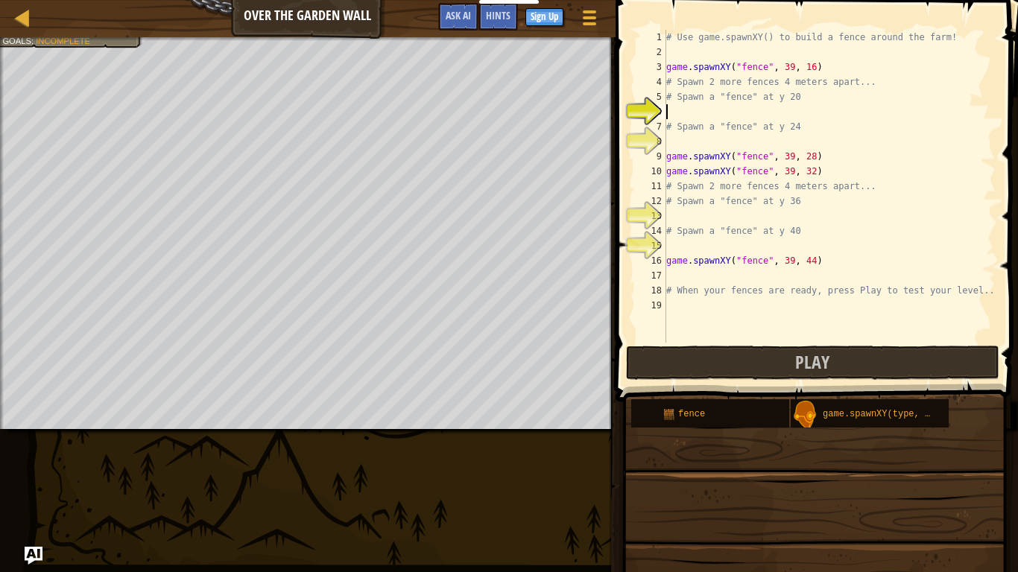
type textarea "# Spawn a "fence" at y 24"
type textarea "game.spawnXY("fence", 39, 16)"
type textarea "# Use game.spawnXY() to build a fence around the farm!"
type textarea "# Spawn a "fence" at y 20"
type textarea "# Spawn a "fence" at y 24"
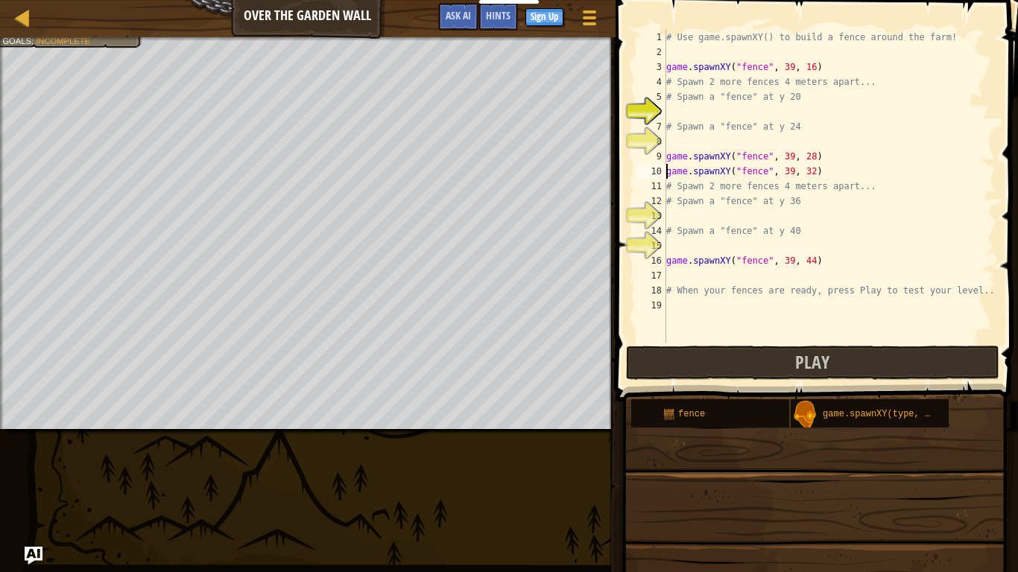
type textarea "# Spawn a "fence" at y 36"
type textarea "# Spawn a "fence" at y 40"
type textarea "game.spawnXY("fence", 39, 44)"
type textarea "# When your fences are ready, press Play to test your level.."
click at [789, 265] on div "# Use game.spawnXY() to build a fence around the farm! game . spawnXY ( "fence"…" at bounding box center [829, 201] width 332 height 343
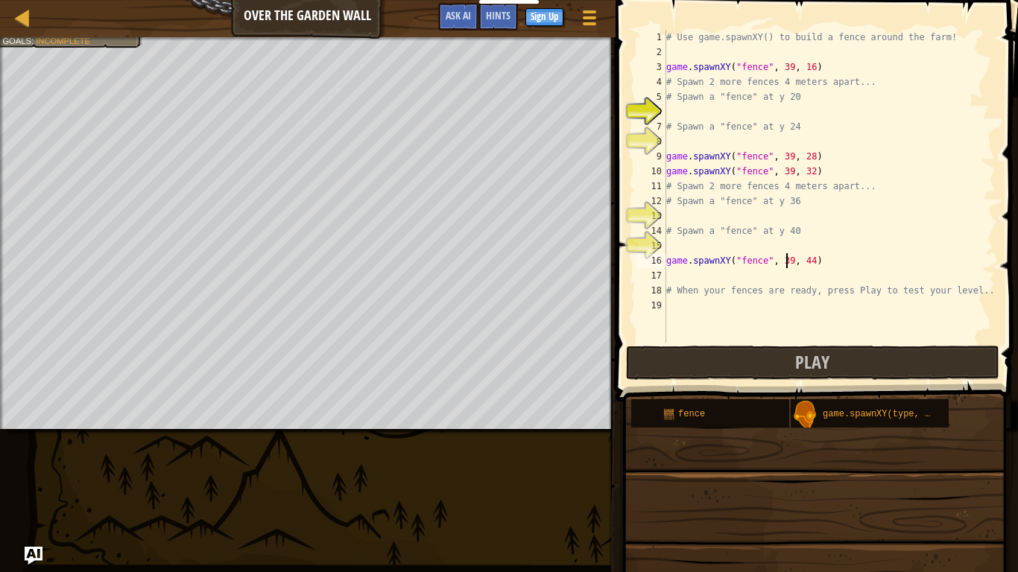
click at [795, 265] on div "# Use game.spawnXY() to build a fence around the farm! game . spawnXY ( "fence"…" at bounding box center [829, 201] width 332 height 343
click at [755, 184] on div "# Use game.spawnXY() to build a fence around the farm! game . spawnXY ( "fence"…" at bounding box center [829, 201] width 332 height 343
click at [789, 258] on div "# Use game.spawnXY() to build a fence around the farm! game . spawnXY ( "fence"…" at bounding box center [829, 201] width 332 height 343
type textarea "game.spawnXY("fence", 39, 44)"
click at [789, 260] on div "# Use game.spawnXY() to build a fence around the farm! game . spawnXY ( "fence"…" at bounding box center [829, 201] width 332 height 343
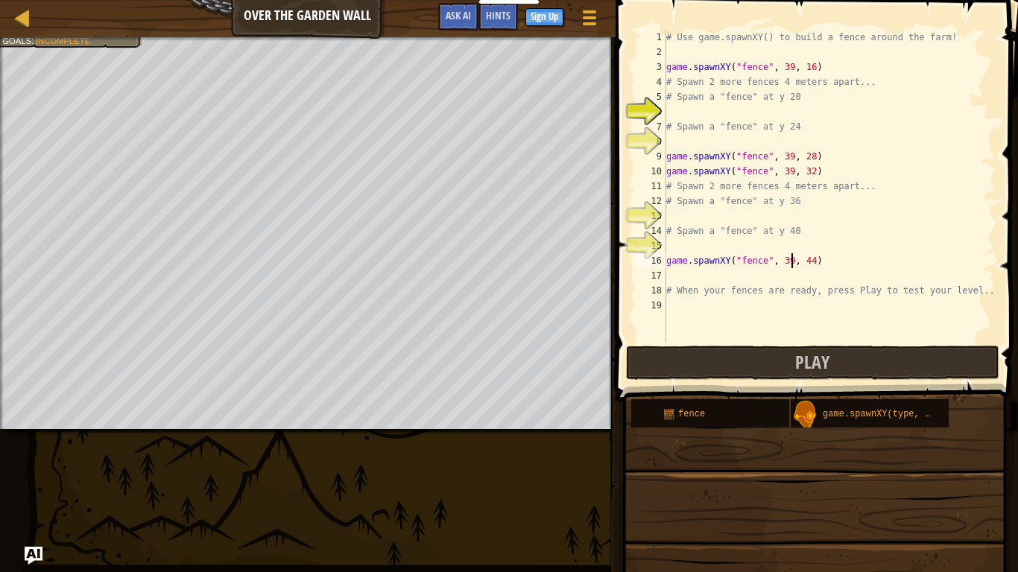
click at [807, 107] on div "# Use game.spawnXY() to build a fence around the farm! game . spawnXY ( "fence"…" at bounding box center [829, 201] width 332 height 343
click at [806, 101] on div "# Use game.spawnXY() to build a fence around the farm! game . spawnXY ( "fence"…" at bounding box center [829, 201] width 332 height 343
click at [763, 203] on div "# Use game.spawnXY() to build a fence around the farm! game . spawnXY ( "fence"…" at bounding box center [829, 201] width 332 height 343
type textarea "# Spawn a "fence" at y 36"
click at [763, 203] on div "# Use game.spawnXY() to build a fence around the farm! game . spawnXY ( "fence"…" at bounding box center [829, 201] width 332 height 343
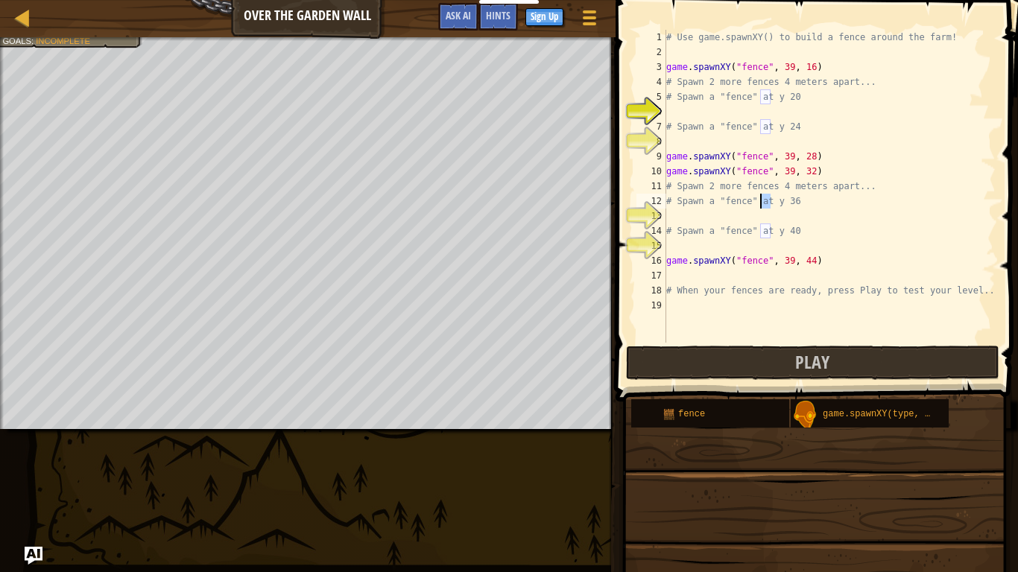
click at [765, 204] on div "# Use game.spawnXY() to build a fence around the farm! game . spawnXY ( "fence"…" at bounding box center [829, 186] width 332 height 313
click at [765, 204] on div "# Use game.spawnXY() to build a fence around the farm! game . spawnXY ( "fence"…" at bounding box center [829, 201] width 332 height 343
click at [788, 215] on div "# Use game.spawnXY() to build a fence around the farm! game . spawnXY ( "fence"…" at bounding box center [829, 201] width 332 height 343
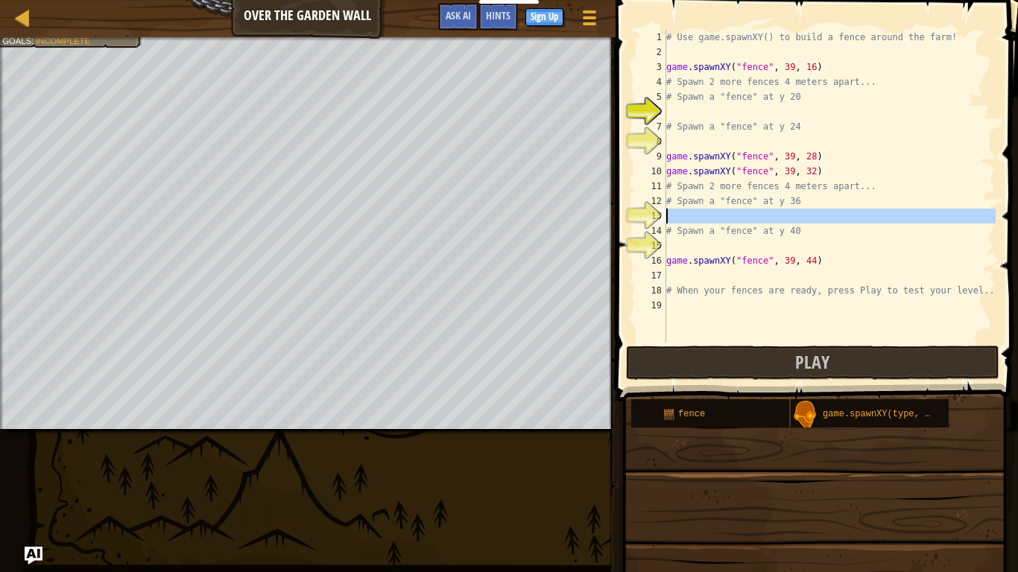
click at [788, 215] on div "# Use game.spawnXY() to build a fence around the farm! game . spawnXY ( "fence"…" at bounding box center [829, 201] width 332 height 343
click at [786, 232] on div "# Use game.spawnXY() to build a fence around the farm! game . spawnXY ( "fence"…" at bounding box center [829, 201] width 332 height 343
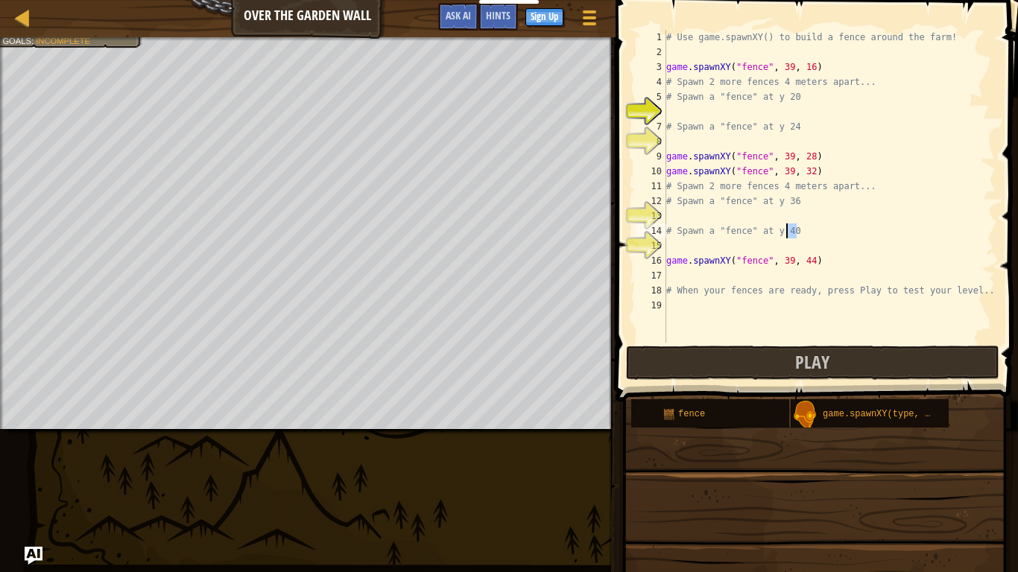
click at [786, 232] on div "# Use game.spawnXY() to build a fence around the farm! game . spawnXY ( "fence"…" at bounding box center [829, 201] width 332 height 343
click at [797, 259] on div "# Use game.spawnXY() to build a fence around the farm! game . spawnXY ( "fence"…" at bounding box center [829, 201] width 332 height 343
click at [797, 259] on div "# Use game.spawnXY() to build a fence around the farm! game . spawnXY ( "fence"…" at bounding box center [829, 186] width 332 height 313
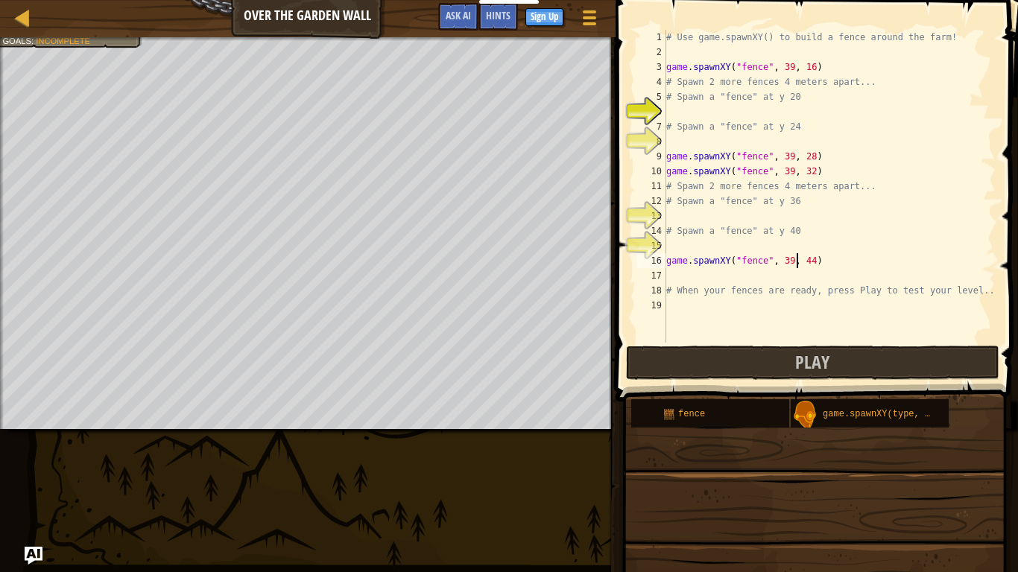
click at [797, 259] on div "# Use game.spawnXY() to build a fence around the farm! game . spawnXY ( "fence"…" at bounding box center [829, 201] width 332 height 343
click at [821, 267] on div "# Use game.spawnXY() to build a fence around the farm! game . spawnXY ( "fence"…" at bounding box center [829, 201] width 332 height 343
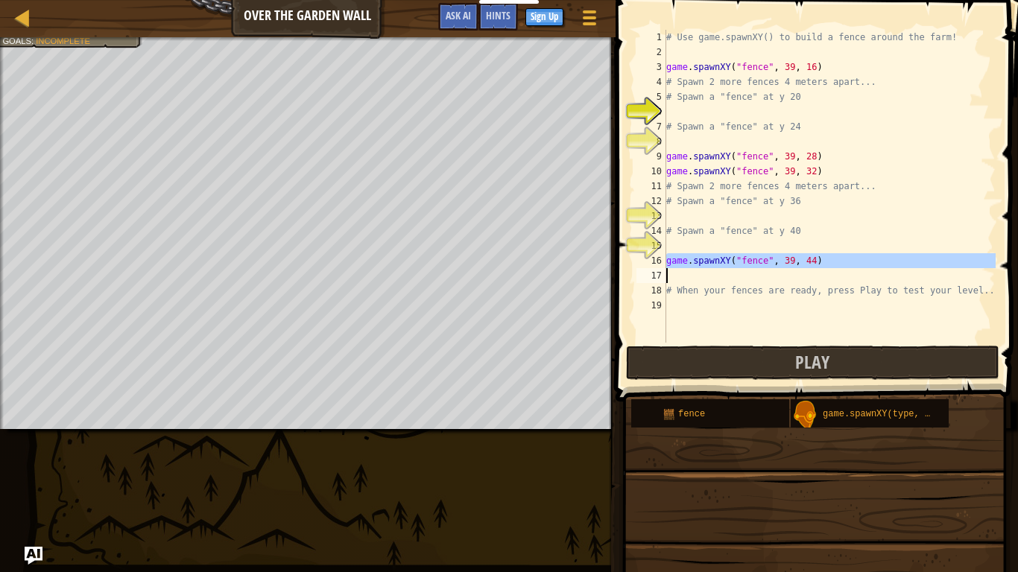
click at [821, 267] on div "# Use game.spawnXY() to build a fence around the farm! game . spawnXY ( "fence"…" at bounding box center [829, 186] width 332 height 313
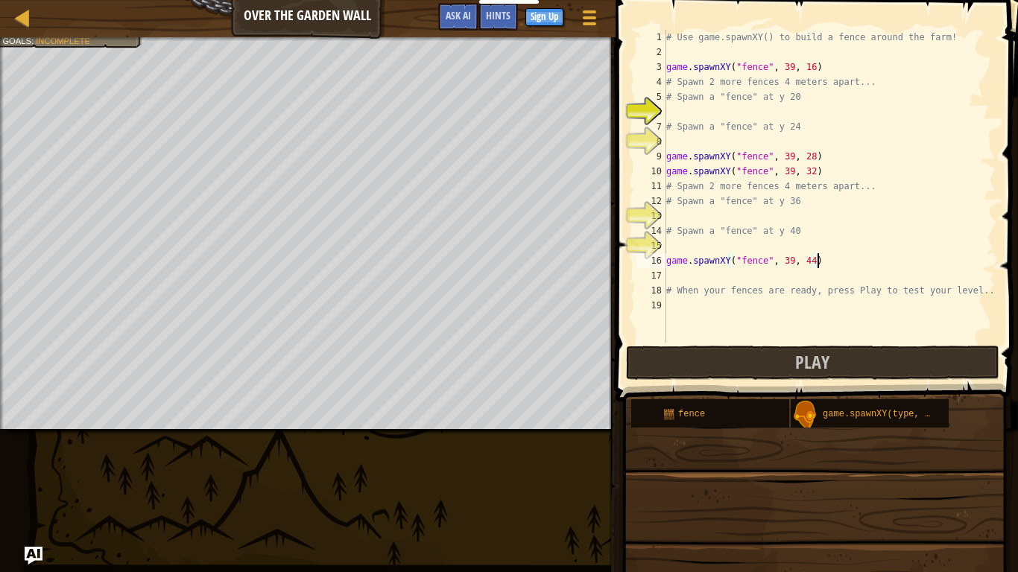
click at [821, 267] on div "# Use game.spawnXY() to build a fence around the farm! game . spawnXY ( "fence"…" at bounding box center [829, 201] width 332 height 343
type textarea "game.spawnXY("fence", 39, 44)"
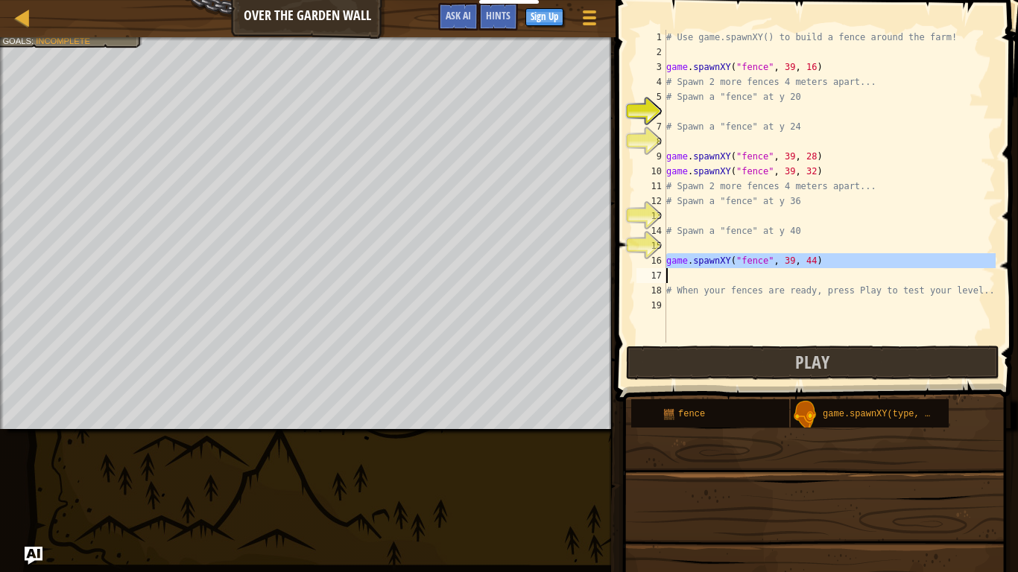
click at [672, 282] on div "# Use game.spawnXY() to build a fence around the farm! game . spawnXY ( "fence"…" at bounding box center [829, 186] width 332 height 313
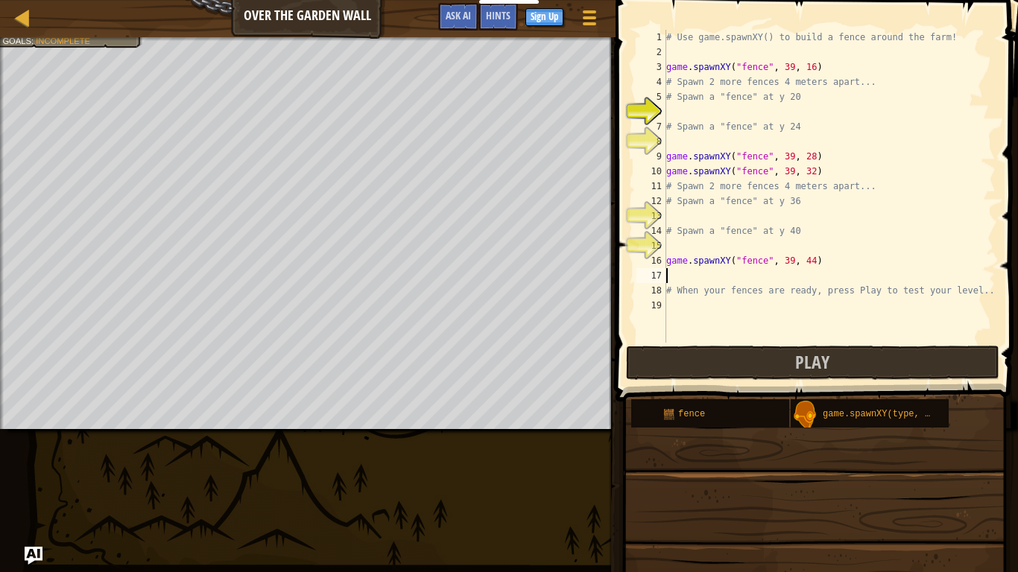
click at [751, 330] on div "# Use game.spawnXY() to build a fence around the farm! game . spawnXY ( "fence"…" at bounding box center [829, 201] width 332 height 343
click at [830, 358] on button "Play" at bounding box center [812, 363] width 373 height 34
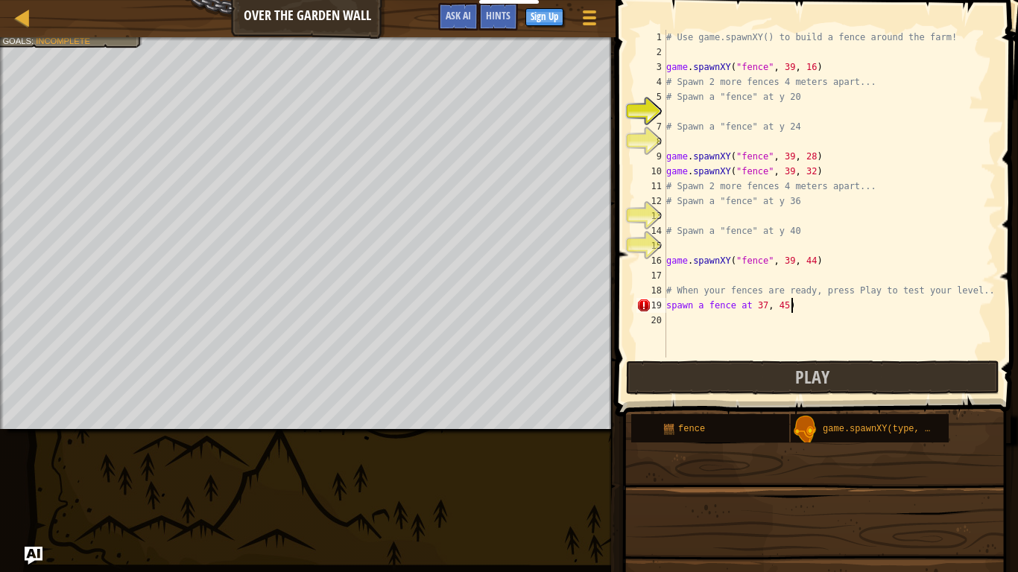
scroll to position [7, 17]
click at [880, 370] on button "Play" at bounding box center [812, 378] width 373 height 34
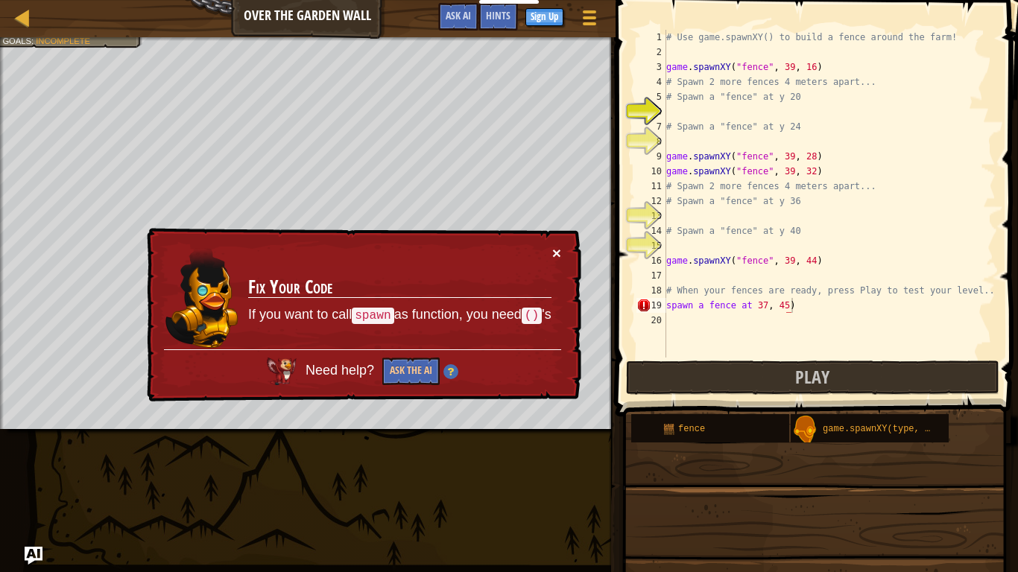
click at [559, 246] on button "×" at bounding box center [556, 253] width 9 height 16
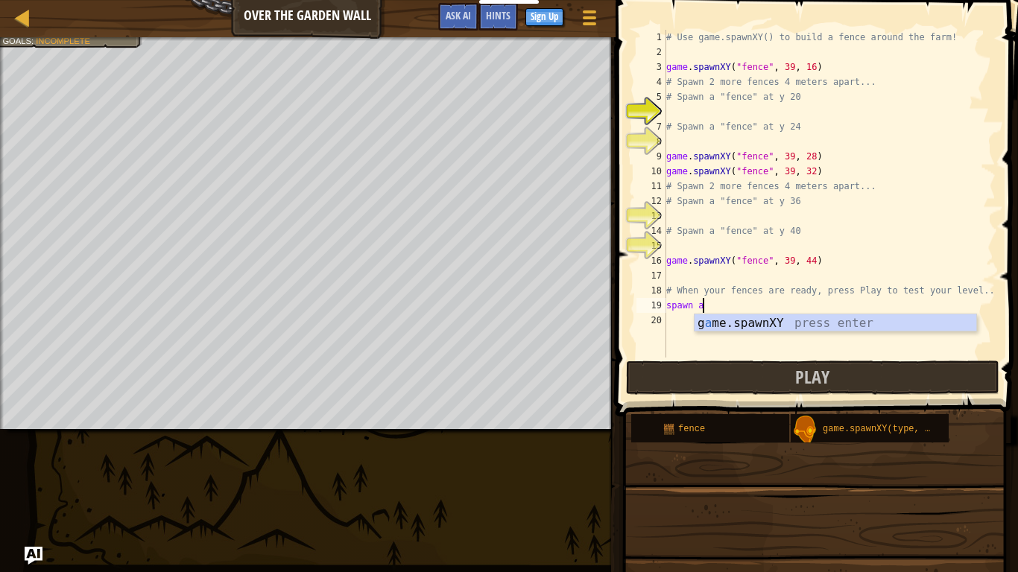
scroll to position [7, 1]
type textarea "s"
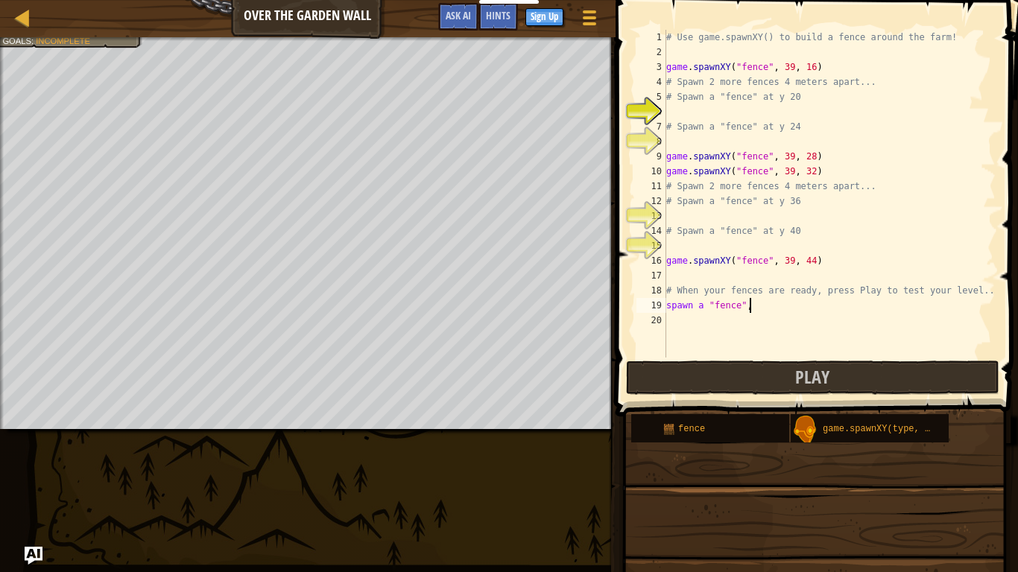
scroll to position [7, 11]
click at [712, 299] on div "# Use game.spawnXY() to build a fence around the farm! game . spawnXY ( "fence"…" at bounding box center [829, 209] width 332 height 358
click at [707, 301] on div "# Use game.spawnXY() to build a fence around the farm! game . spawnXY ( "fence"…" at bounding box center [829, 209] width 332 height 358
click at [710, 303] on div "# Use game.spawnXY() to build a fence around the farm! game . spawnXY ( "fence"…" at bounding box center [829, 209] width 332 height 358
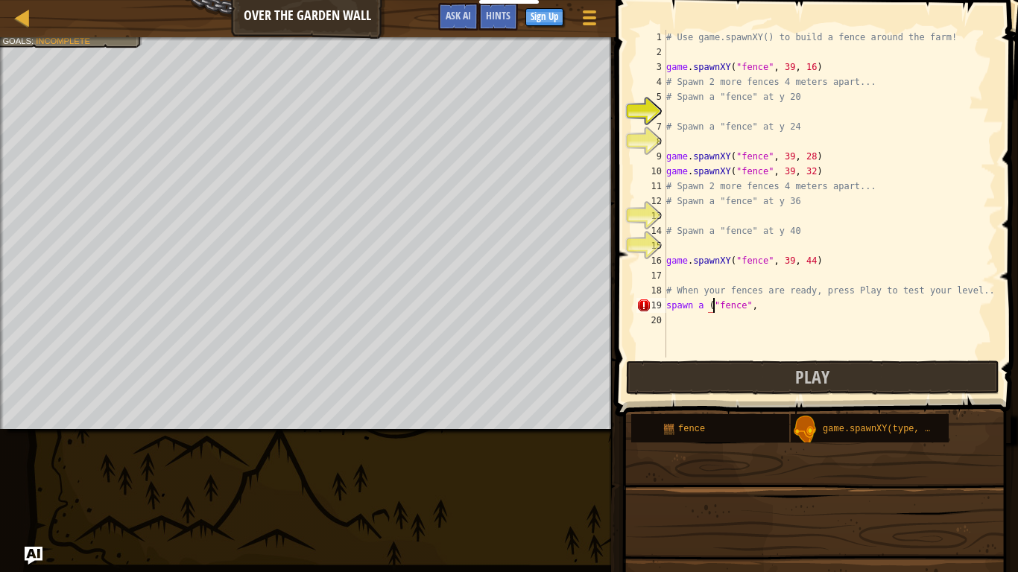
click at [778, 303] on div "# Use game.spawnXY() to build a fence around the farm! game . spawnXY ( "fence"…" at bounding box center [829, 209] width 332 height 358
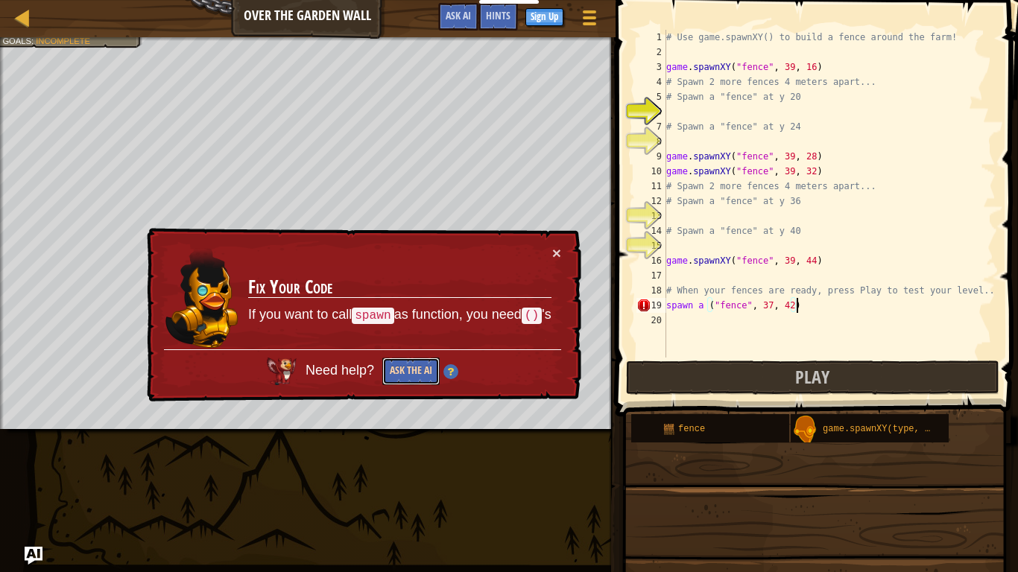
click at [417, 363] on button "Ask the AI" at bounding box center [410, 372] width 57 height 28
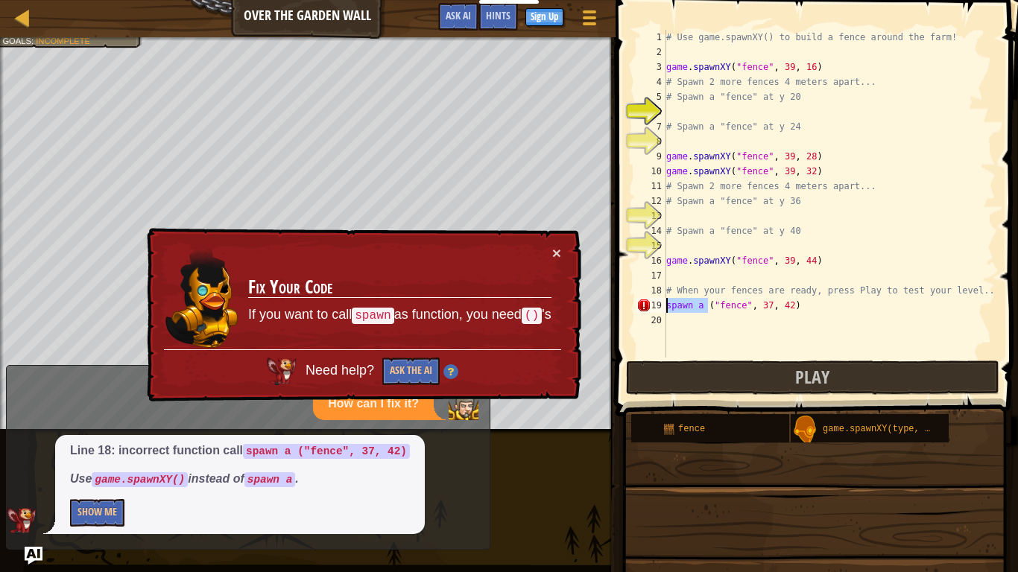
drag, startPoint x: 707, startPoint y: 306, endPoint x: 664, endPoint y: 307, distance: 42.5
click at [664, 307] on div "spawn a ("fence", 37, 42) 1 2 3 4 5 6 7 8 9 10 11 12 13 14 15 16 17 18 19 20 # …" at bounding box center [815, 194] width 362 height 328
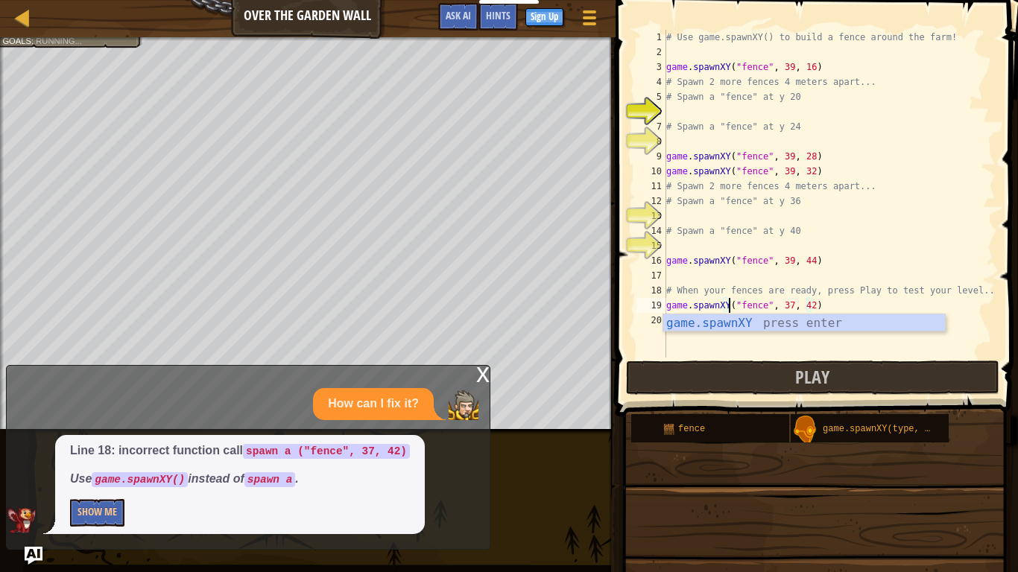
scroll to position [7, 9]
type textarea "game.spawnXY ("fence", 37, 42)"
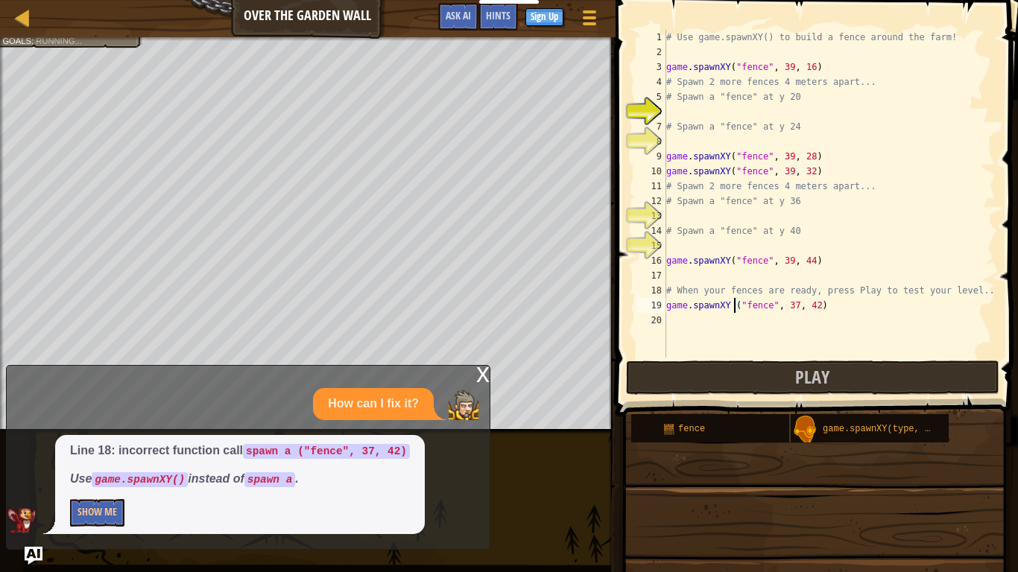
click at [777, 321] on div "# Use game.spawnXY() to build a fence around the farm! game . spawnXY ( "fence"…" at bounding box center [829, 209] width 332 height 358
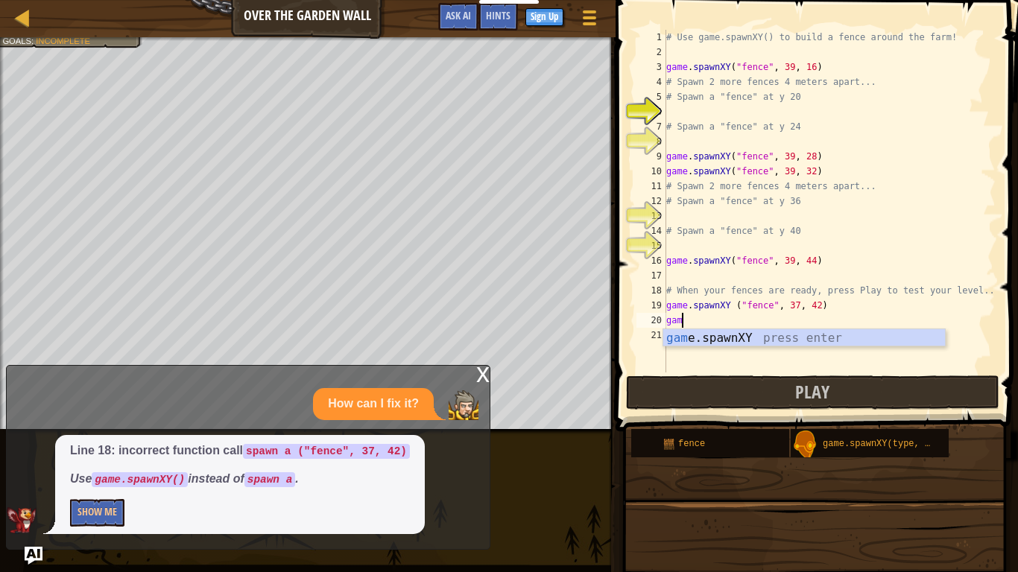
scroll to position [7, 2]
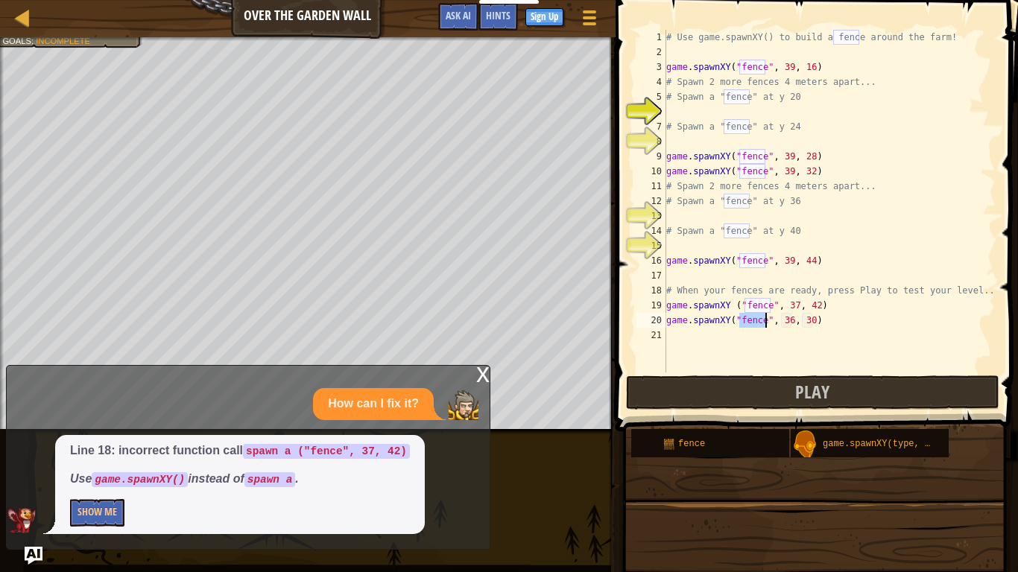
click at [792, 319] on div "# Use game.spawnXY() to build a fence around the farm! game . spawnXY ( "fence"…" at bounding box center [829, 216] width 332 height 373
click at [807, 318] on div "# Use game.spawnXY() to build a fence around the farm! game . spawnXY ( "fence"…" at bounding box center [829, 216] width 332 height 373
type textarea "game.spawnXY("fence", 39, 40)"
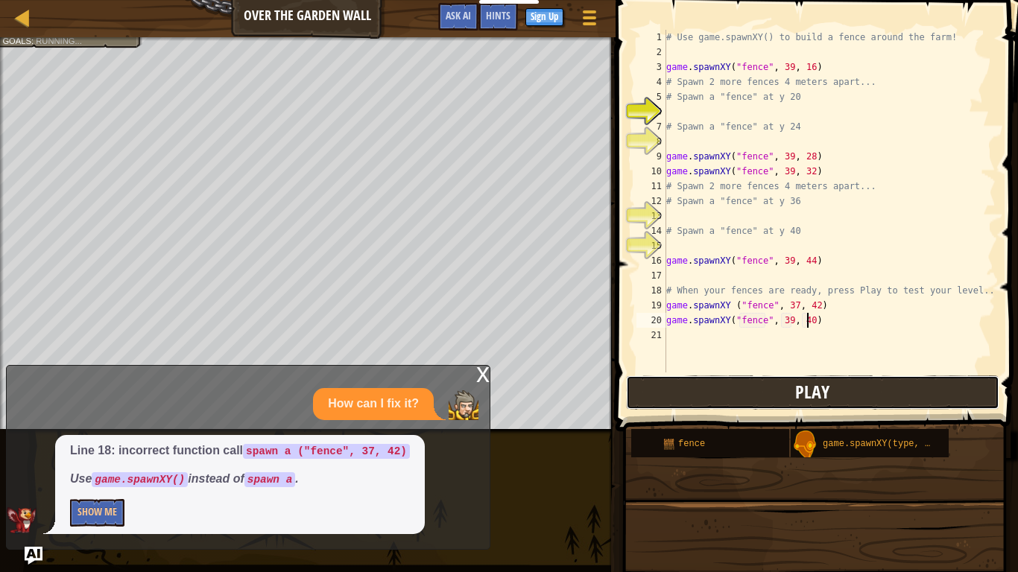
click at [874, 394] on button "Play" at bounding box center [812, 393] width 373 height 34
click at [766, 345] on div "# Use game.spawnXY() to build a fence around the farm! game . spawnXY ( "fence"…" at bounding box center [829, 216] width 332 height 373
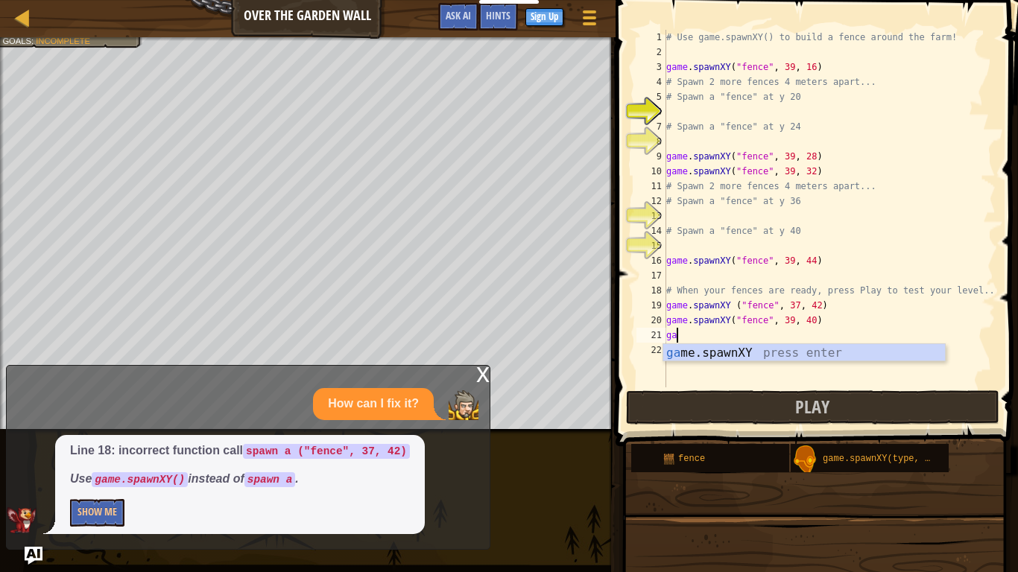
scroll to position [7, 1]
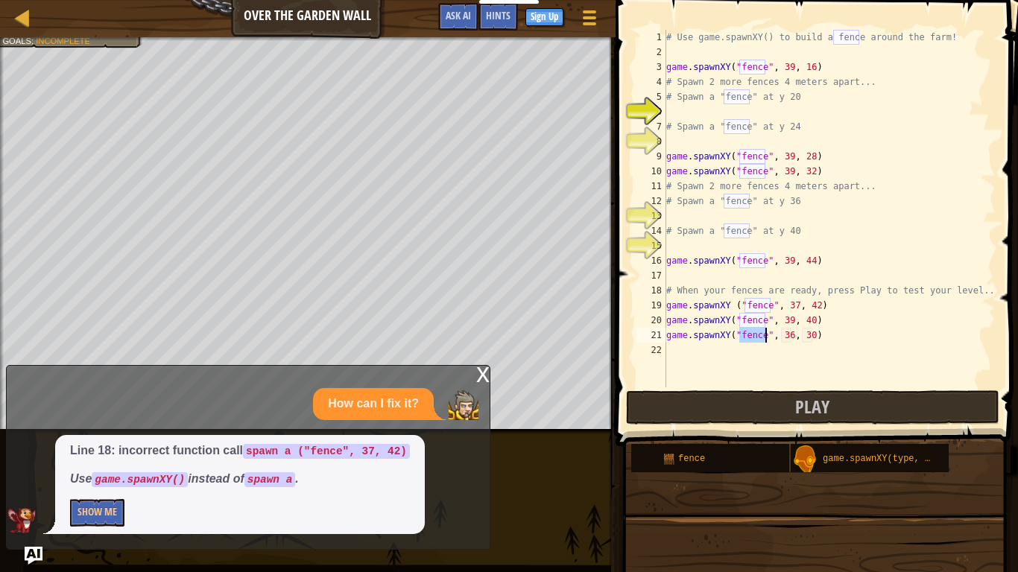
click at [790, 335] on div "# Use game.spawnXY() to build a fence around the farm! game . spawnXY ( "fence"…" at bounding box center [829, 224] width 332 height 388
click at [815, 336] on div "# Use game.spawnXY() to build a fence around the farm! game . spawnXY ( "fence"…" at bounding box center [829, 224] width 332 height 388
type textarea "game.spawnXY("fence", 39, 39)"
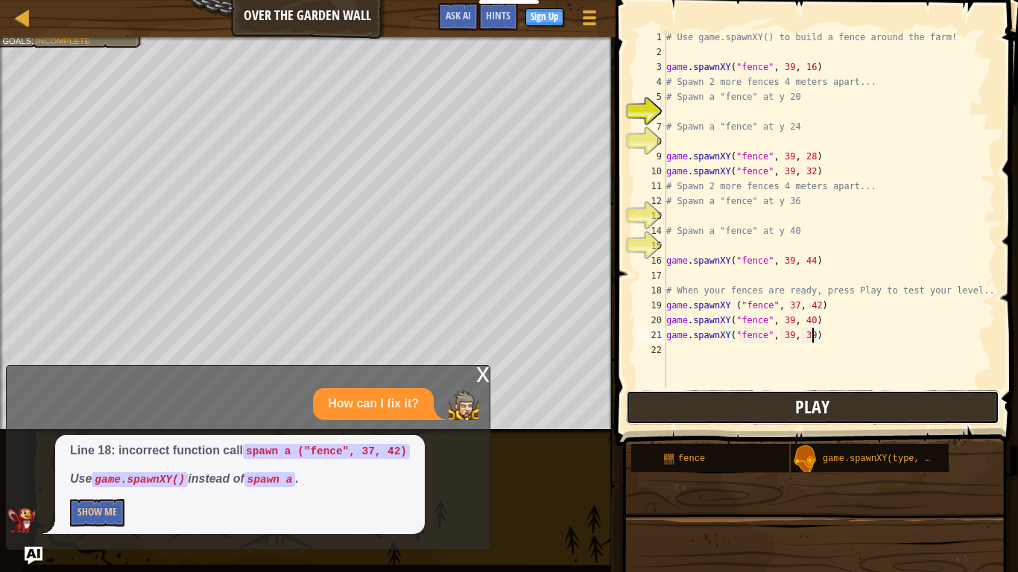
click at [826, 411] on span "Play" at bounding box center [812, 407] width 34 height 24
click at [686, 349] on div "# Use game.spawnXY() to build a fence around the farm! game . spawnXY ( "fence"…" at bounding box center [829, 224] width 332 height 388
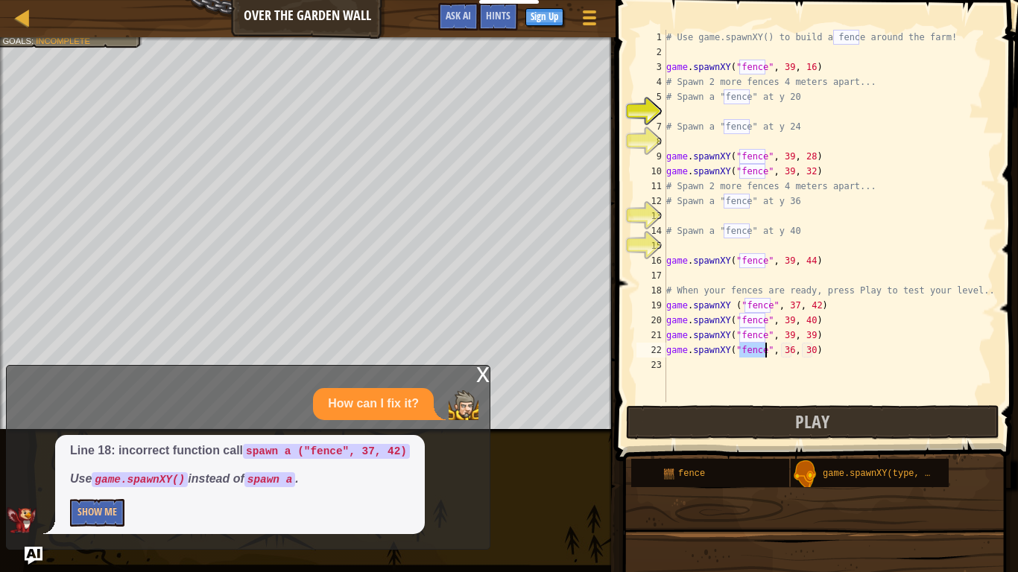
click at [790, 348] on div "# Use game.spawnXY() to build a fence around the farm! game . spawnXY ( "fence"…" at bounding box center [829, 231] width 332 height 403
click at [811, 346] on div "# Use game.spawnXY() to build a fence around the farm! game . spawnXY ( "fence"…" at bounding box center [829, 231] width 332 height 403
type textarea "game.spawnXY("fence", 39, 38)"
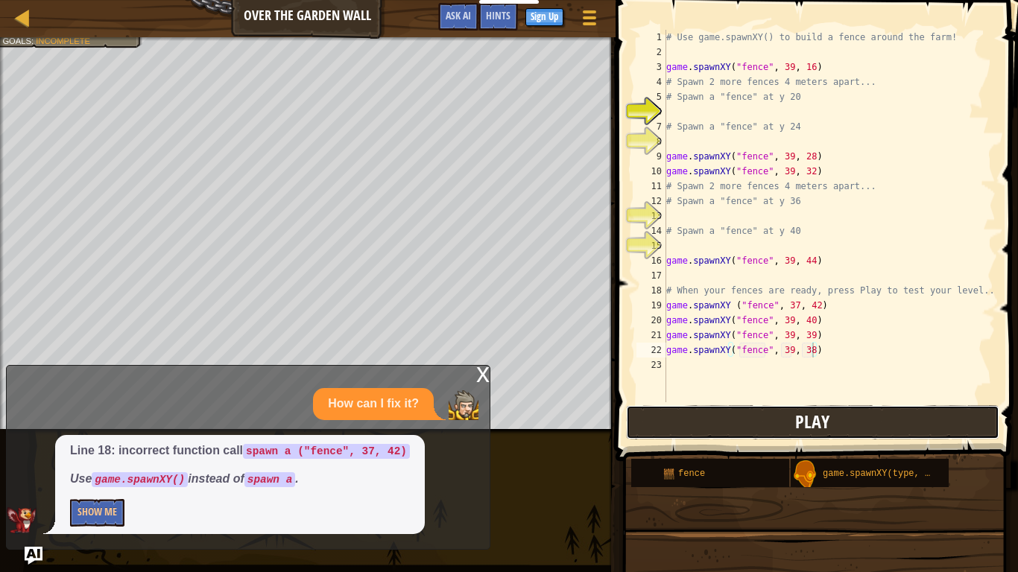
click at [828, 413] on span "Play" at bounding box center [812, 422] width 34 height 24
click at [689, 365] on div "# Use game.spawnXY() to build a fence around the farm! game . spawnXY ( "fence"…" at bounding box center [829, 231] width 332 height 403
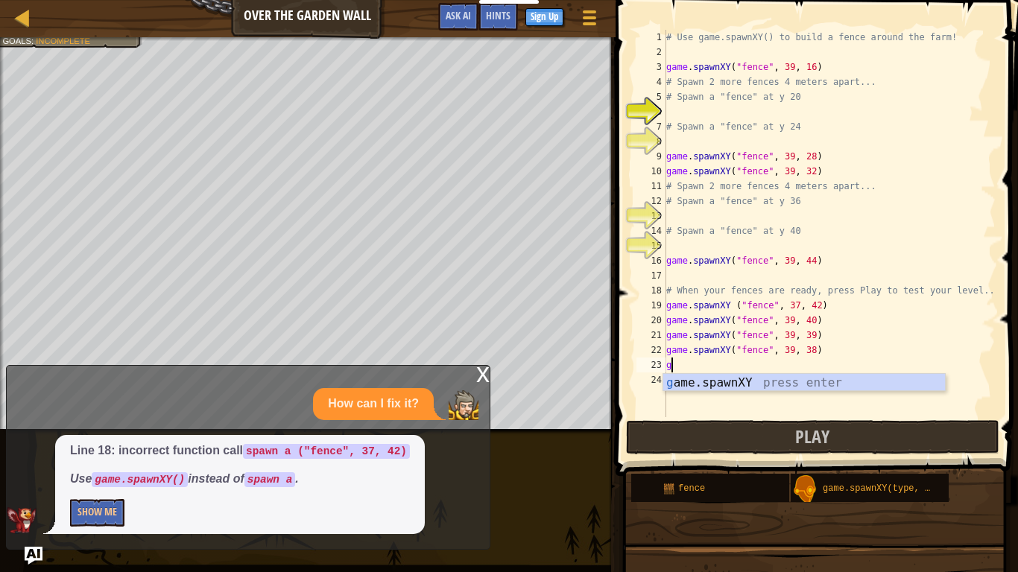
scroll to position [7, 1]
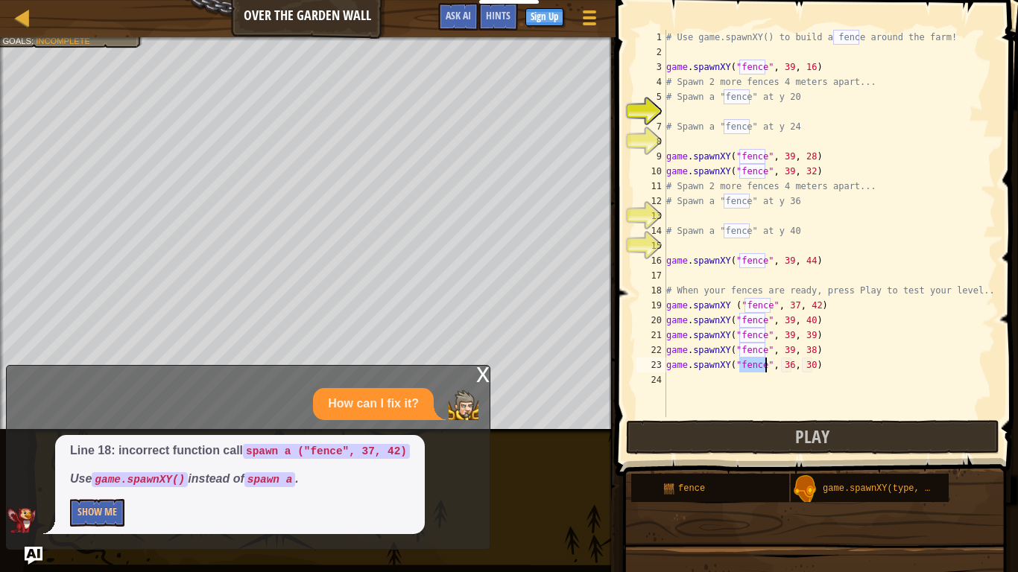
click at [792, 367] on div "# Use game.spawnXY() to build a fence around the farm! game . spawnXY ( "fence"…" at bounding box center [829, 238] width 332 height 417
click at [814, 364] on div "# Use game.spawnXY() to build a fence around the farm! game . spawnXY ( "fence"…" at bounding box center [829, 238] width 332 height 417
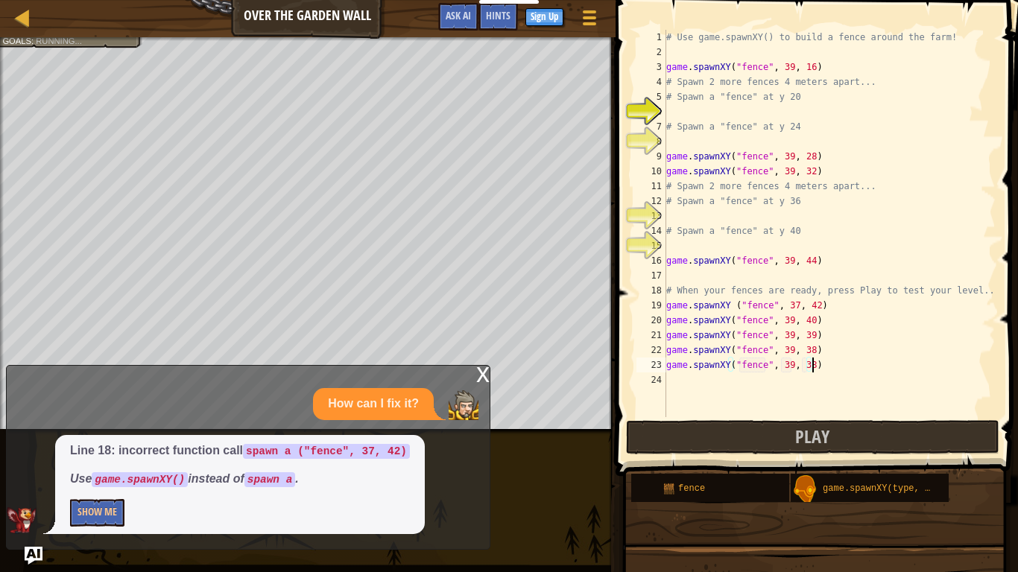
scroll to position [7, 21]
type textarea "game.spawnXY("fence", 39, 38)"
click at [843, 427] on button "Play" at bounding box center [812, 437] width 373 height 34
click at [712, 378] on div "# Use game.spawnXY() to build a fence around the farm! game . spawnXY ( "fence"…" at bounding box center [829, 238] width 332 height 417
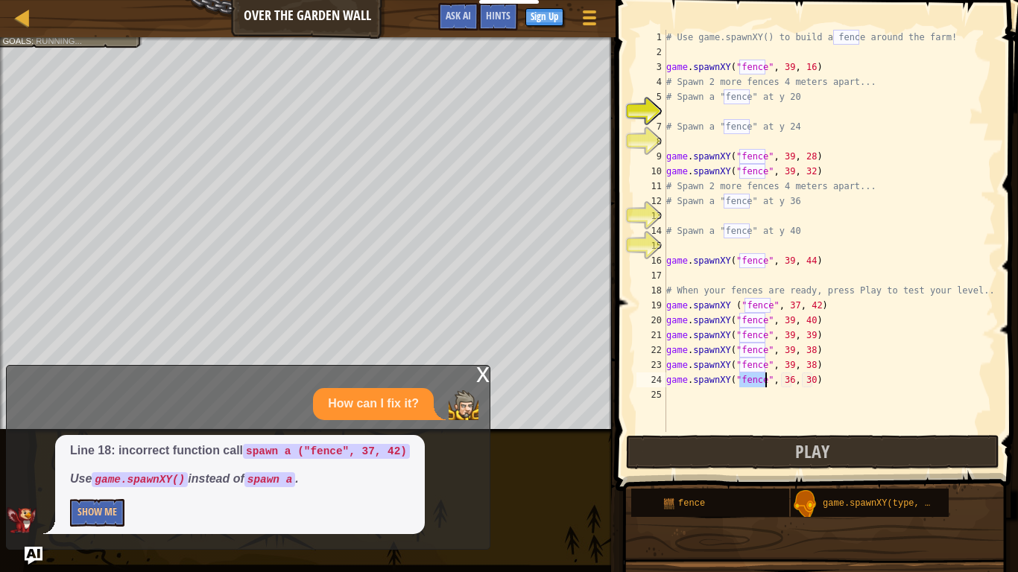
click at [791, 378] on div "# Use game.spawnXY() to build a fence around the farm! game . spawnXY ( "fence"…" at bounding box center [829, 246] width 332 height 432
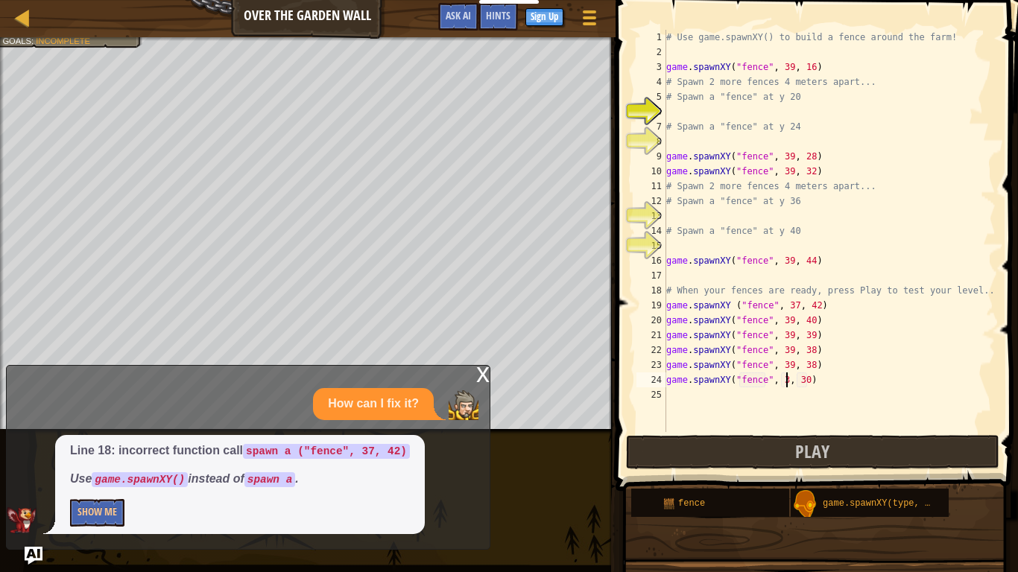
scroll to position [7, 18]
click at [812, 379] on div "# Use game.spawnXY() to build a fence around the farm! game . spawnXY ( "fence"…" at bounding box center [829, 246] width 332 height 432
type textarea "game.spawnXY("fence", 39, 37)"
click at [835, 397] on div "# Use game.spawnXY() to build a fence around the farm! game . spawnXY ( "fence"…" at bounding box center [829, 246] width 332 height 432
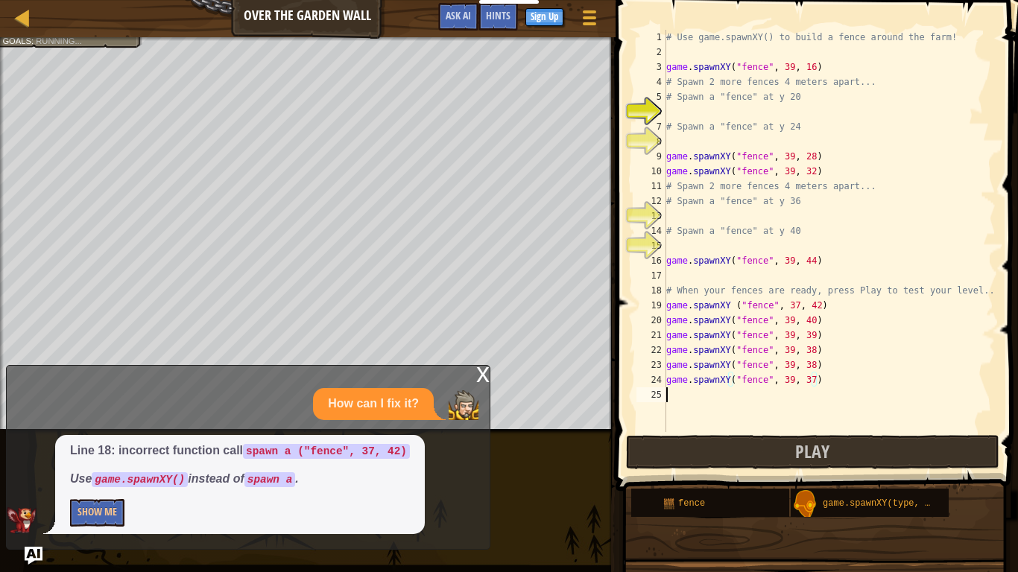
scroll to position [7, 0]
click at [822, 452] on span "Play" at bounding box center [812, 452] width 34 height 24
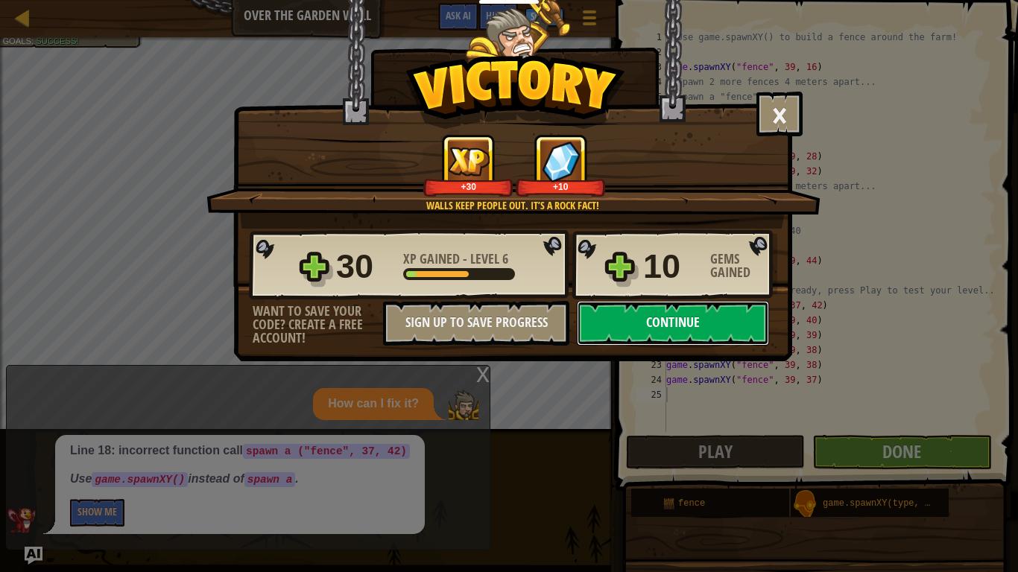
click at [683, 319] on button "Continue" at bounding box center [673, 323] width 192 height 45
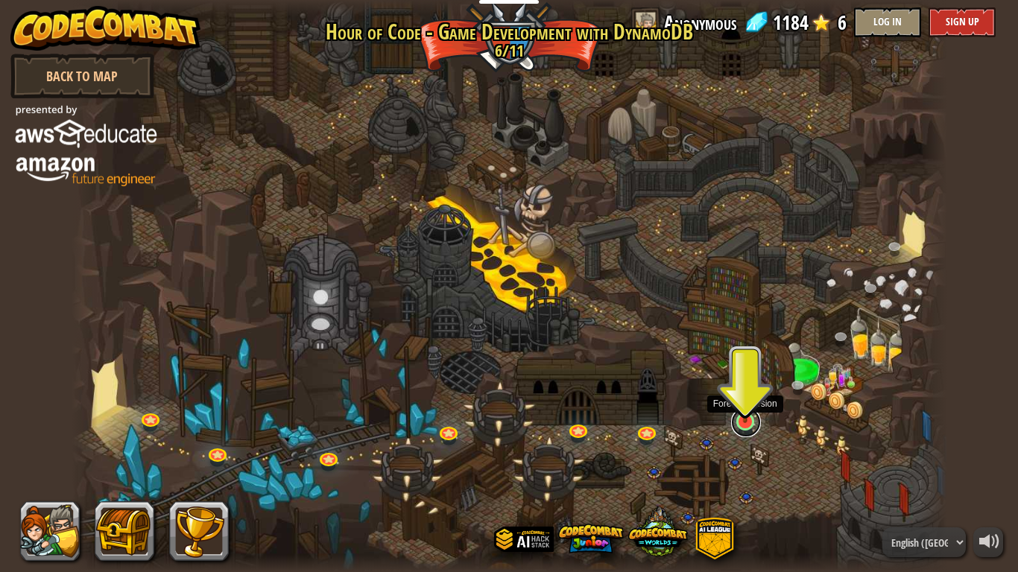
click at [744, 430] on link at bounding box center [746, 423] width 30 height 30
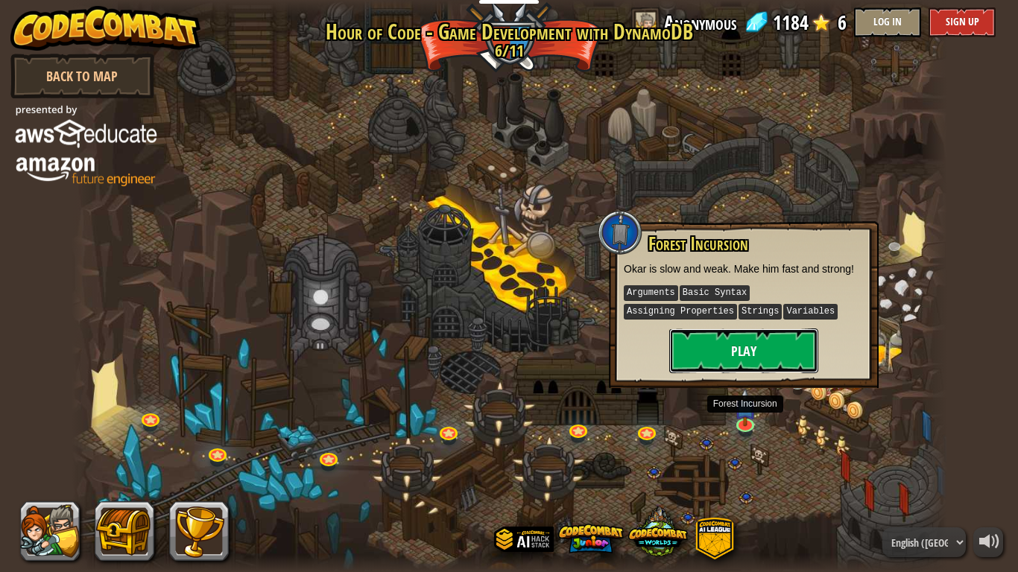
click at [708, 338] on button "Play" at bounding box center [743, 351] width 149 height 45
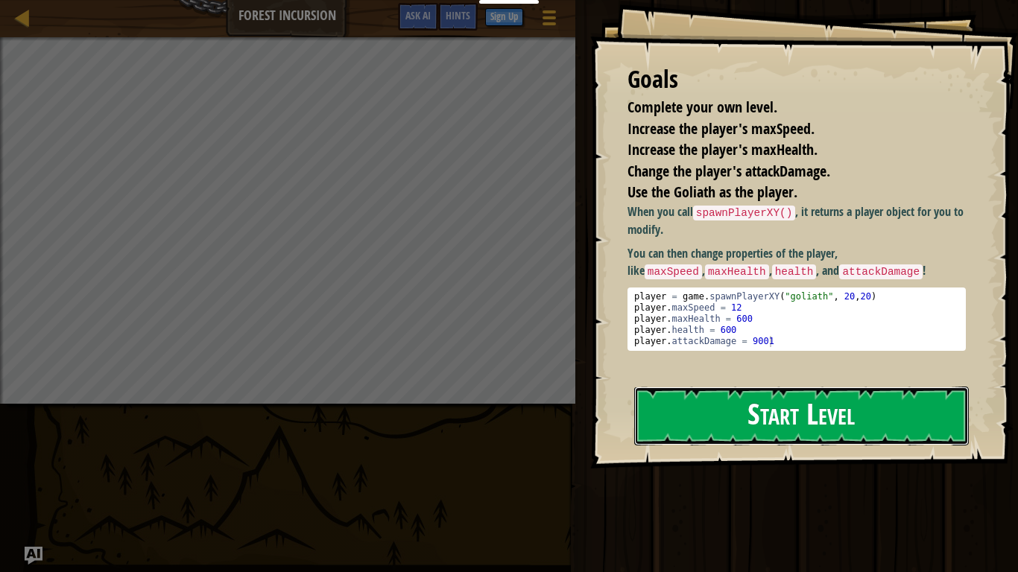
click at [686, 417] on button "Start Level" at bounding box center [801, 416] width 335 height 59
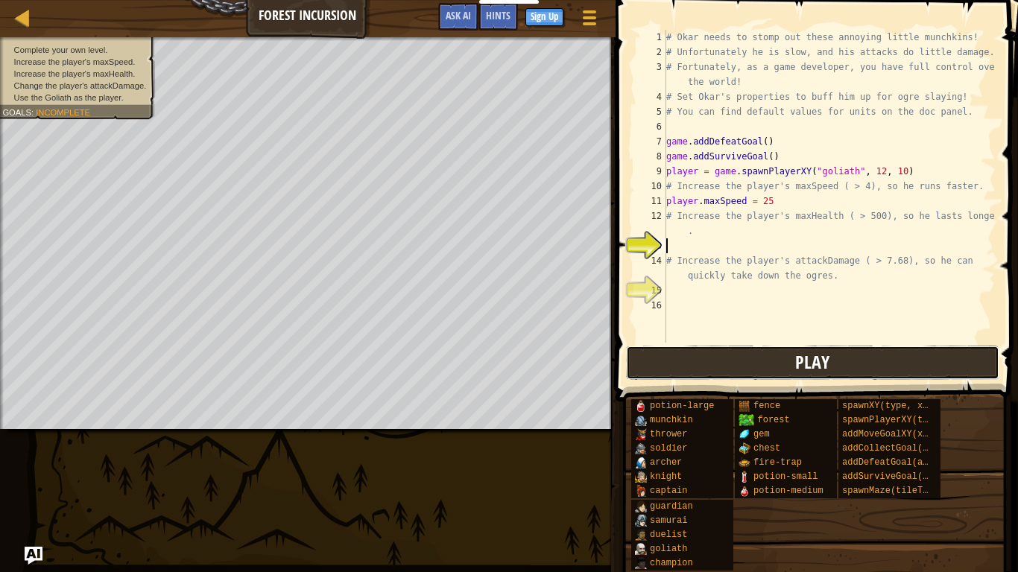
click at [787, 361] on button "Play" at bounding box center [812, 363] width 373 height 34
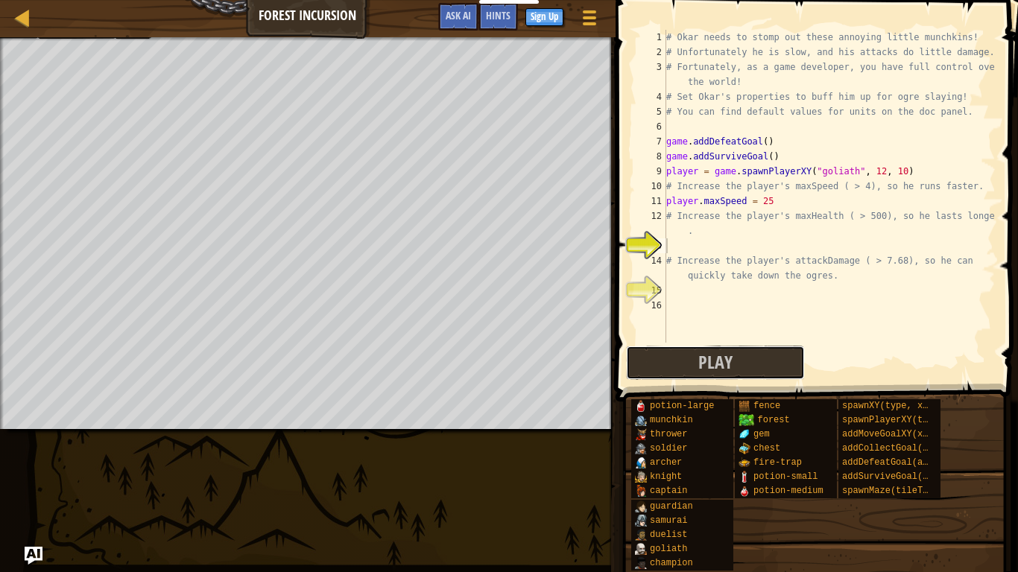
click at [726, 364] on span "Play" at bounding box center [715, 362] width 34 height 24
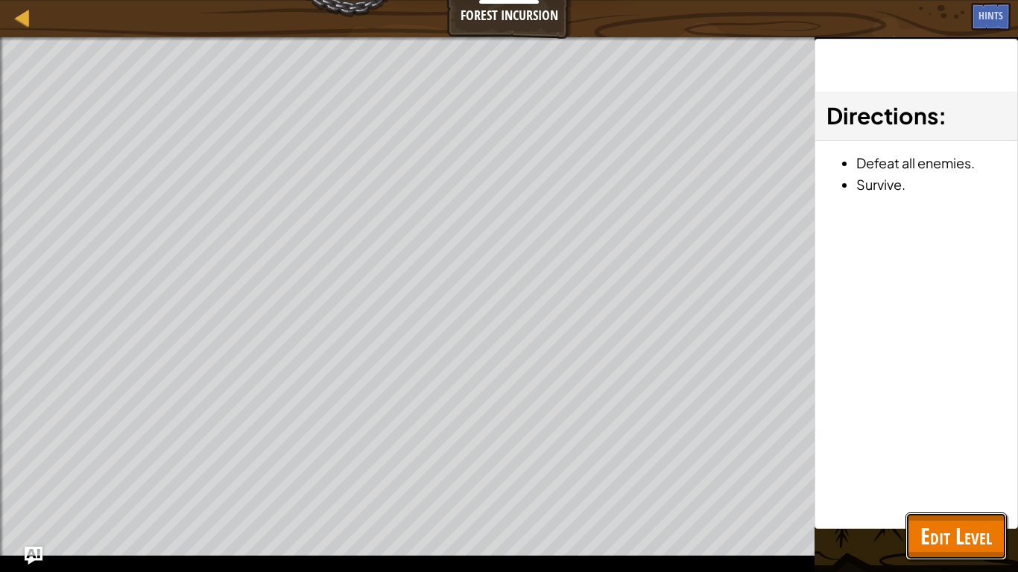
click at [965, 538] on span "Edit Level" at bounding box center [957, 536] width 72 height 31
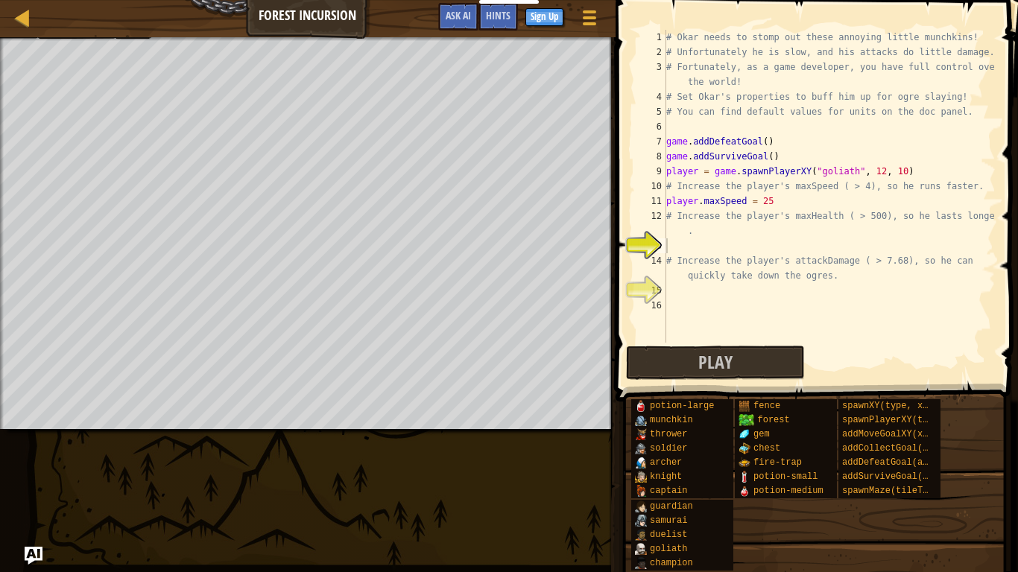
type textarea "# Increase the player's maxHealth ( > 500), so he lasts longer."
click at [675, 236] on div "# Okar needs to stomp out these annoying little munchkins! # Unfortunately he i…" at bounding box center [829, 201] width 332 height 343
click at [675, 243] on div "# Okar needs to stomp out these annoying little munchkins! # Unfortunately he i…" at bounding box center [829, 201] width 332 height 343
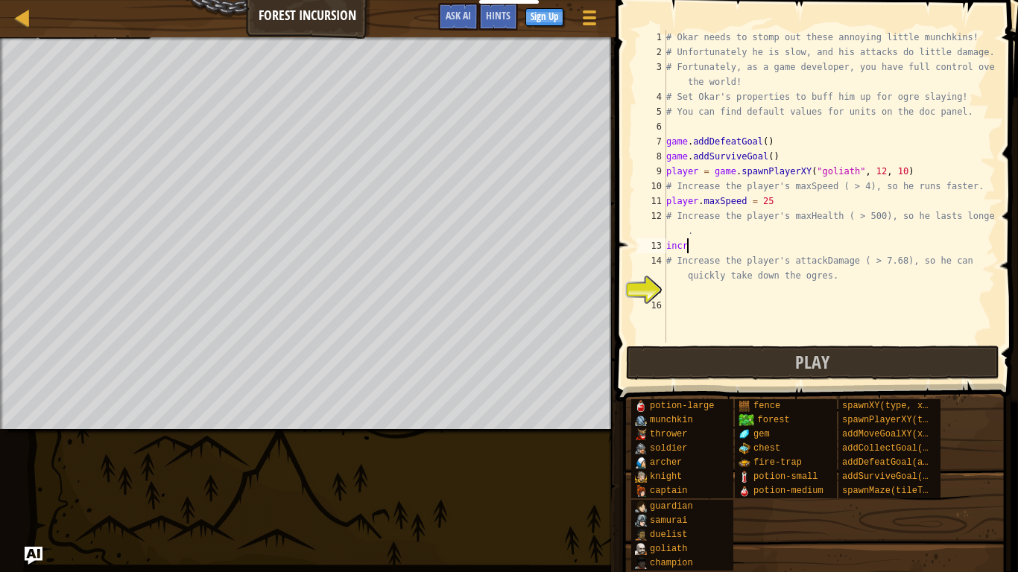
scroll to position [7, 1]
type textarea "i"
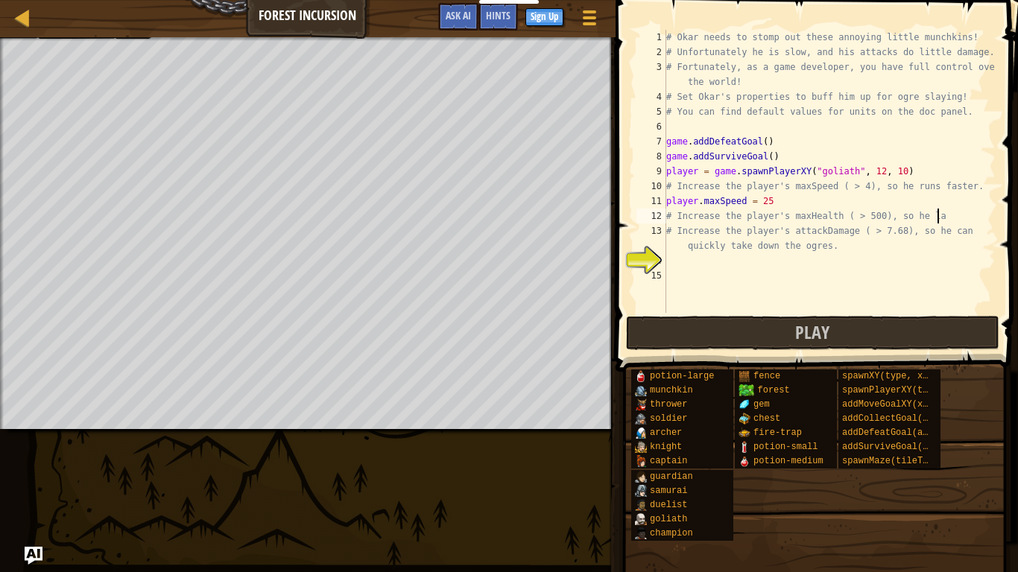
type textarea "# Increase the player's maxHealth ( > 500), so he l"
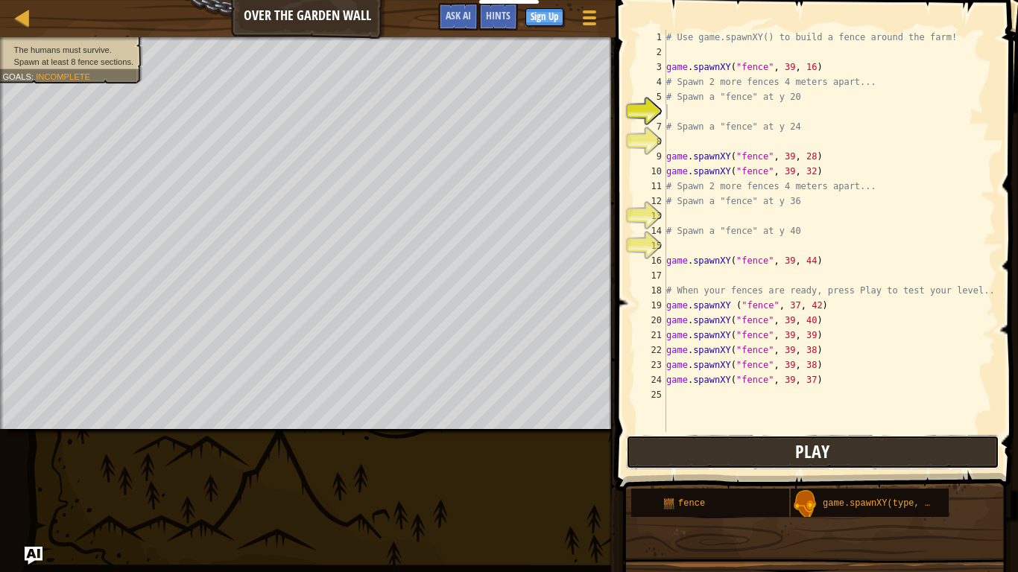
click at [761, 455] on button "Play" at bounding box center [812, 452] width 373 height 34
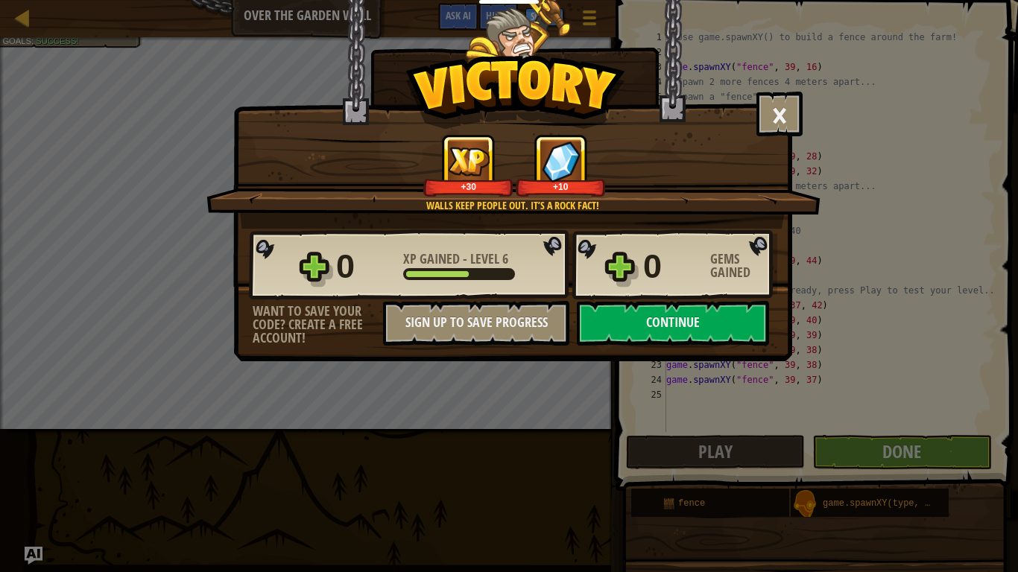
click at [839, 455] on div "× Walls keep people out. It’s a Rock Fact! How fun was this level? Walls keep p…" at bounding box center [509, 286] width 1018 height 572
click at [679, 314] on button "Continue" at bounding box center [673, 323] width 192 height 45
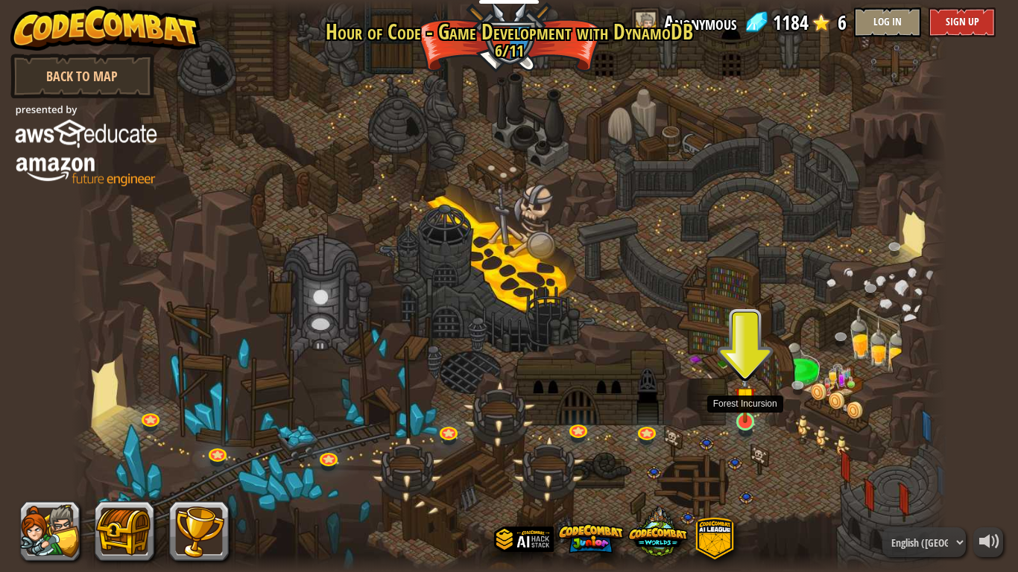
click at [753, 414] on img at bounding box center [745, 398] width 22 height 51
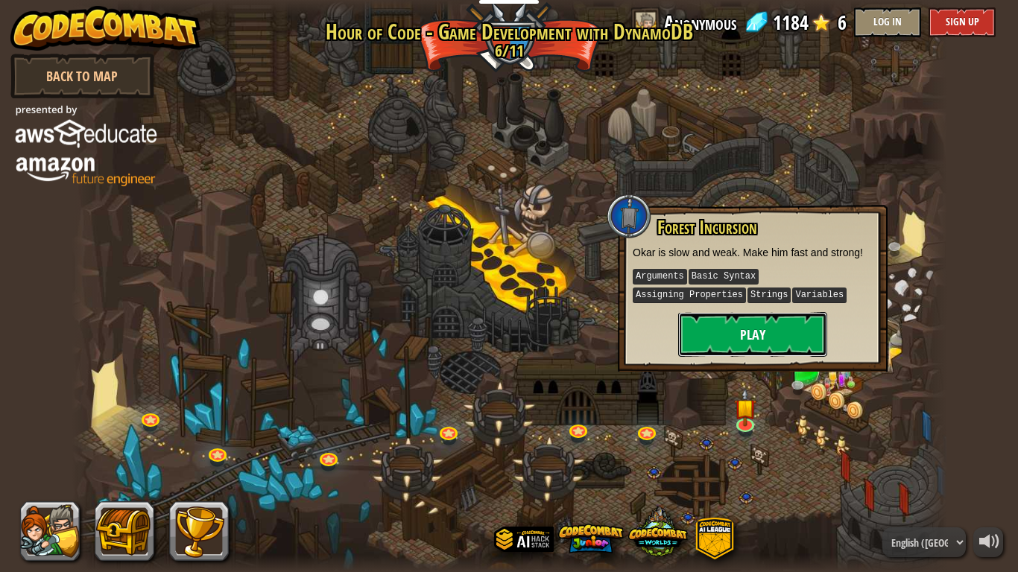
click at [721, 336] on button "Play" at bounding box center [752, 334] width 149 height 45
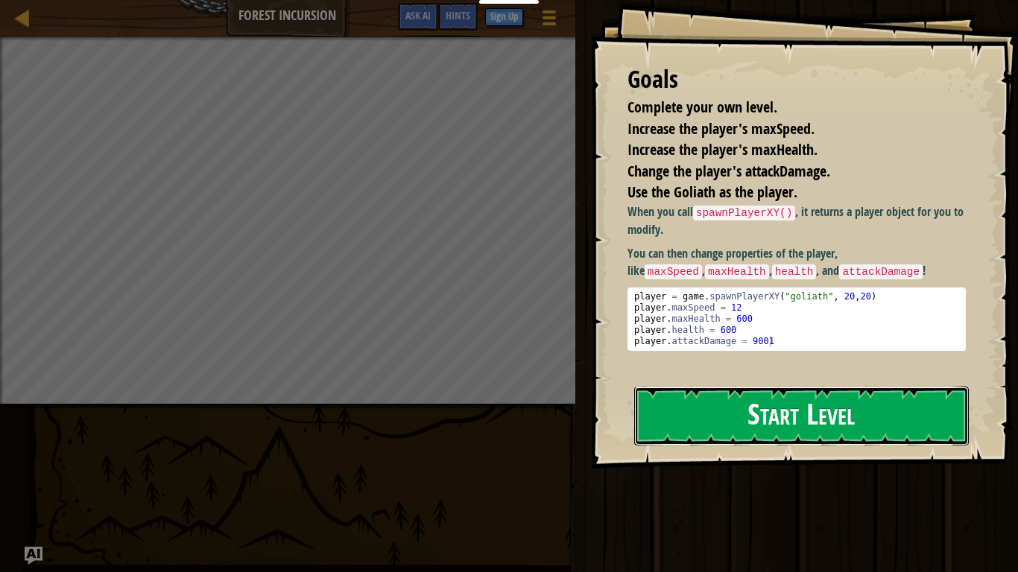
click at [758, 413] on button "Start Level" at bounding box center [801, 416] width 335 height 59
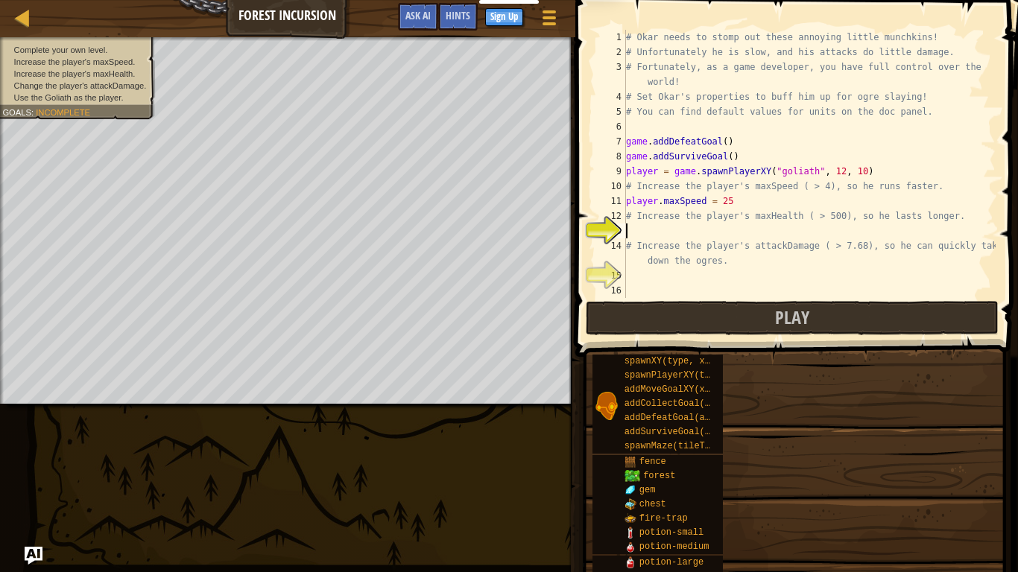
click at [657, 276] on div "# Okar needs to stomp out these annoying little munchkins! # Unfortunately he i…" at bounding box center [809, 179] width 373 height 298
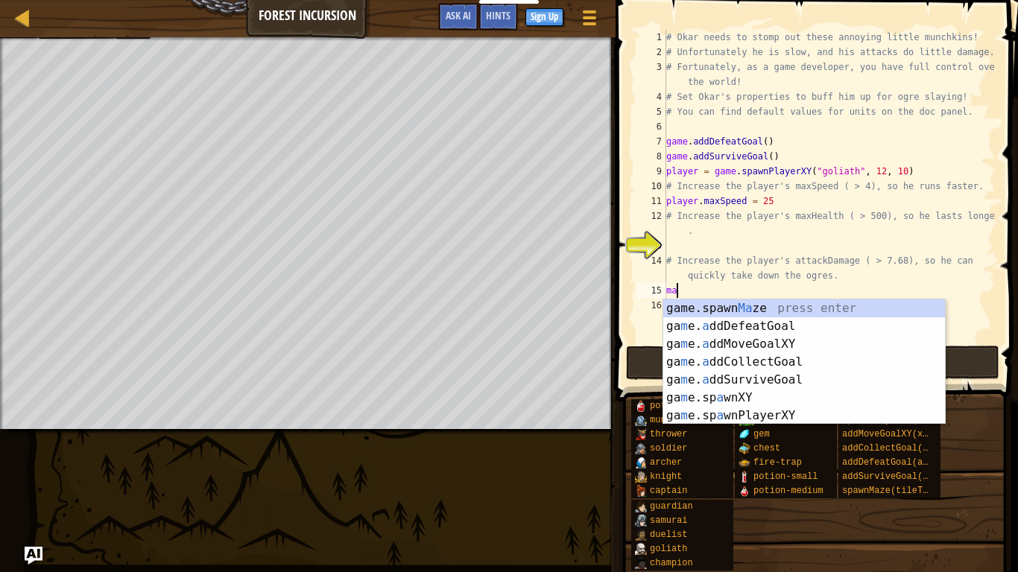
scroll to position [7, 1]
type textarea "m"
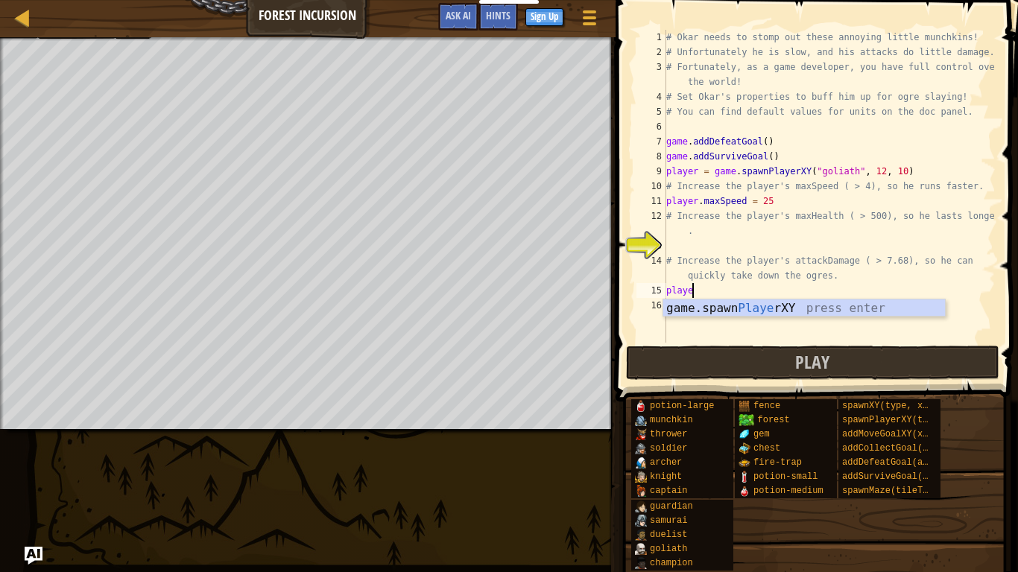
scroll to position [7, 3]
click at [774, 201] on div "# Okar needs to stomp out these annoying little munchkins! # Unfortunately he i…" at bounding box center [829, 201] width 332 height 343
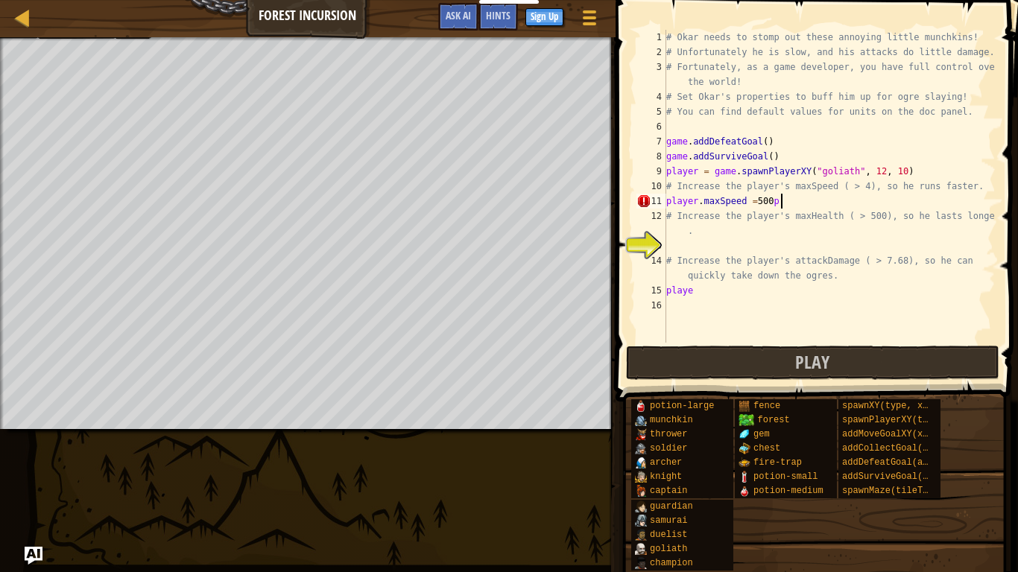
scroll to position [7, 15]
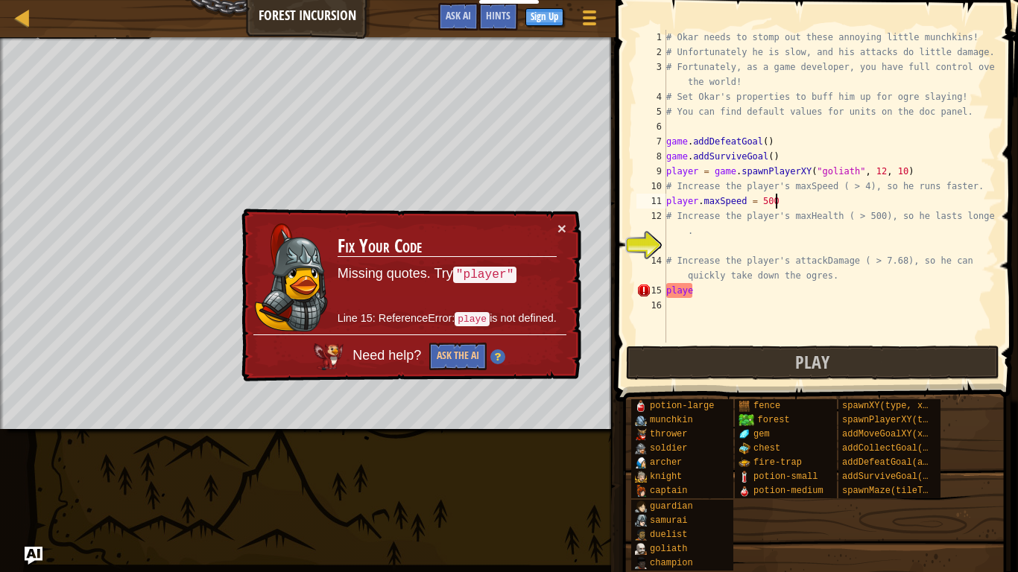
click at [710, 284] on div "# Okar needs to stomp out these annoying little munchkins! # Unfortunately he i…" at bounding box center [829, 201] width 332 height 343
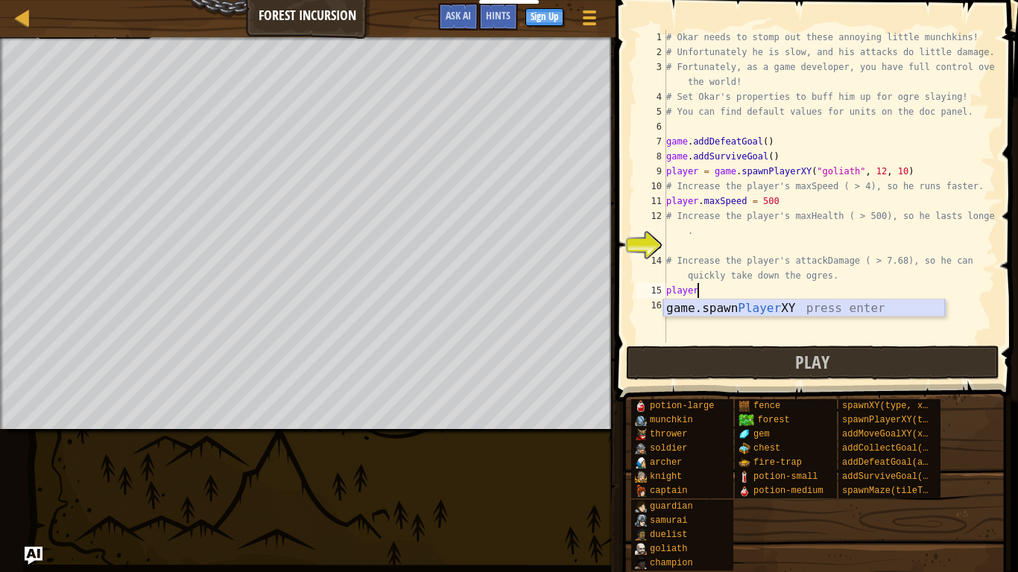
click at [768, 315] on div "game.spawn Player XY press enter" at bounding box center [804, 327] width 282 height 54
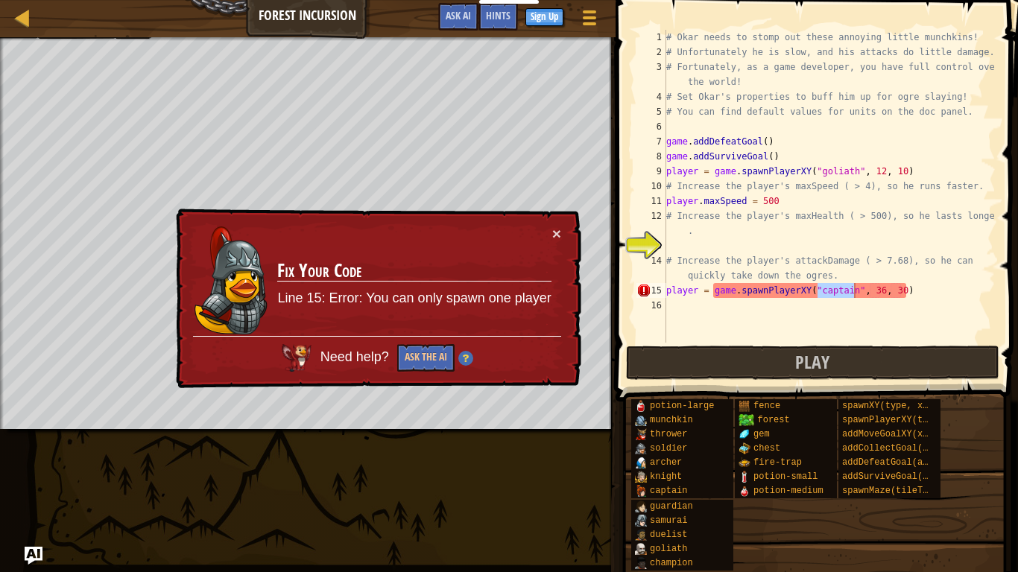
click at [563, 231] on div "× Fix Your Code Line 15: Error: You can only spawn one player Need help? Ask th…" at bounding box center [377, 299] width 408 height 180
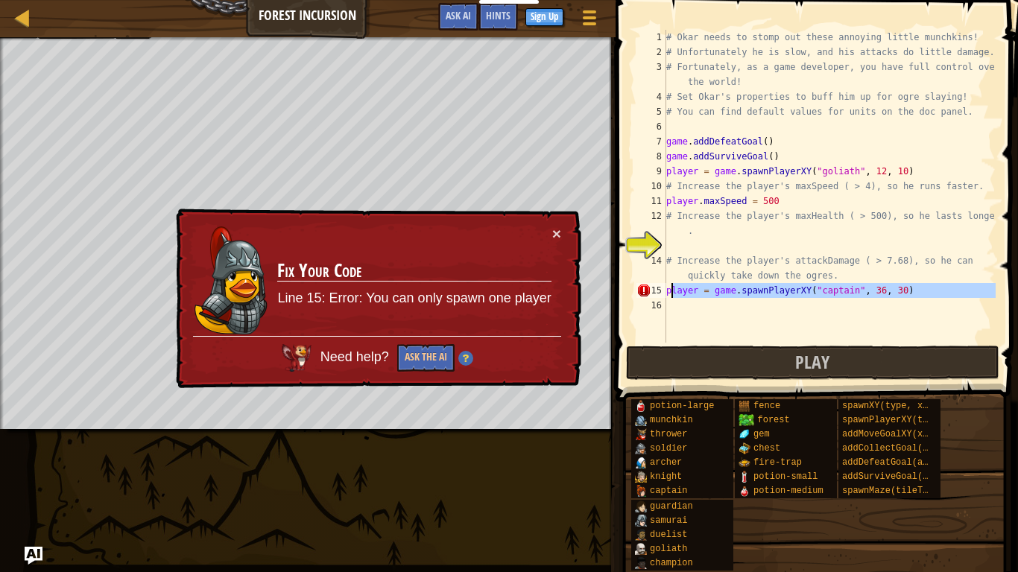
drag, startPoint x: 934, startPoint y: 300, endPoint x: 668, endPoint y: 288, distance: 266.3
click at [668, 288] on div "# Okar needs to stomp out these annoying little munchkins! # Unfortunately he i…" at bounding box center [829, 201] width 332 height 343
type textarea "player = game.spawnPlayerXY("captain", 36, 30)"
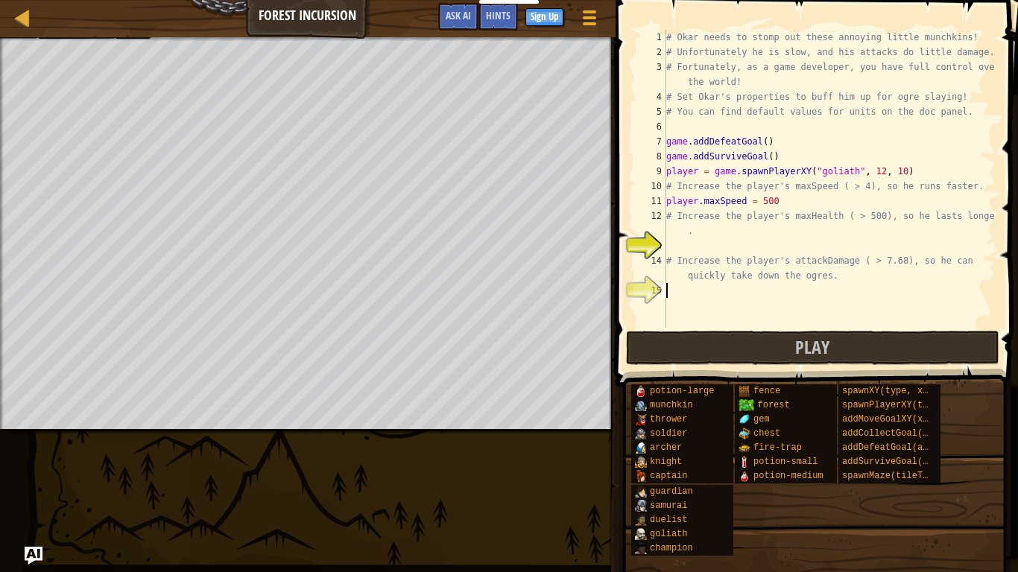
type textarea "i"
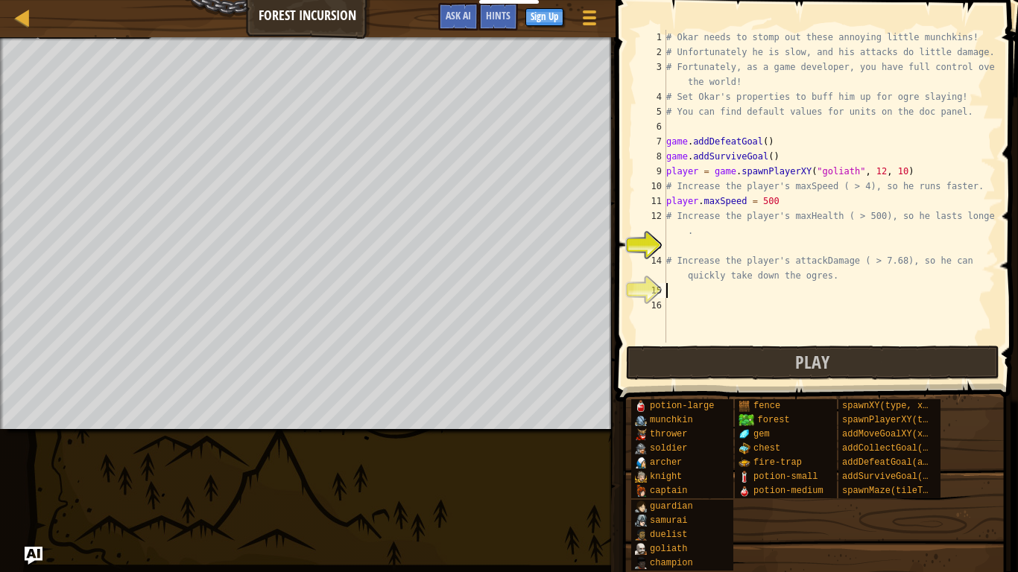
click at [807, 373] on button "Play" at bounding box center [812, 363] width 373 height 34
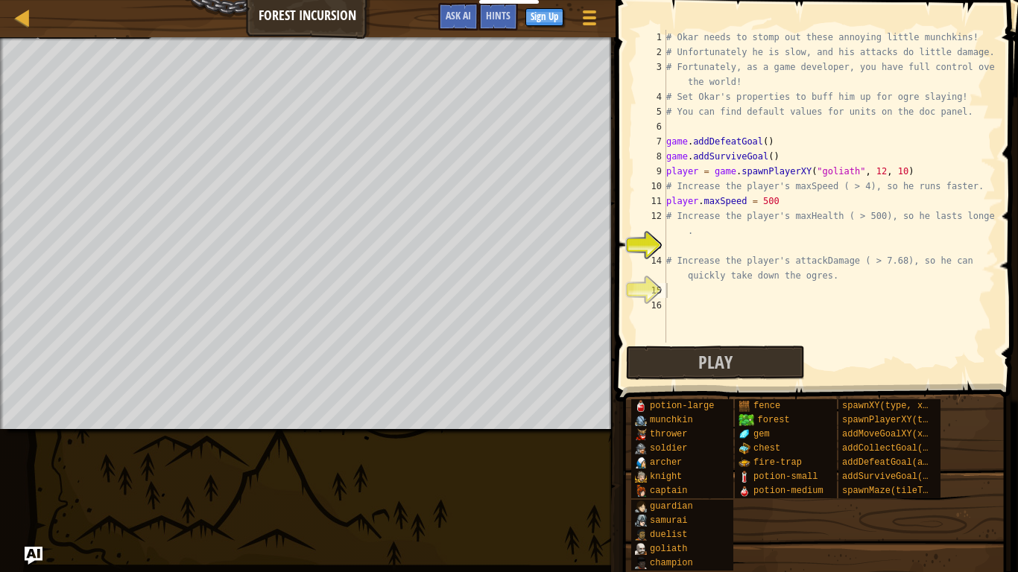
click at [777, 201] on div "# Okar needs to stomp out these annoying little munchkins! # Unfortunately he i…" at bounding box center [829, 201] width 332 height 343
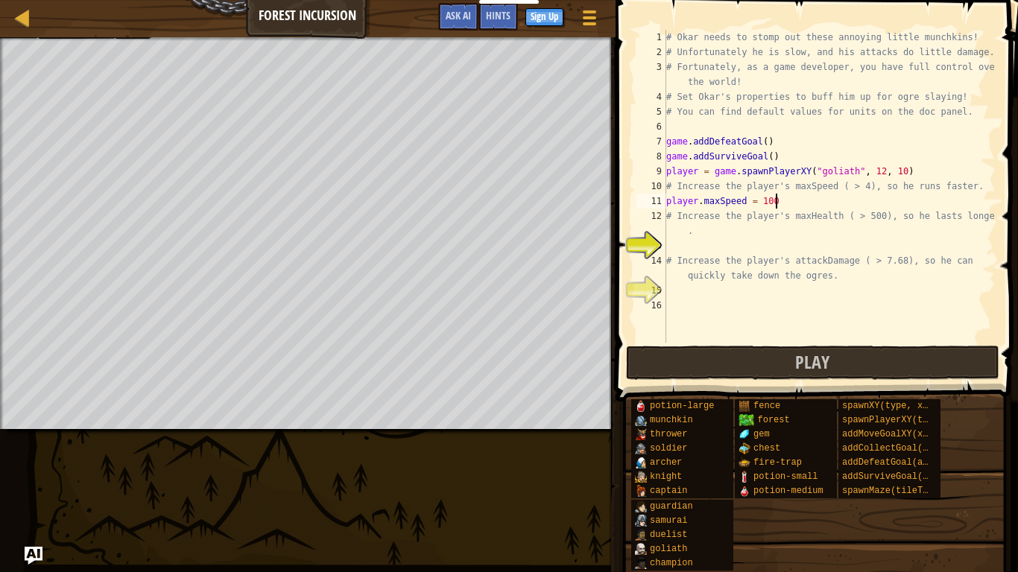
click at [767, 139] on div "# Okar needs to stomp out these annoying little munchkins! # Unfortunately he i…" at bounding box center [829, 201] width 332 height 343
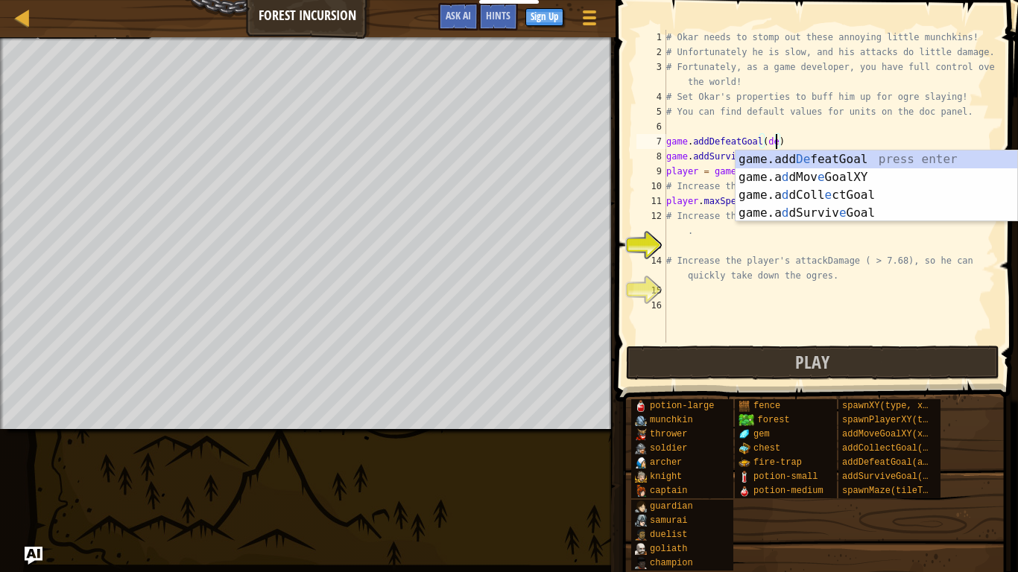
scroll to position [7, 16]
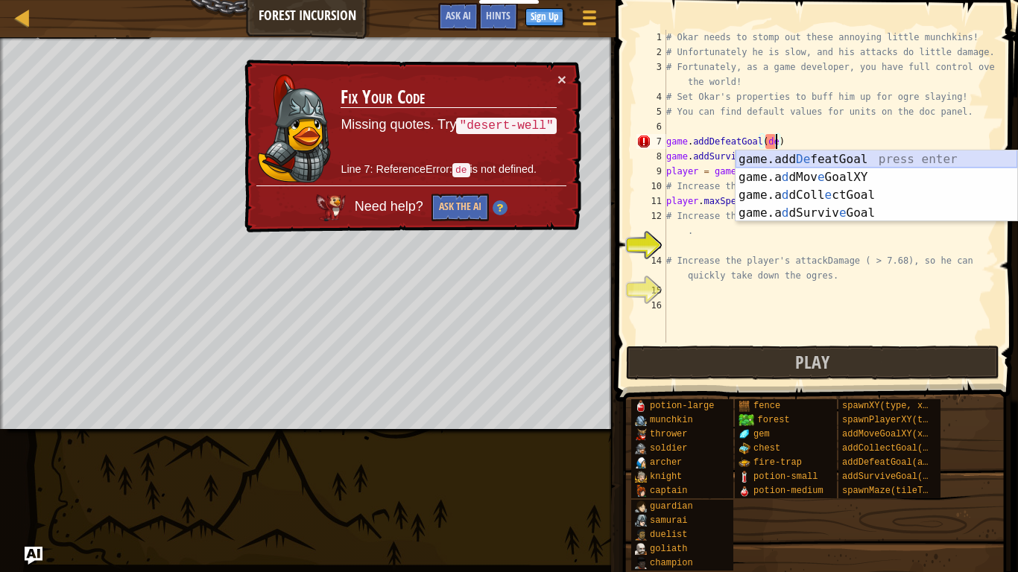
click at [809, 158] on div "game.add De featGoal press enter game.a d dMov e GoalXY press enter game.a d dC…" at bounding box center [877, 204] width 282 height 107
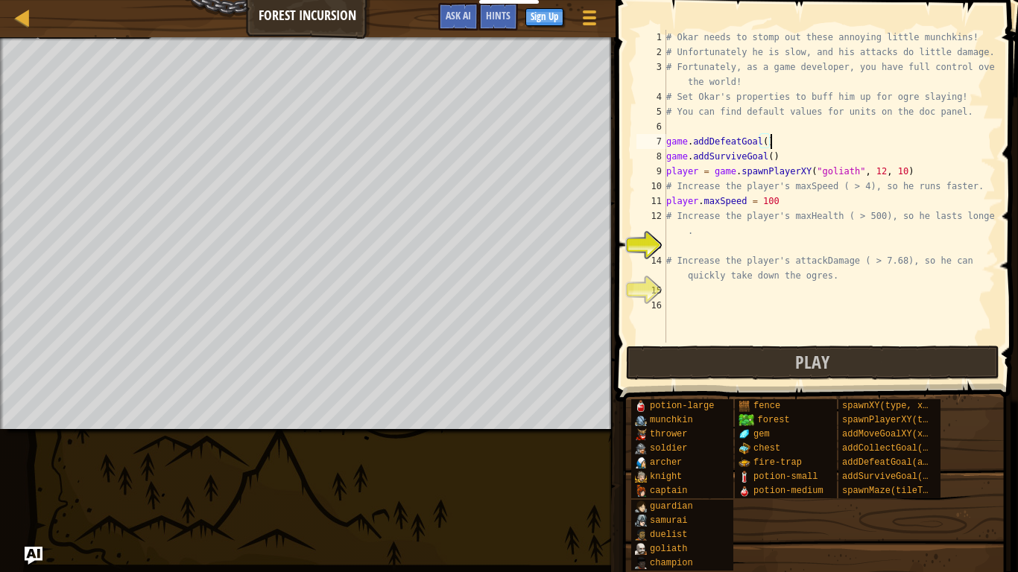
click at [762, 144] on div "# Okar needs to stomp out these annoying little munchkins! # Unfortunately he i…" at bounding box center [829, 201] width 332 height 343
click at [768, 143] on div "# Okar needs to stomp out these annoying little munchkins! # Unfortunately he i…" at bounding box center [829, 201] width 332 height 343
click at [852, 155] on div "# Okar needs to stomp out these annoying little munchkins! # Unfortunately he i…" at bounding box center [829, 201] width 332 height 343
click at [712, 229] on div "# Okar needs to stomp out these annoying little munchkins! # Unfortunately he i…" at bounding box center [829, 201] width 332 height 343
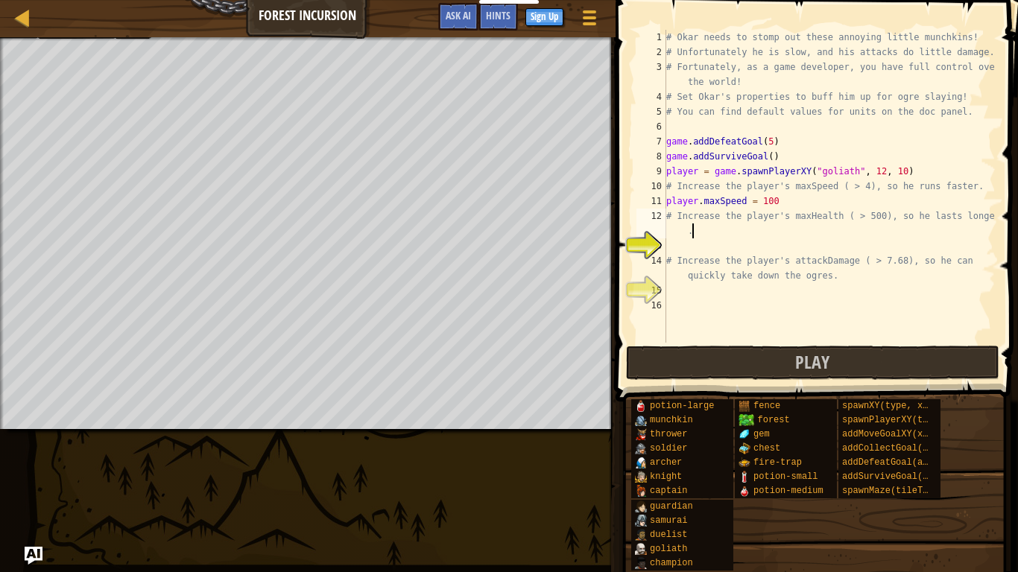
click at [663, 247] on div "13" at bounding box center [652, 246] width 30 height 15
type textarea "# Increase the player's attackDamage ( > 7.68), so he can quickly take down the…"
click at [670, 246] on div "# Okar needs to stomp out these annoying little munchkins! # Unfortunately he i…" at bounding box center [829, 201] width 332 height 343
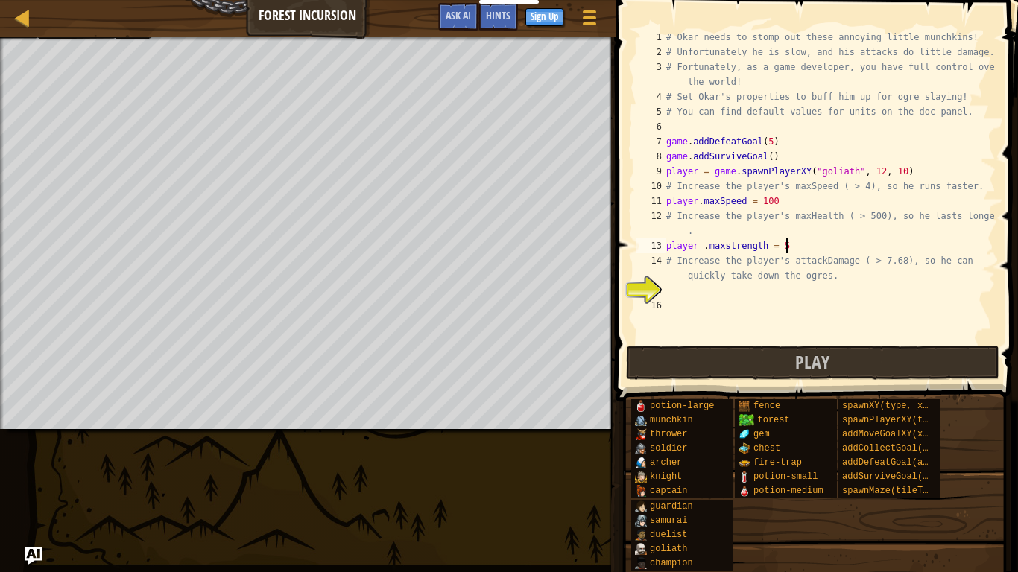
type textarea "player .maxstrength = 500"
click at [720, 291] on div "# Okar needs to stomp out these annoying little munchkins! # Unfortunately he i…" at bounding box center [829, 201] width 332 height 343
click at [766, 362] on button "Play" at bounding box center [812, 363] width 373 height 34
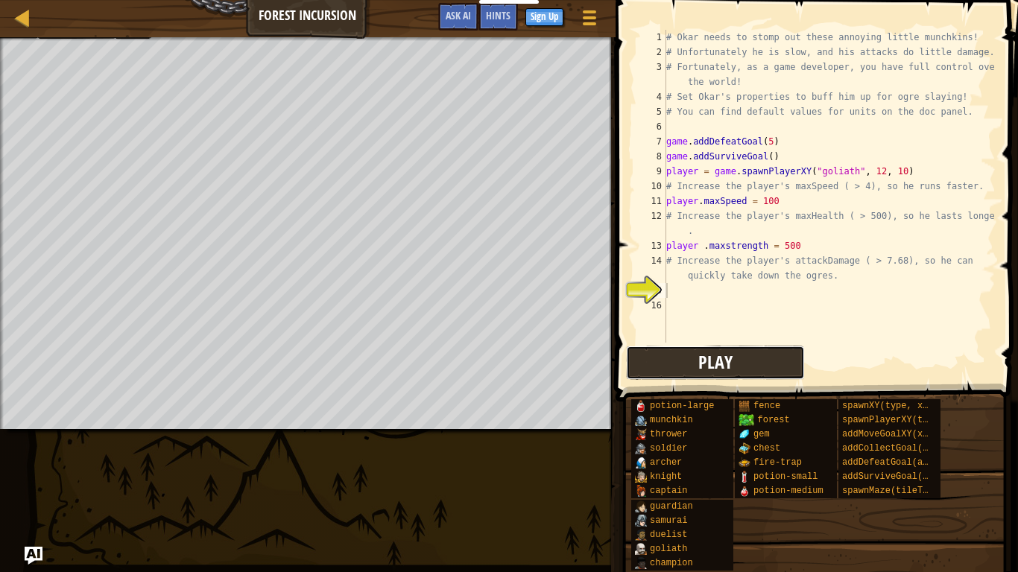
click at [753, 364] on button "Play" at bounding box center [715, 363] width 179 height 34
click at [639, 359] on button "Play" at bounding box center [715, 363] width 179 height 34
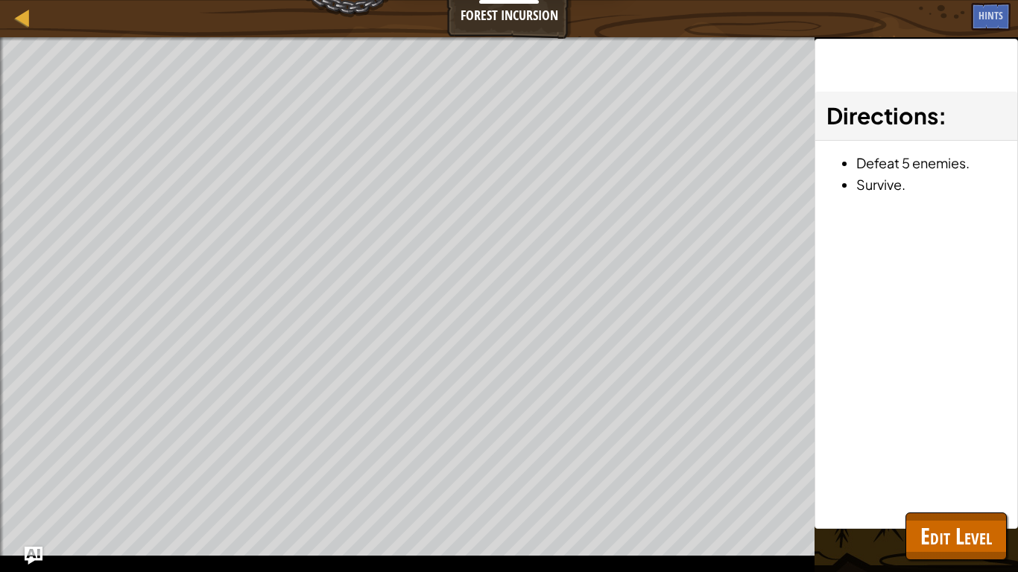
click at [487, 556] on div "Complete your own level. Increase the player's maxSpeed. Increase the player's …" at bounding box center [407, 304] width 815 height 535
click at [476, 31] on div "Map Forest Incursion Game Menu Done Sign Up Hints Ask AI" at bounding box center [509, 18] width 1018 height 37
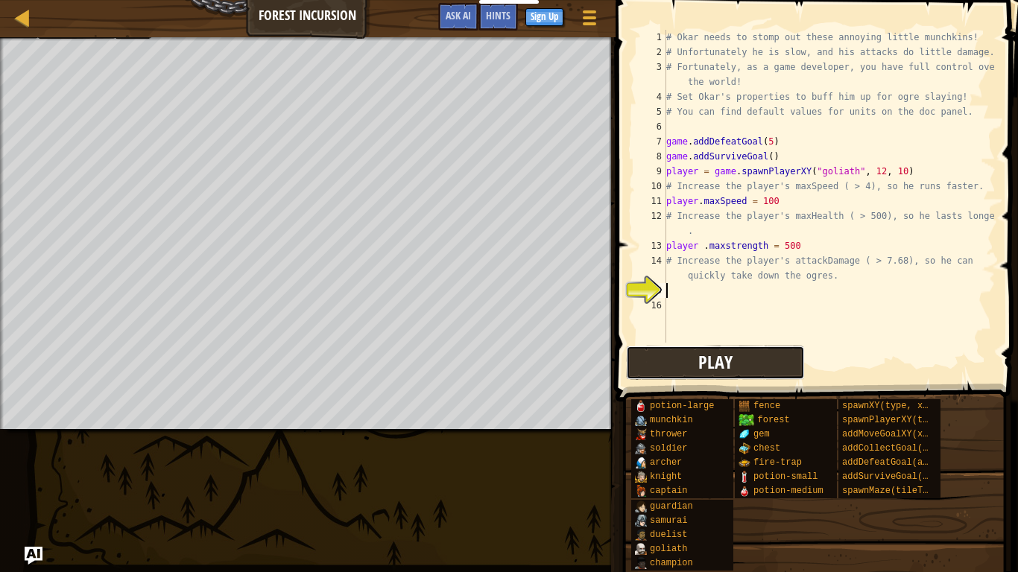
click at [695, 363] on button "Play" at bounding box center [715, 363] width 179 height 34
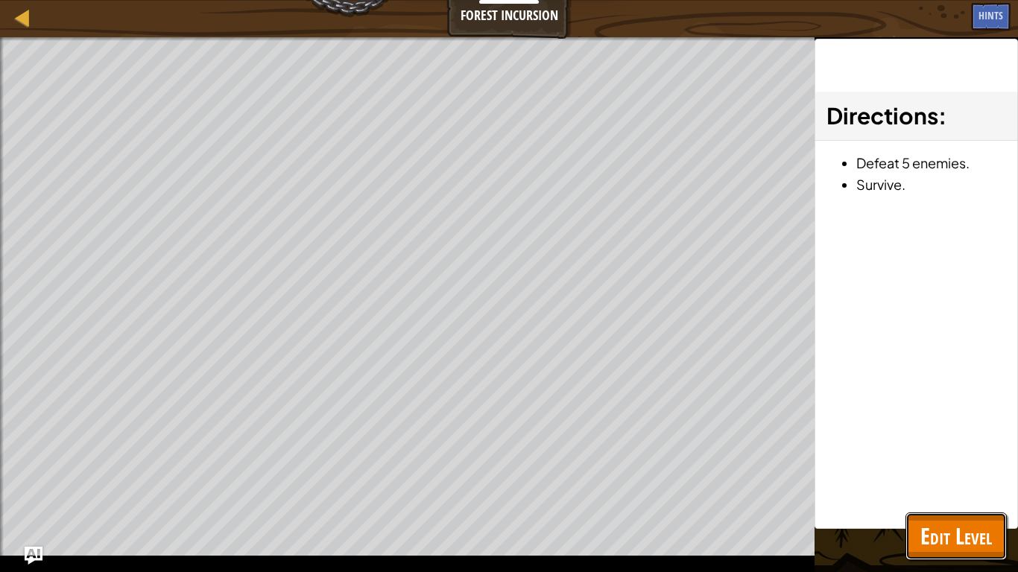
click at [961, 523] on span "Edit Level" at bounding box center [957, 536] width 72 height 31
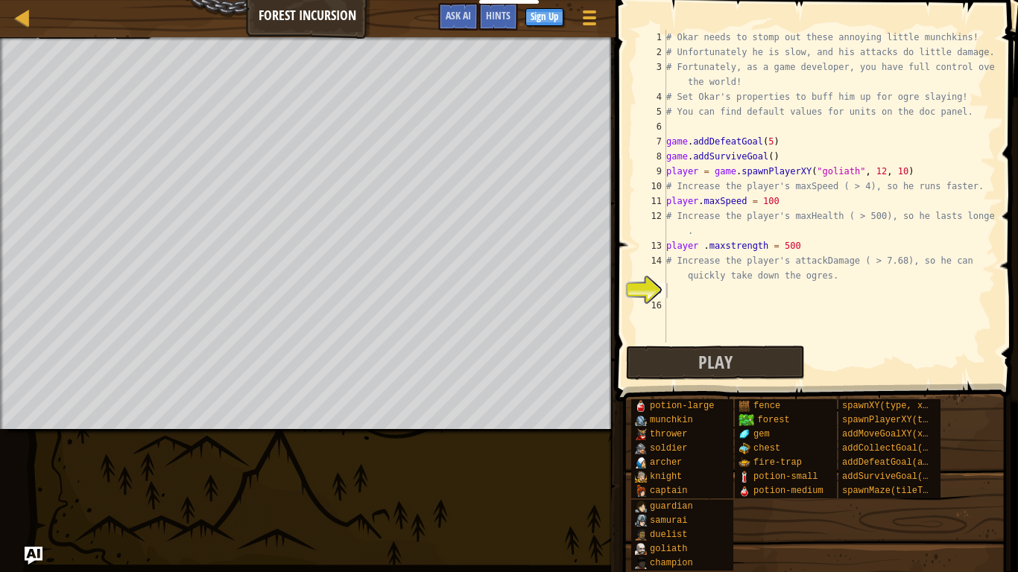
click at [681, 285] on div "# Okar needs to stomp out these annoying little munchkins! # Unfortunately he i…" at bounding box center [829, 201] width 332 height 343
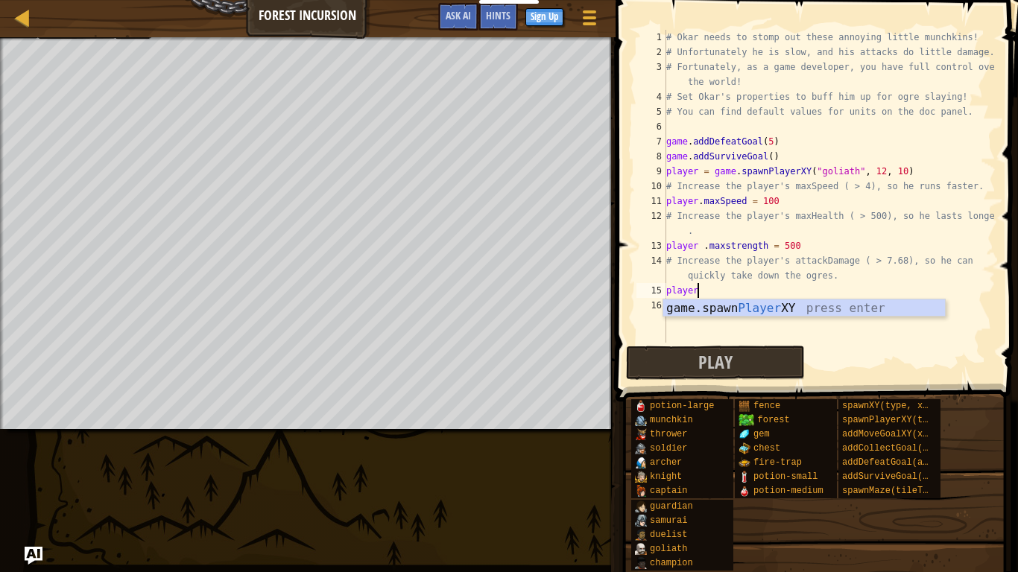
scroll to position [7, 4]
click at [712, 308] on div "game.spawn Player XY press enter" at bounding box center [804, 327] width 282 height 54
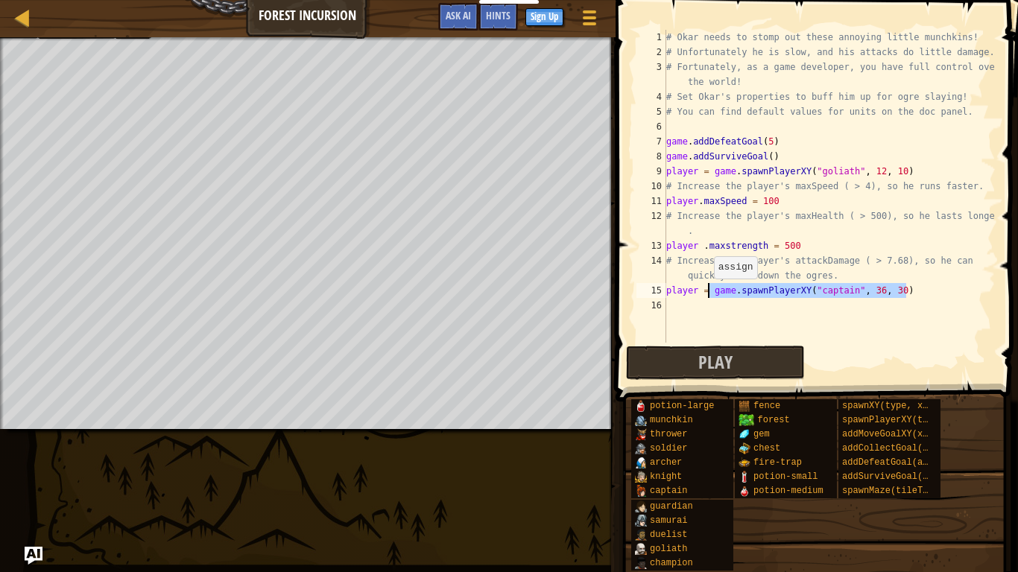
drag, startPoint x: 918, startPoint y: 294, endPoint x: 702, endPoint y: 291, distance: 215.4
click at [702, 291] on div "# Okar needs to stomp out these annoying little munchkins! # Unfortunately he i…" at bounding box center [829, 201] width 332 height 343
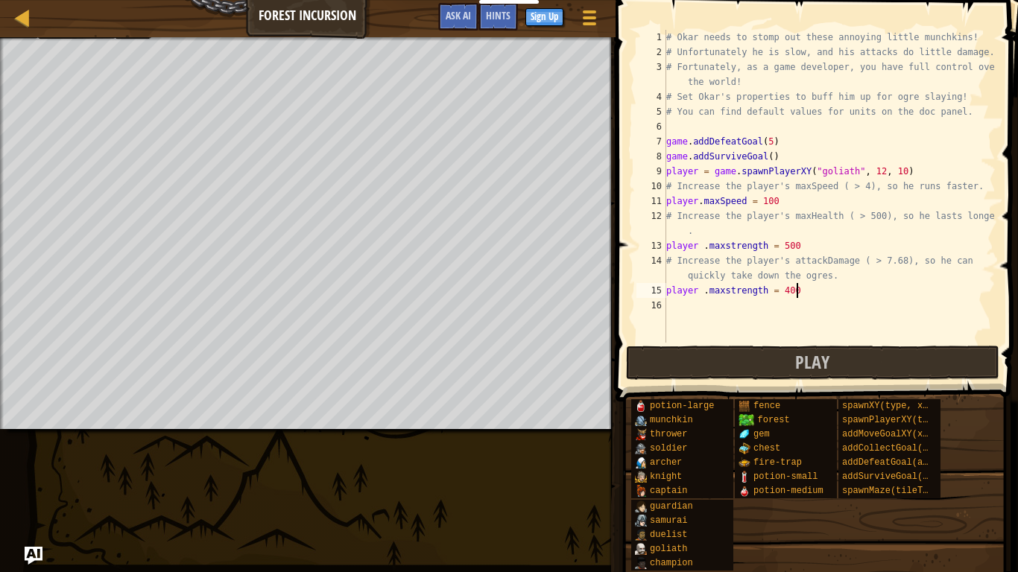
scroll to position [7, 18]
type textarea "player .maxstrength = 400"
click at [737, 358] on button "Play" at bounding box center [812, 363] width 373 height 34
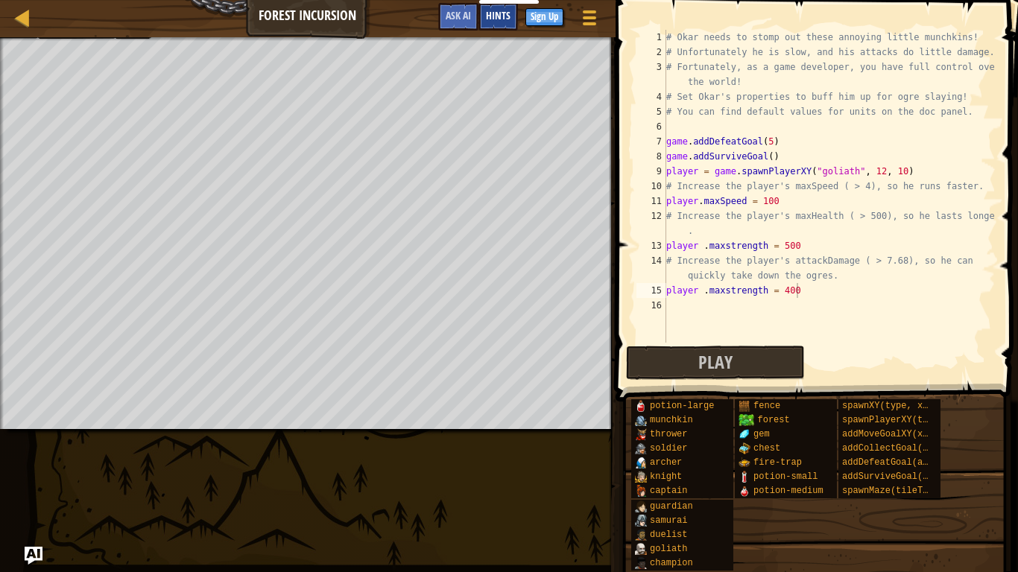
click at [498, 11] on span "Hints" at bounding box center [498, 15] width 25 height 14
